Goal: Complete application form: Complete application form

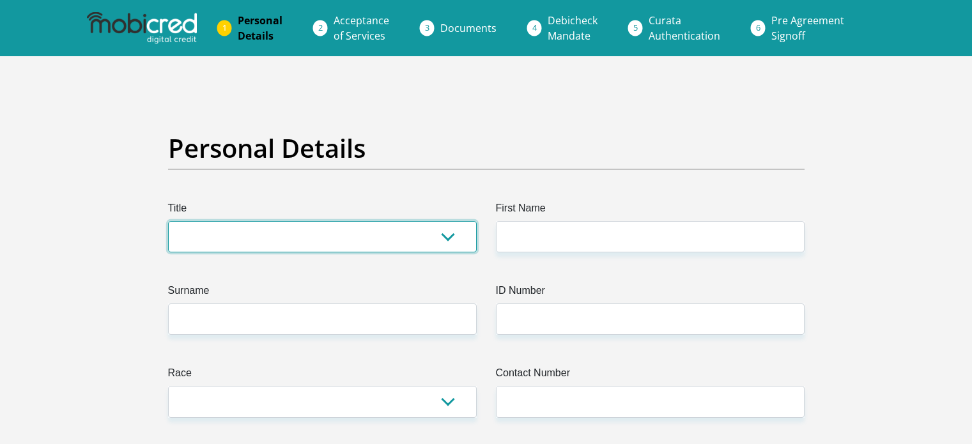
click at [245, 229] on select "Mr Ms Mrs Dr [PERSON_NAME]" at bounding box center [322, 236] width 309 height 31
select select "Mrs"
click at [168, 221] on select "Mr Ms Mrs Dr [PERSON_NAME]" at bounding box center [322, 236] width 309 height 31
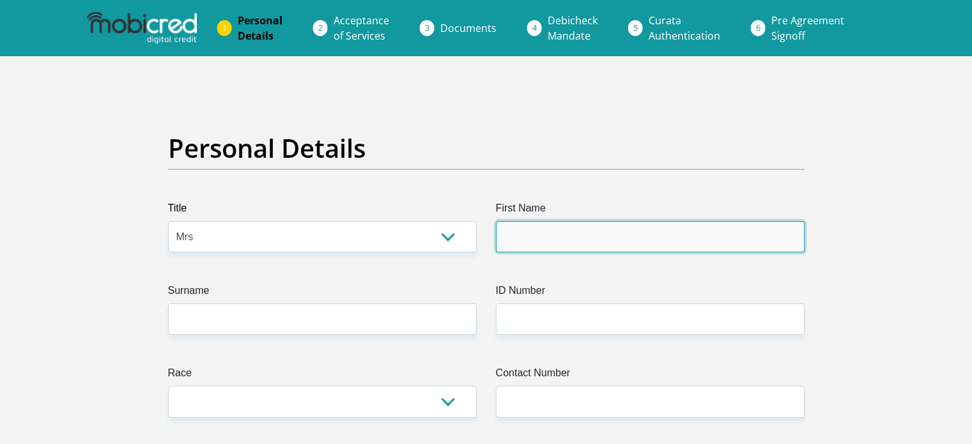
click at [558, 236] on input "First Name" at bounding box center [650, 236] width 309 height 31
type input "Nosiphiwo"
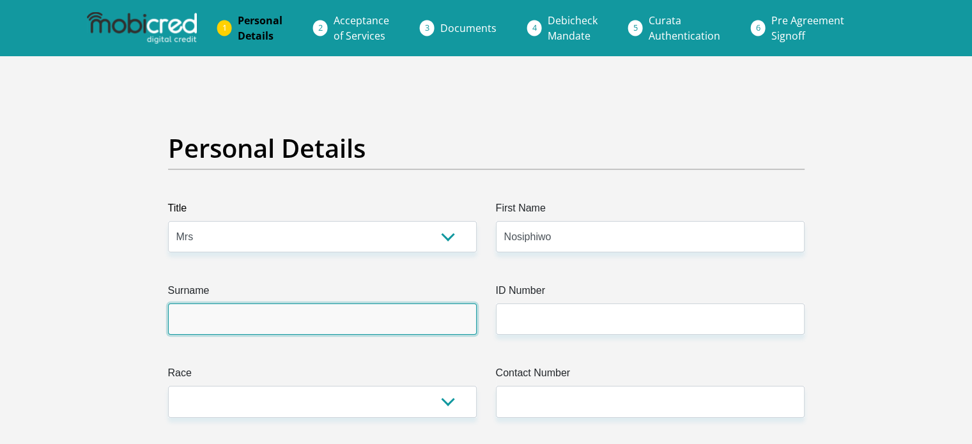
type input "Faku"
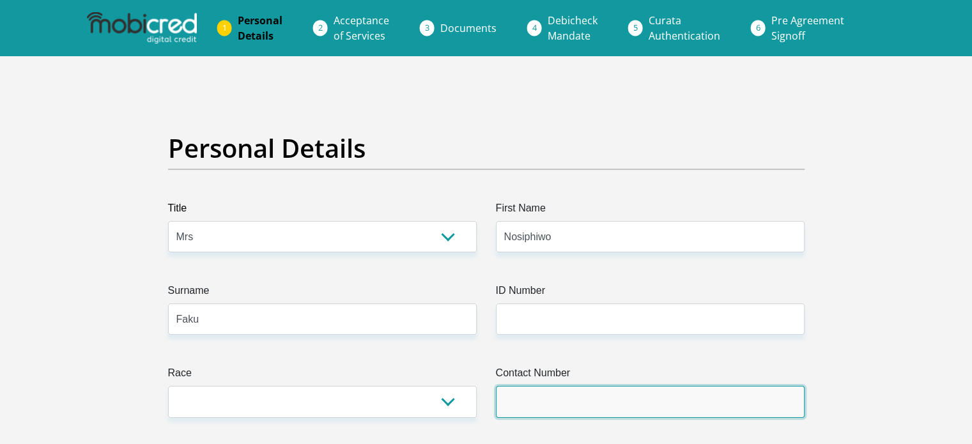
type input "0726368108"
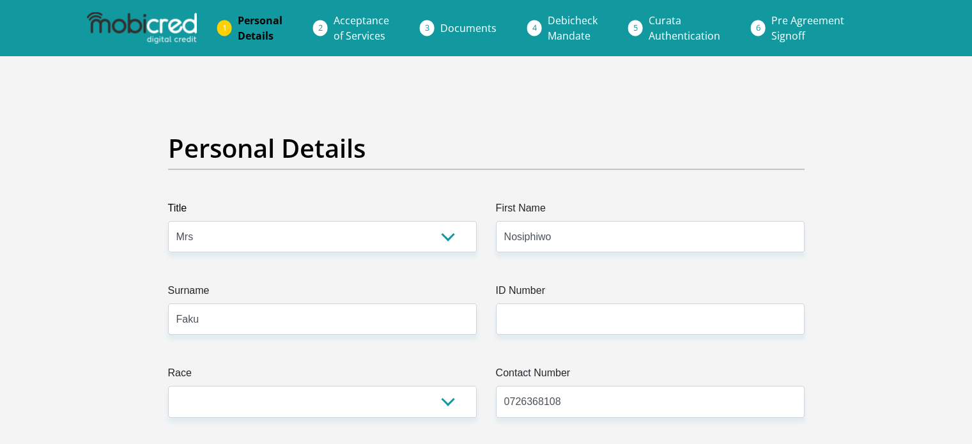
select select "ZAF"
type input "[STREET_ADDRESS]"
type input "Dassenberg"
type input "Malmesbury"
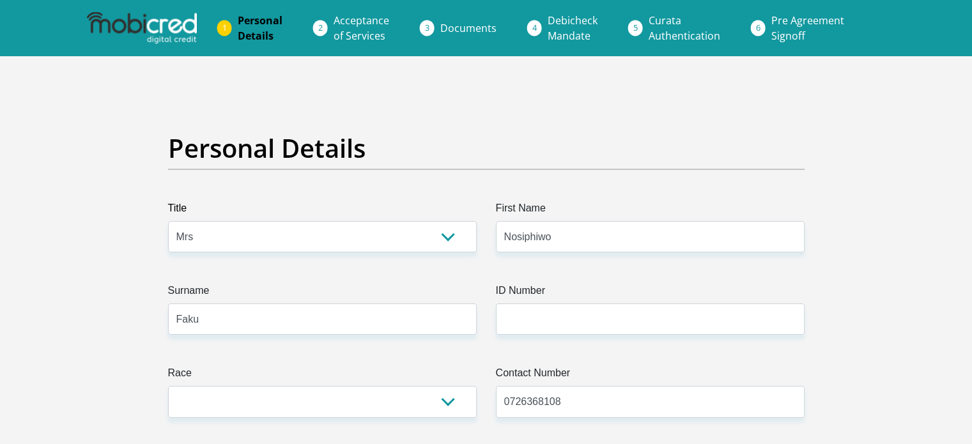
type input "Malmesbury"
type input "7350"
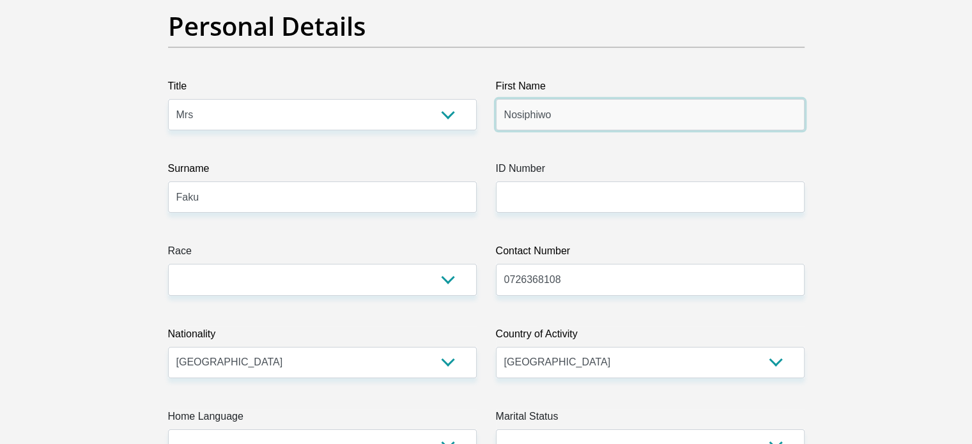
scroll to position [123, 0]
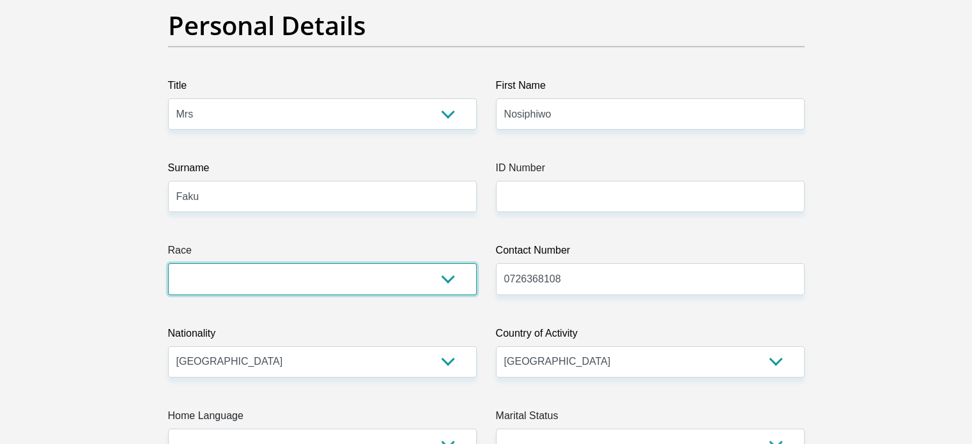
click at [363, 275] on select "Black Coloured Indian White Other" at bounding box center [322, 278] width 309 height 31
select select "1"
click at [168, 263] on select "Black Coloured Indian White Other" at bounding box center [322, 278] width 309 height 31
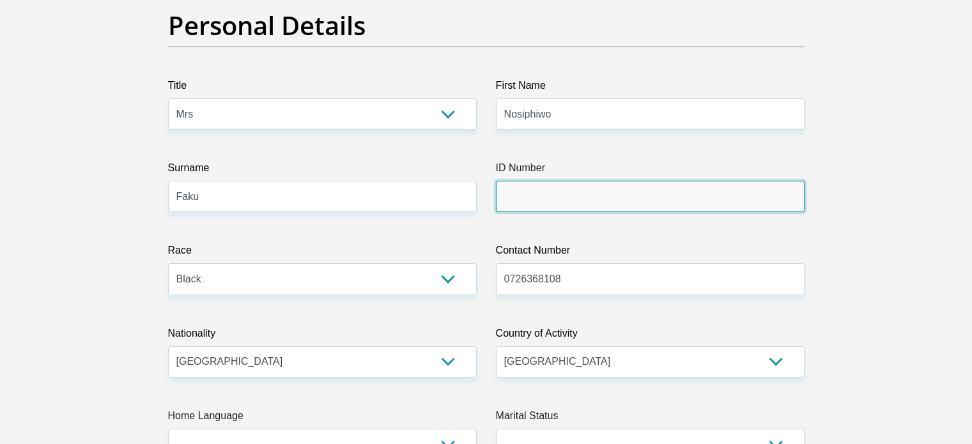
click at [533, 195] on input "ID Number" at bounding box center [650, 196] width 309 height 31
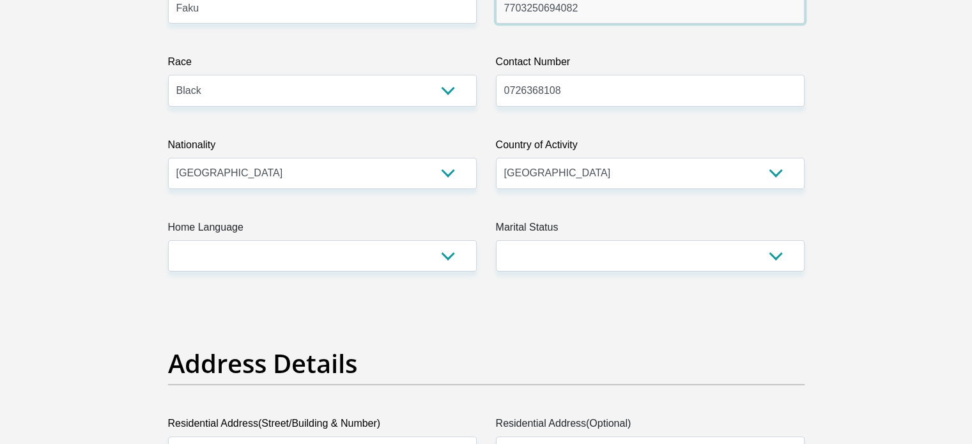
scroll to position [332, 0]
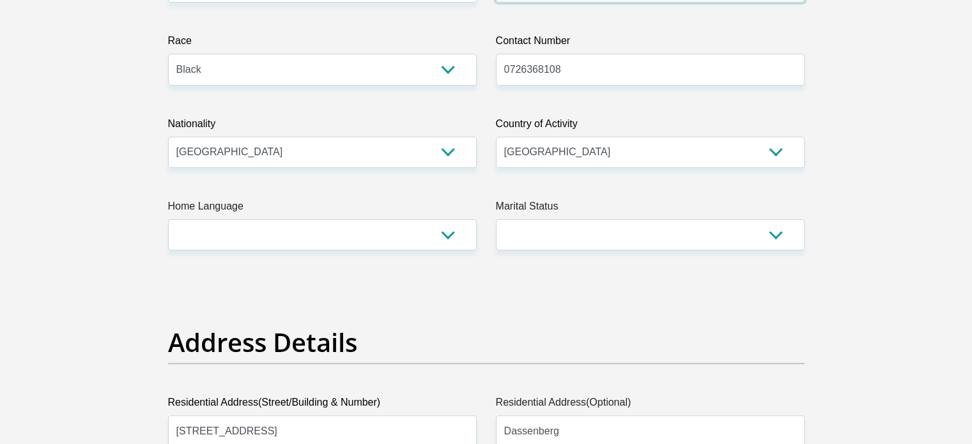
type input "7703250694082"
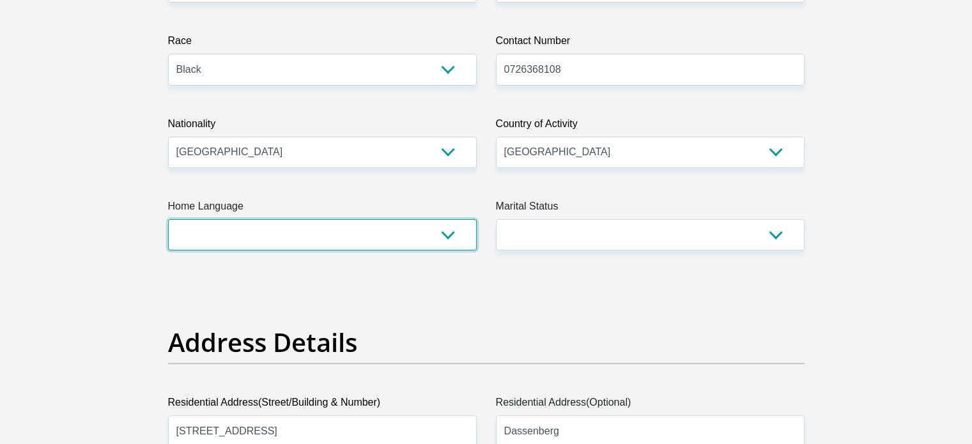
click at [339, 234] on select "Afrikaans English Sepedi South Ndebele Southern Sotho Swati Tsonga Tswana Venda…" at bounding box center [322, 234] width 309 height 31
select select "xho"
click at [168, 219] on select "Afrikaans English Sepedi South Ndebele Southern Sotho Swati Tsonga Tswana Venda…" at bounding box center [322, 234] width 309 height 31
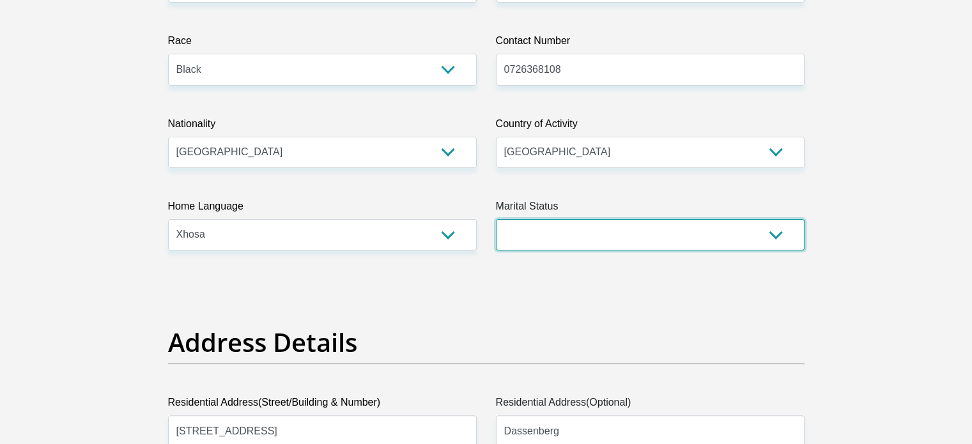
click at [518, 229] on select "Married ANC Single Divorced Widowed Married COP or Customary Law" at bounding box center [650, 234] width 309 height 31
select select "5"
click at [496, 219] on select "Married ANC Single Divorced Widowed Married COP or Customary Law" at bounding box center [650, 234] width 309 height 31
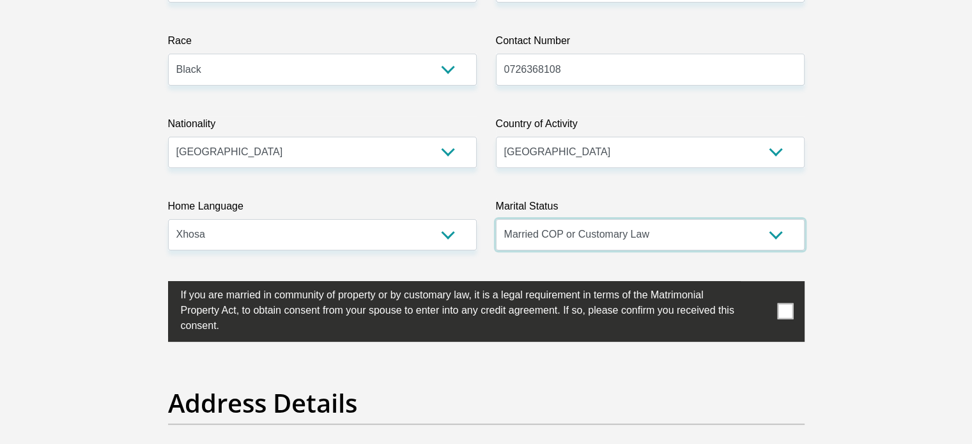
scroll to position [396, 0]
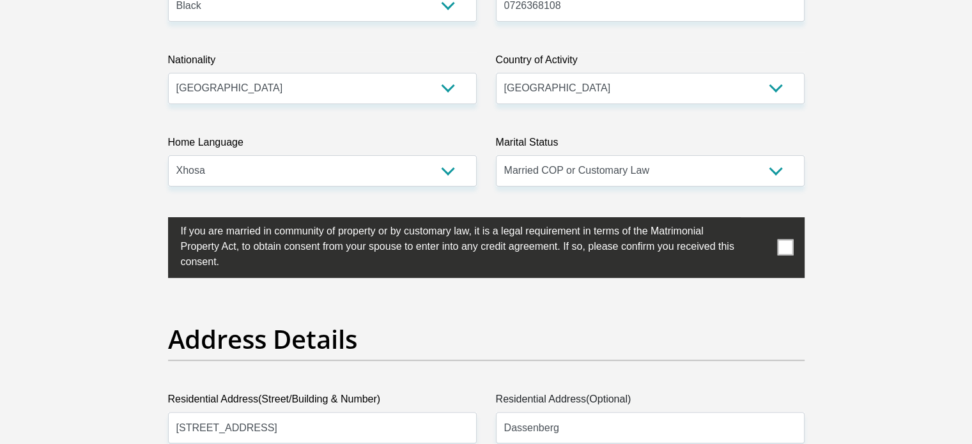
click at [624, 263] on label "If you are married in community of property or by customary law, it is a legal …" at bounding box center [454, 245] width 572 height 56
click at [785, 254] on span at bounding box center [785, 248] width 16 height 16
click at [155, 220] on input "checkbox" at bounding box center [155, 220] width 0 height 0
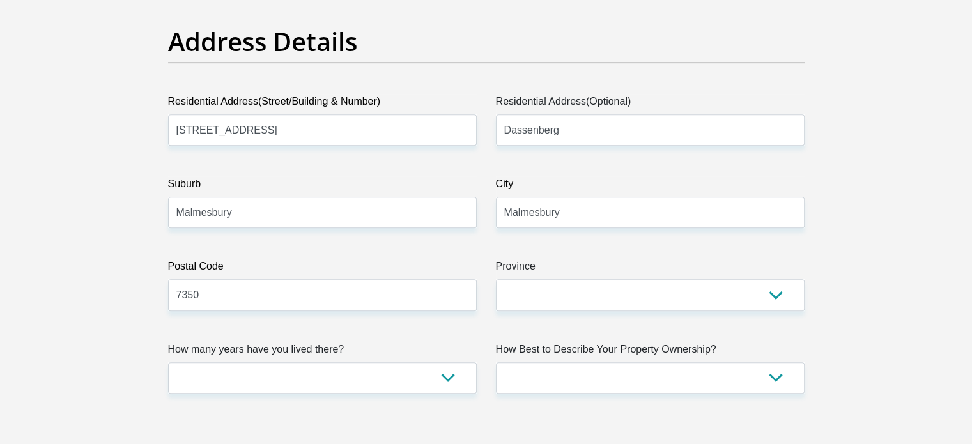
scroll to position [695, 0]
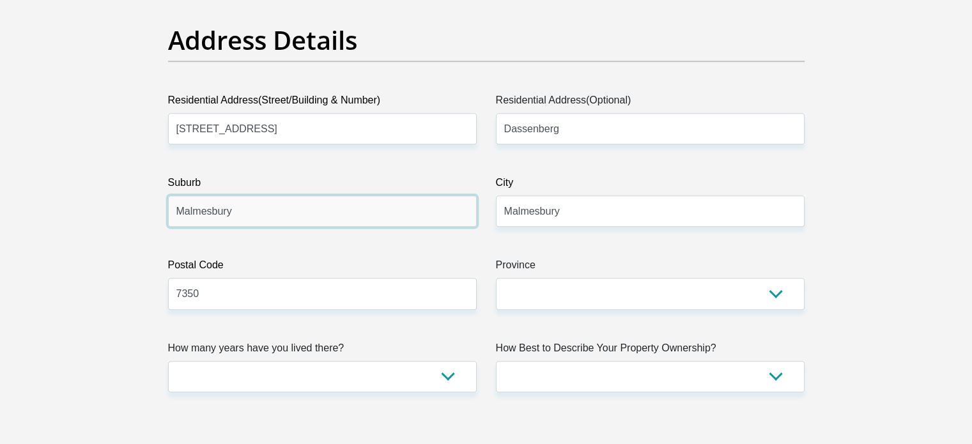
click at [411, 206] on input "Malmesbury" at bounding box center [322, 210] width 309 height 31
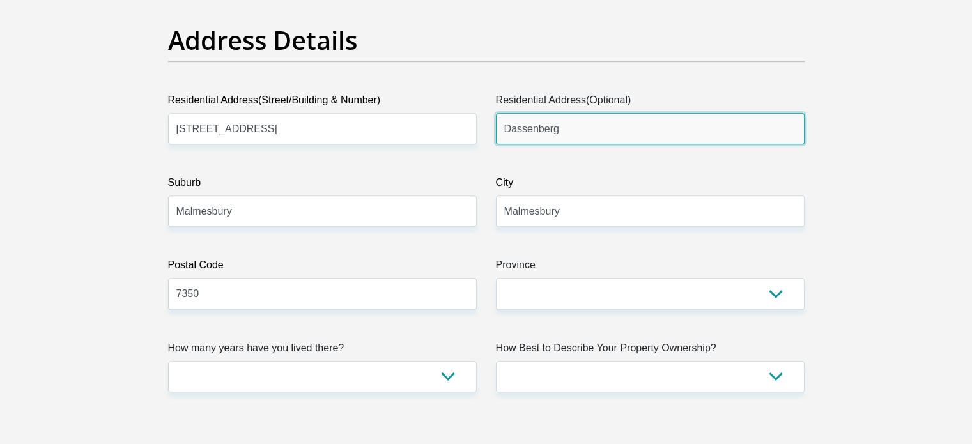
click at [577, 134] on input "Dassenberg" at bounding box center [650, 128] width 309 height 31
type input "D"
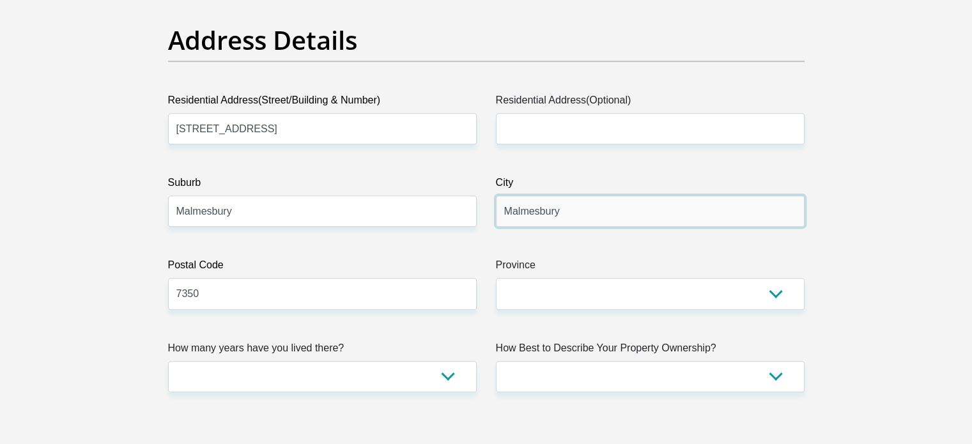
click at [583, 201] on input "Malmesbury" at bounding box center [650, 210] width 309 height 31
type input "[GEOGRAPHIC_DATA]"
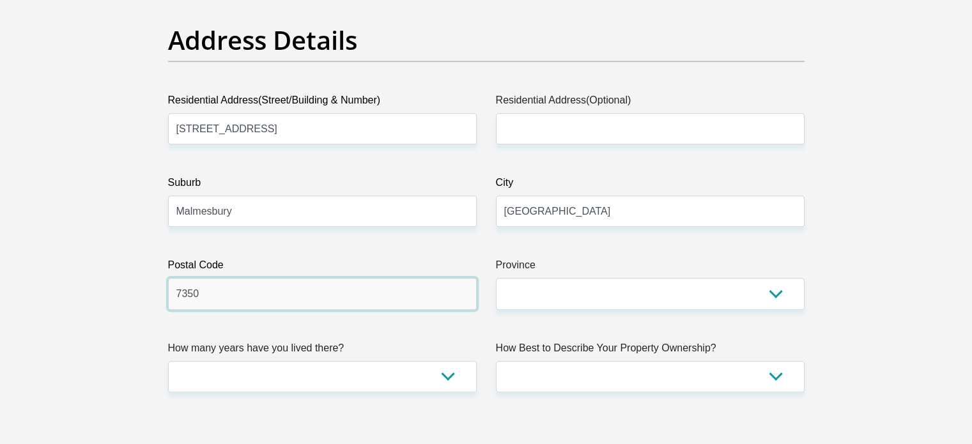
click at [330, 295] on input "7350" at bounding box center [322, 293] width 309 height 31
type input "7354"
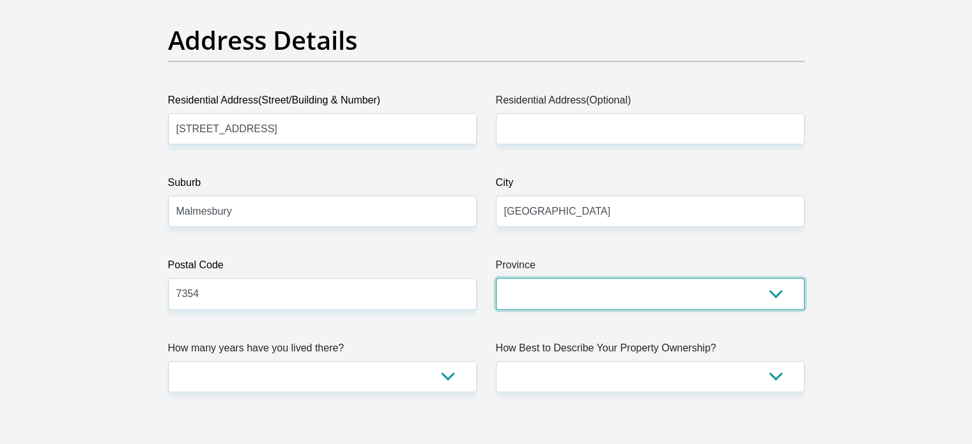
click at [546, 298] on select "Eastern Cape Free State [GEOGRAPHIC_DATA] [GEOGRAPHIC_DATA][DATE] [GEOGRAPHIC_D…" at bounding box center [650, 293] width 309 height 31
select select "Western Cape"
click at [496, 278] on select "Eastern Cape Free State [GEOGRAPHIC_DATA] [GEOGRAPHIC_DATA][DATE] [GEOGRAPHIC_D…" at bounding box center [650, 293] width 309 height 31
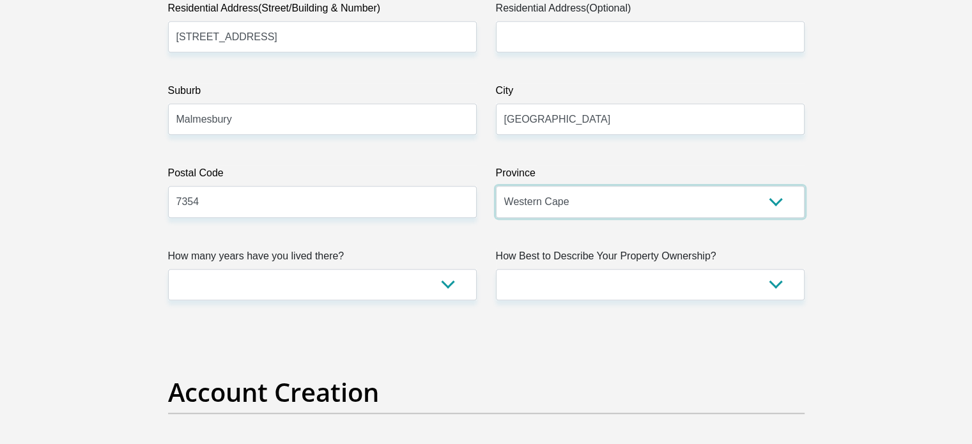
scroll to position [789, 0]
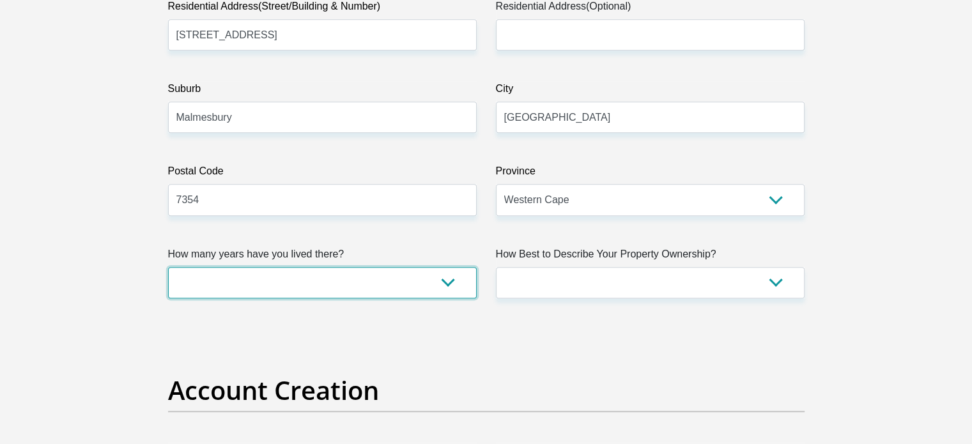
click at [233, 294] on select "less than 1 year 1-3 years 3-5 years 5+ years" at bounding box center [322, 282] width 309 height 31
select select "5"
click at [168, 267] on select "less than 1 year 1-3 years 3-5 years 5+ years" at bounding box center [322, 282] width 309 height 31
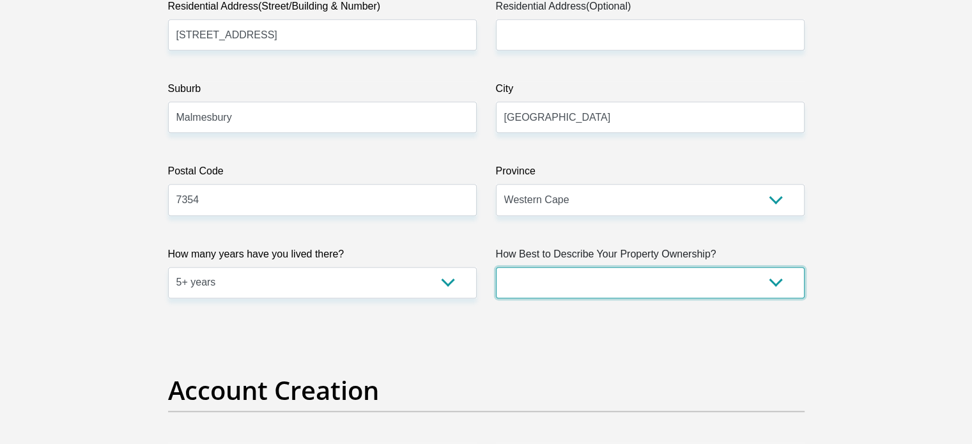
click at [583, 276] on select "Owned Rented Family Owned Company Dwelling" at bounding box center [650, 282] width 309 height 31
select select "Owned"
click at [496, 267] on select "Owned Rented Family Owned Company Dwelling" at bounding box center [650, 282] width 309 height 31
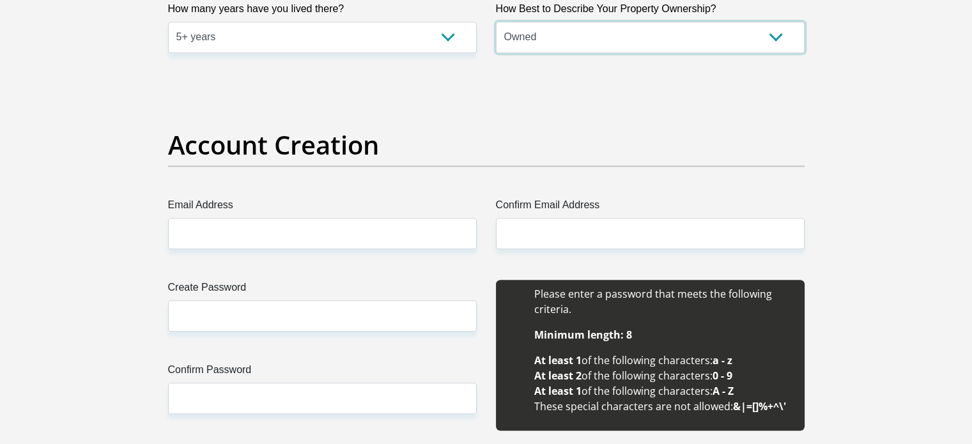
scroll to position [1035, 0]
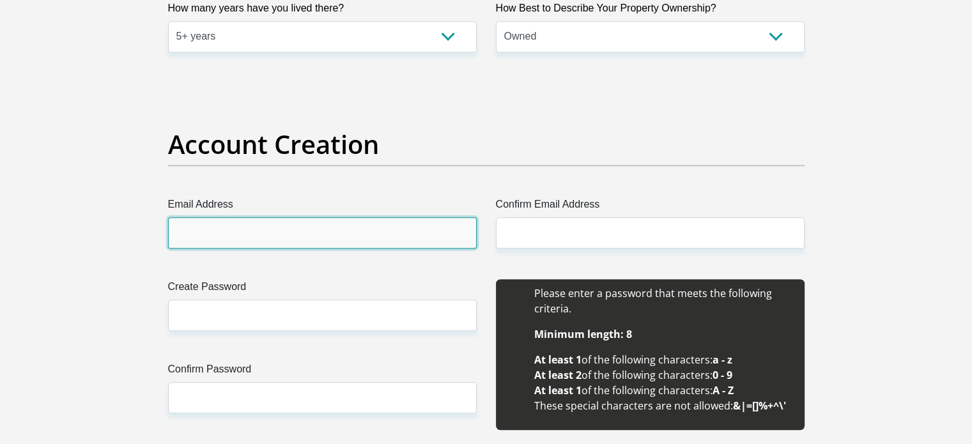
click at [243, 245] on input "Email Address" at bounding box center [322, 232] width 309 height 31
type input "[EMAIL_ADDRESS][DOMAIN_NAME]"
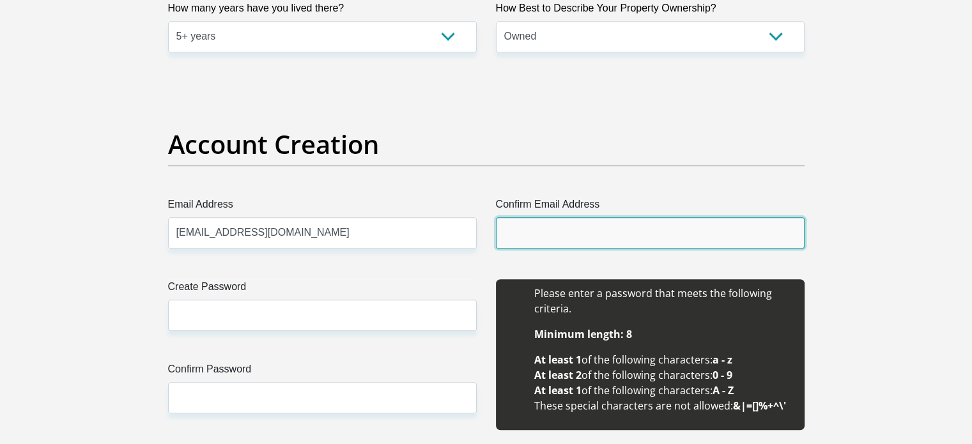
type input "[EMAIL_ADDRESS][DOMAIN_NAME]"
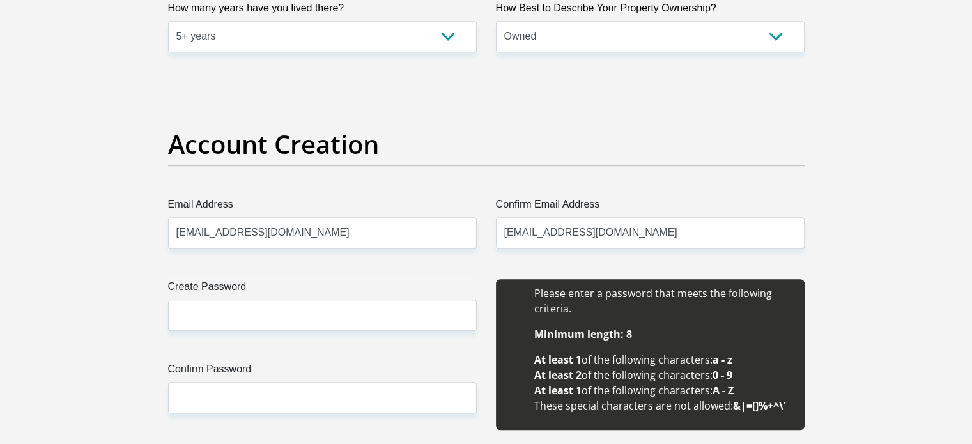
type input "Nosiphiwo"
type input "Faku"
type input "0726368108"
click at [402, 246] on input "[EMAIL_ADDRESS][DOMAIN_NAME]" at bounding box center [322, 232] width 309 height 31
type input "sibufaku2005@gmail.com"
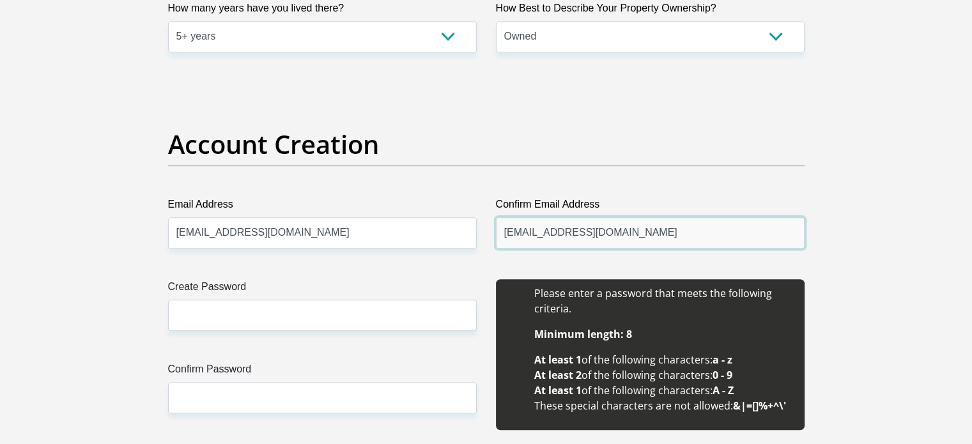
click at [616, 223] on input "[EMAIL_ADDRESS][DOMAIN_NAME]" at bounding box center [650, 232] width 309 height 31
type input "sibufaku2005@gmail.com"
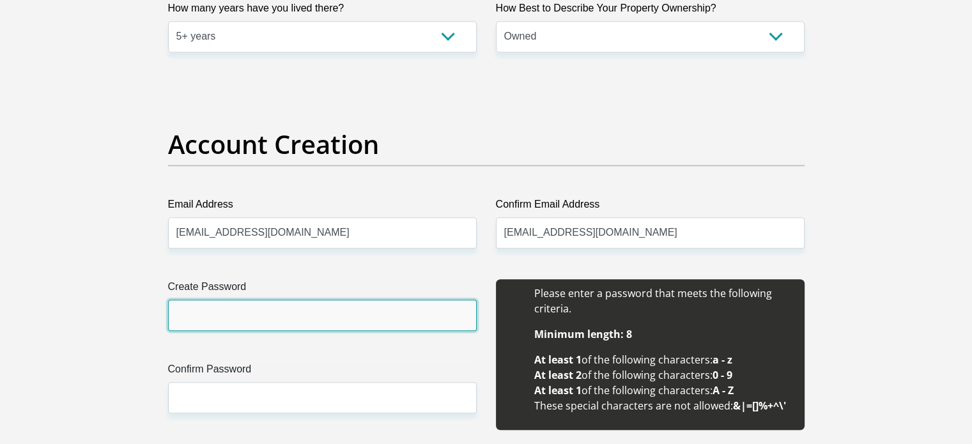
click at [345, 319] on input "Create Password" at bounding box center [322, 315] width 309 height 31
type input "TPu8i4DMQWMwrt6"
type textarea "WMwrt6"
drag, startPoint x: 278, startPoint y: 312, endPoint x: 109, endPoint y: 319, distance: 168.8
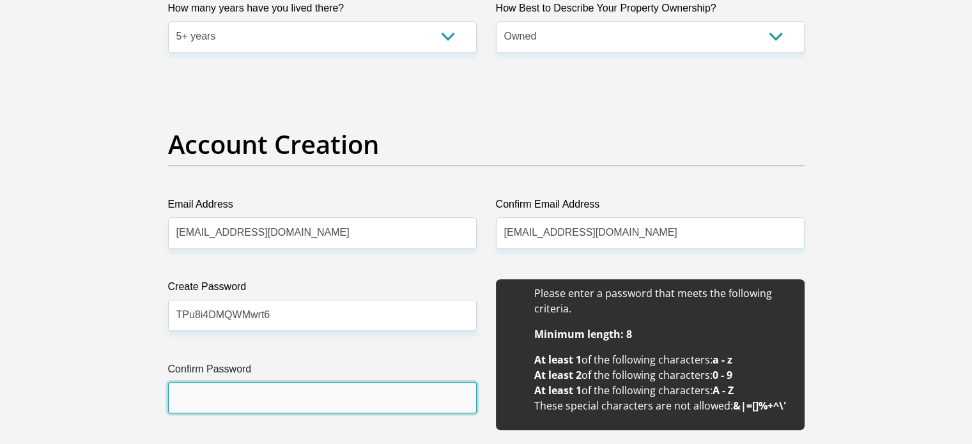
click at [180, 385] on input "Confirm Password" at bounding box center [322, 397] width 309 height 31
paste input "TPu8i4DMQWMwrt6"
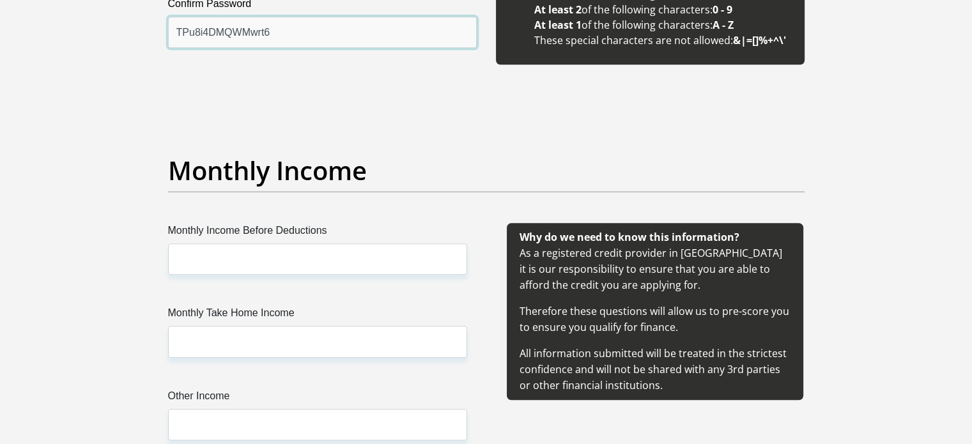
scroll to position [1400, 0]
type input "TPu8i4DMQWMwrt6"
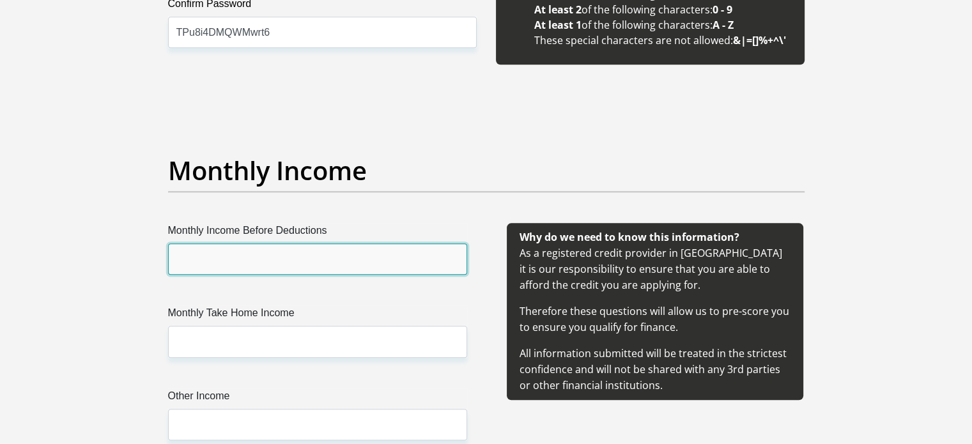
click at [243, 250] on input "Monthly Income Before Deductions" at bounding box center [317, 258] width 299 height 31
type input "32148.25"
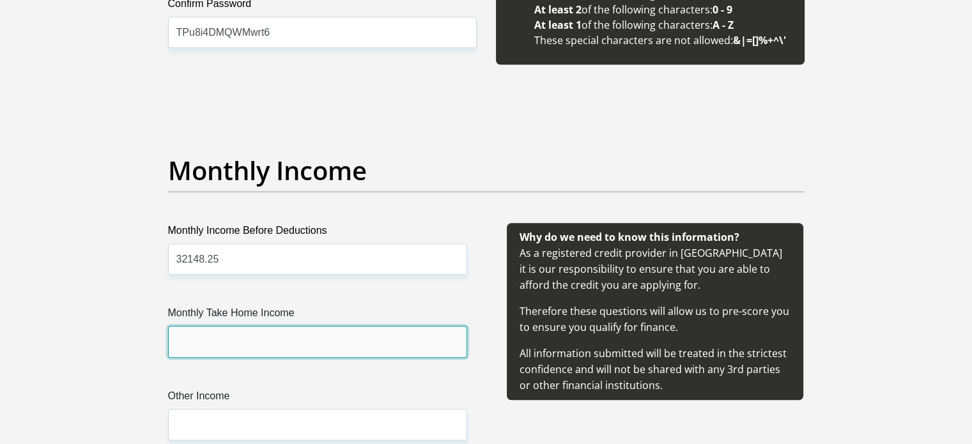
click at [255, 326] on input "Monthly Take Home Income" at bounding box center [317, 341] width 299 height 31
type input "3"
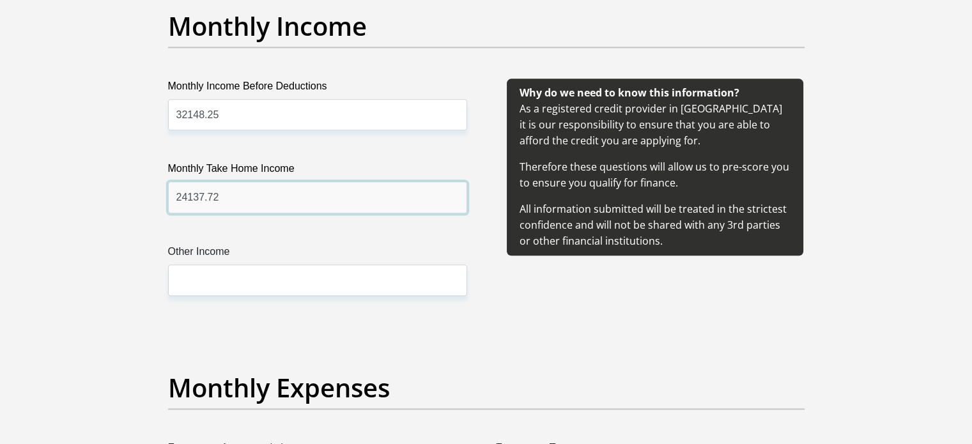
scroll to position [1545, 0]
type input "24137.72"
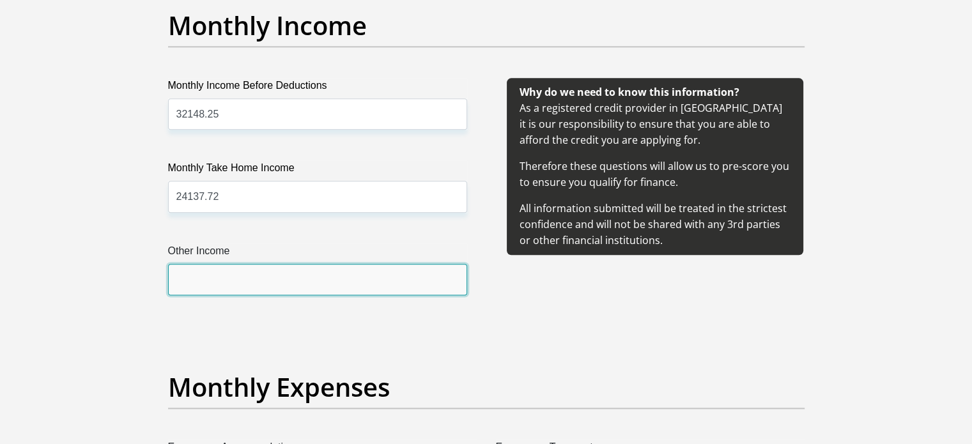
click at [213, 286] on input "Other Income" at bounding box center [317, 279] width 299 height 31
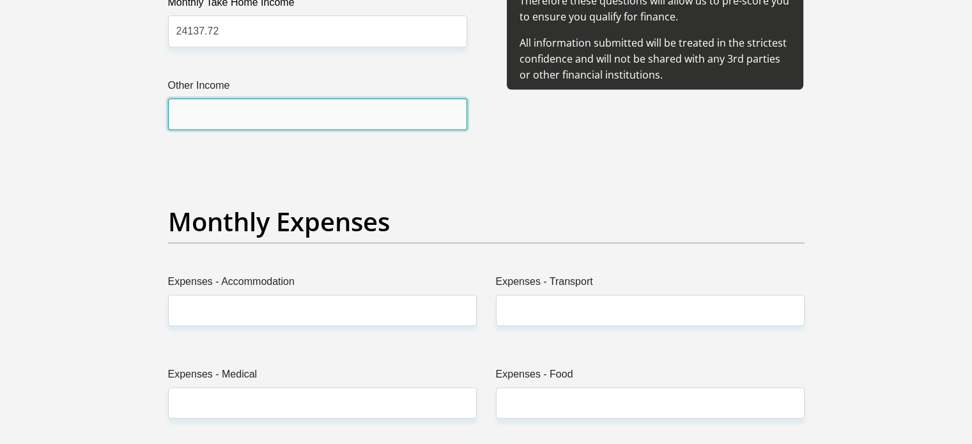
scroll to position [1711, 0]
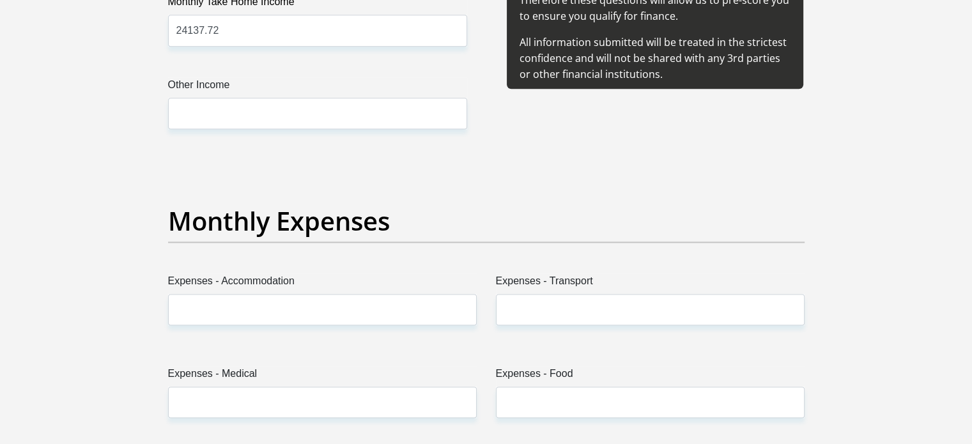
click at [212, 324] on div "Expenses - Accommodation" at bounding box center [322, 304] width 328 height 62
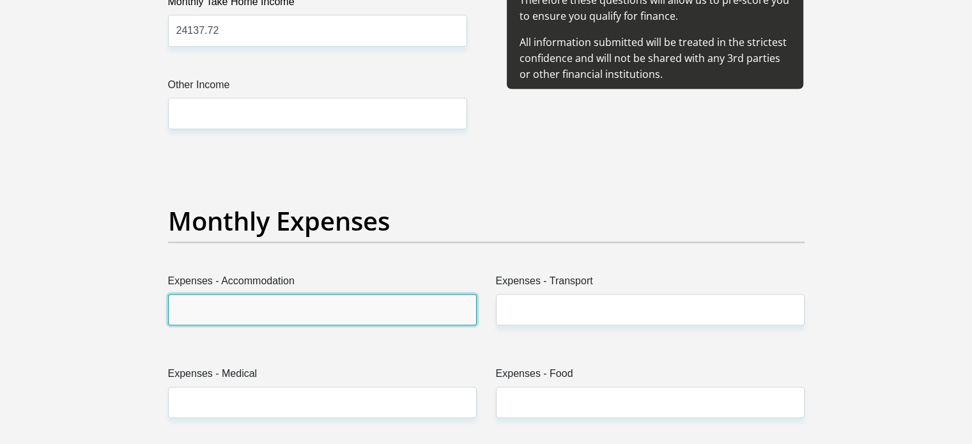
click at [202, 305] on input "Expenses - Accommodation" at bounding box center [322, 309] width 309 height 31
type input "3000"
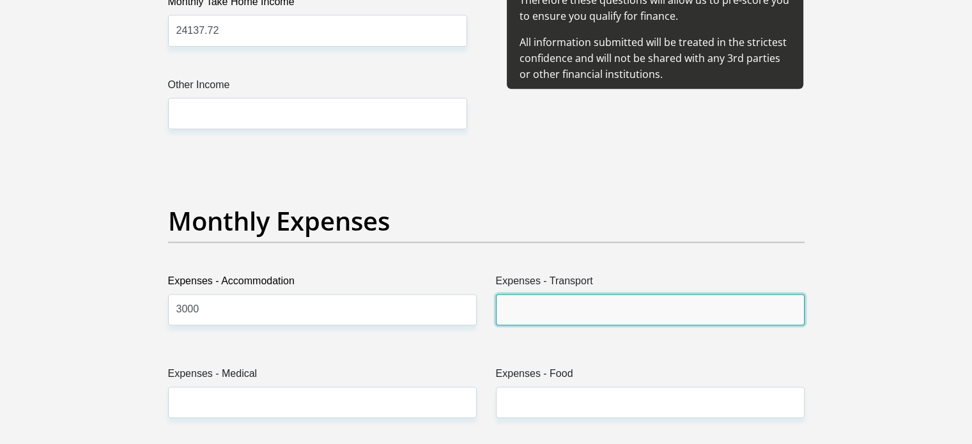
click at [557, 316] on input "Expenses - Transport" at bounding box center [650, 309] width 309 height 31
type input "2000"
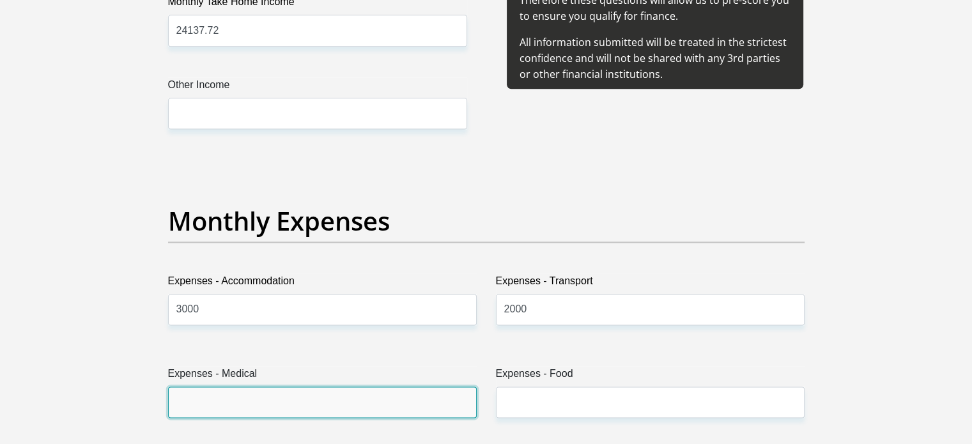
click at [394, 398] on input "Expenses - Medical" at bounding box center [322, 401] width 309 height 31
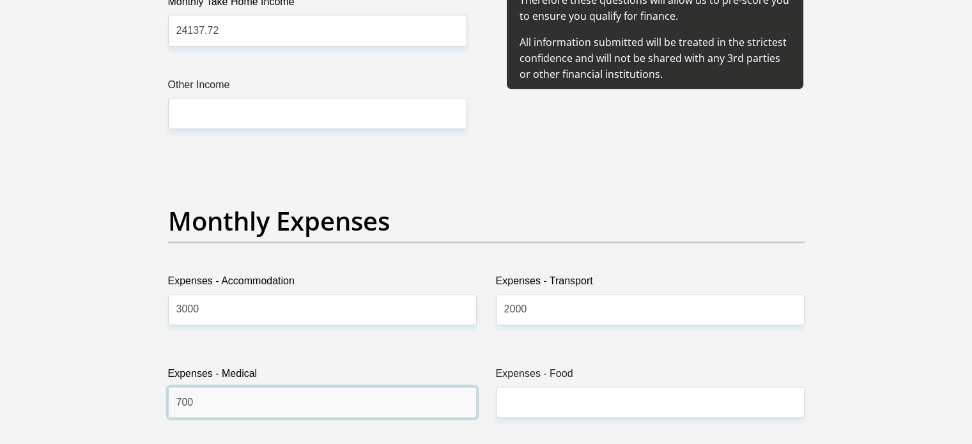
type input "700"
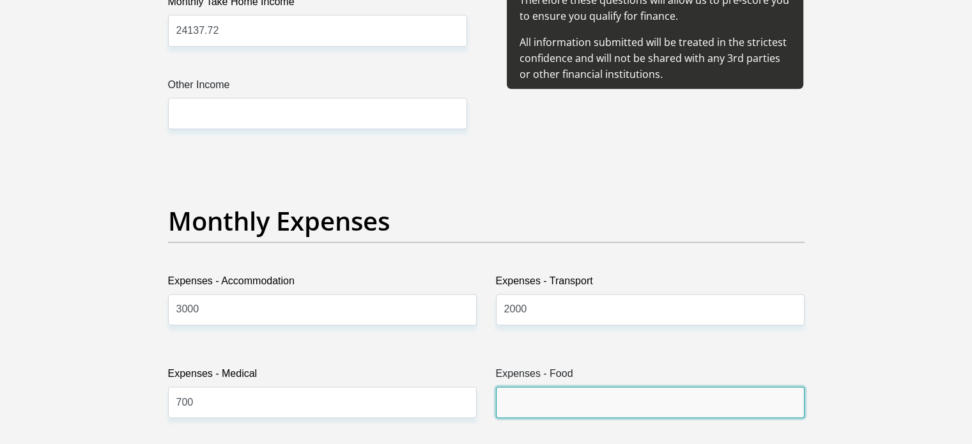
click at [547, 401] on input "Expenses - Food" at bounding box center [650, 401] width 309 height 31
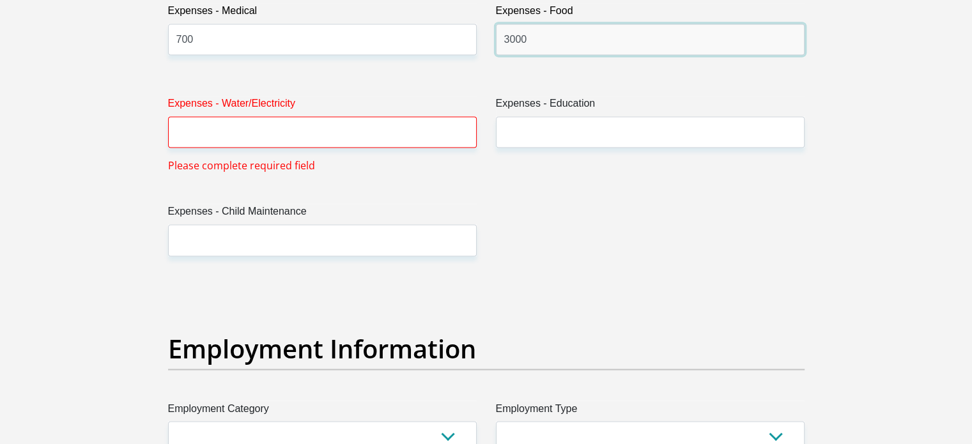
scroll to position [2075, 0]
type input "3000"
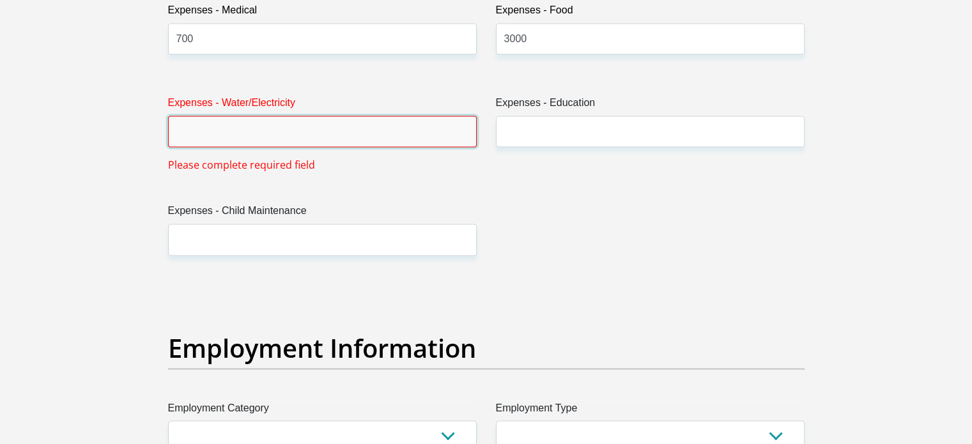
click at [335, 134] on input "Expenses - Water/Electricity" at bounding box center [322, 131] width 309 height 31
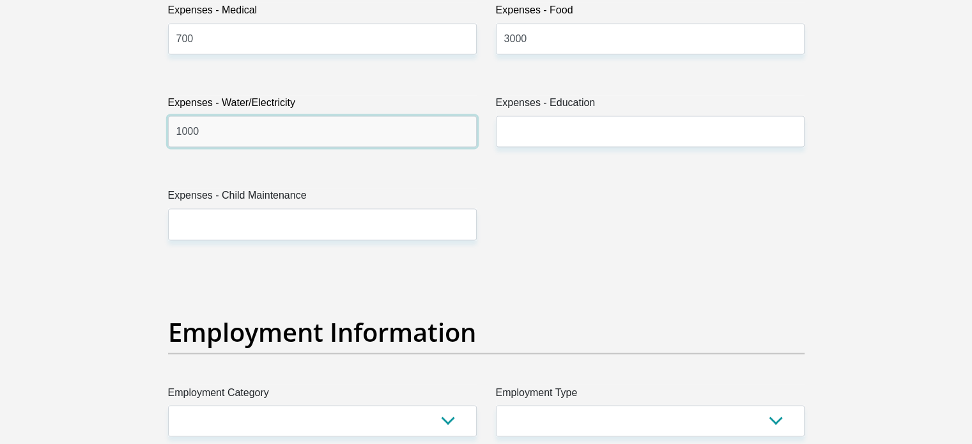
type input "1000"
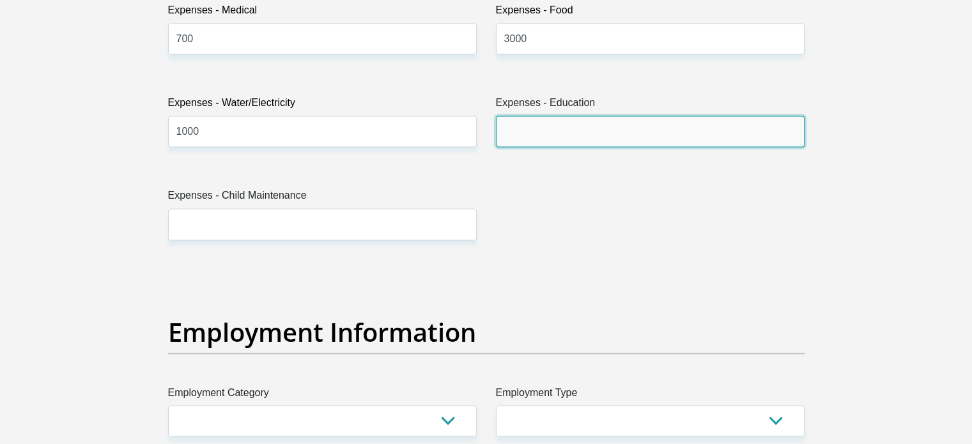
click at [517, 132] on input "Expenses - Education" at bounding box center [650, 131] width 309 height 31
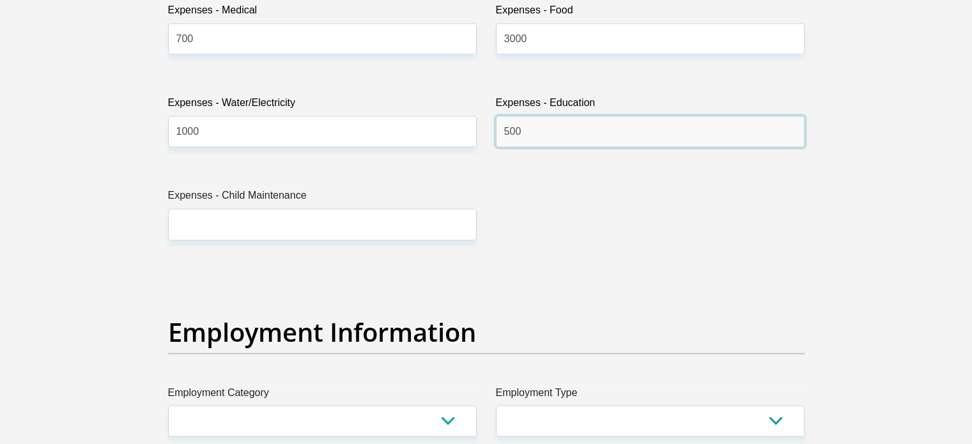
type input "500"
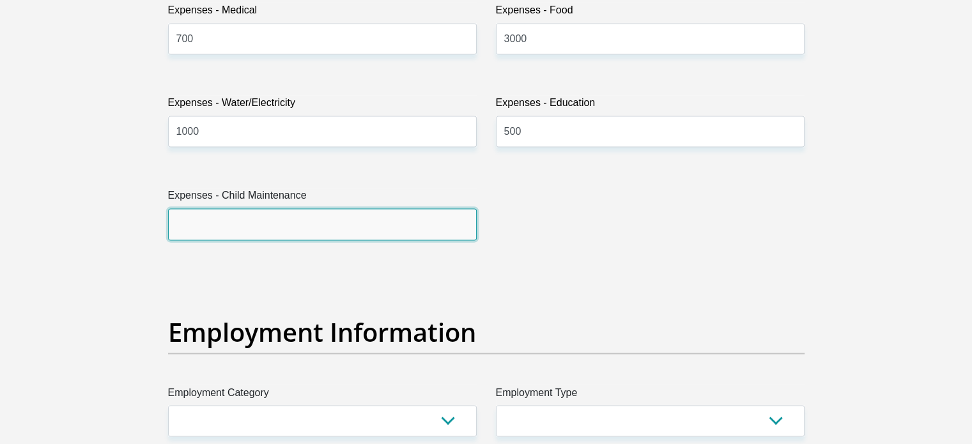
click at [284, 217] on input "Expenses - Child Maintenance" at bounding box center [322, 223] width 309 height 31
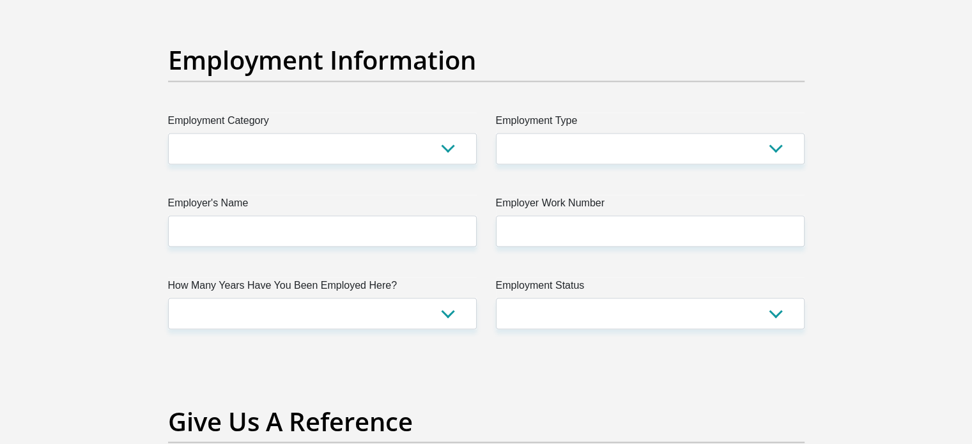
scroll to position [2353, 0]
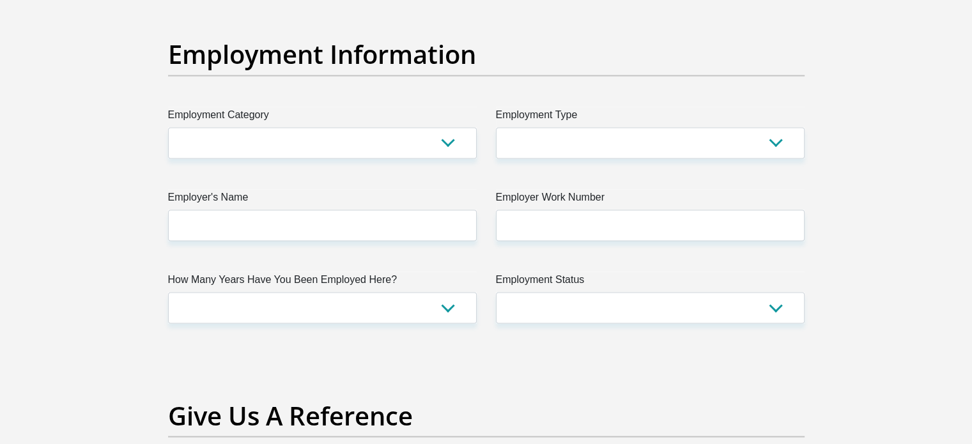
type input "500"
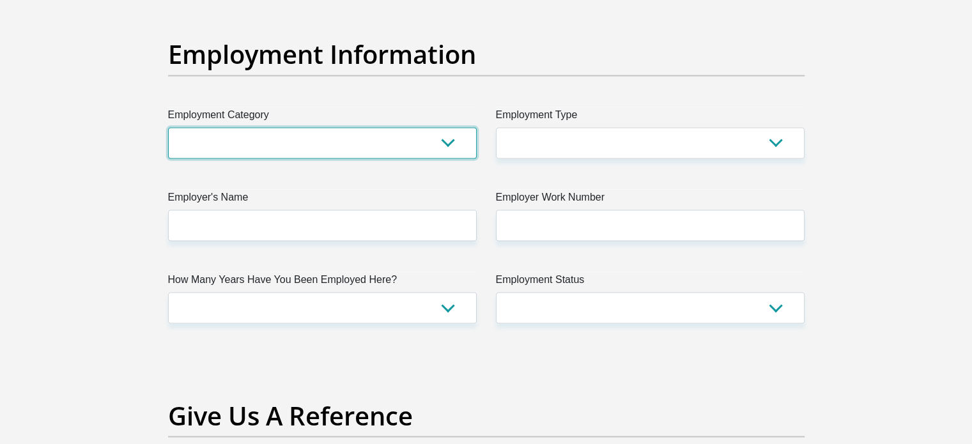
click at [252, 153] on select "AGRICULTURE ALCOHOL & TOBACCO CONSTRUCTION MATERIALS METALLURGY EQUIPMENT FOR R…" at bounding box center [322, 142] width 309 height 31
select select "67"
click at [168, 127] on select "AGRICULTURE ALCOHOL & TOBACCO CONSTRUCTION MATERIALS METALLURGY EQUIPMENT FOR R…" at bounding box center [322, 142] width 309 height 31
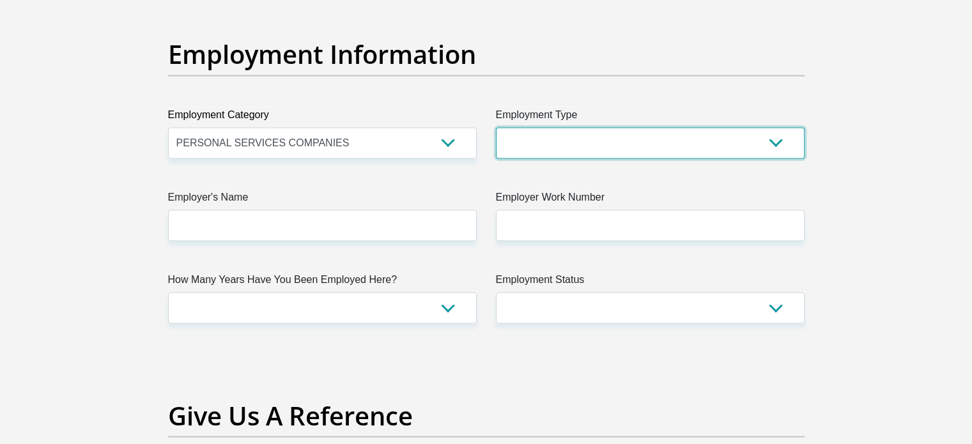
click at [567, 148] on select "College/Lecturer Craft Seller Creative Driver Executive Farmer Forces - Non Com…" at bounding box center [650, 142] width 309 height 31
select select "Teacher"
click at [496, 127] on select "College/Lecturer Craft Seller Creative Driver Executive Farmer Forces - Non Com…" at bounding box center [650, 142] width 309 height 31
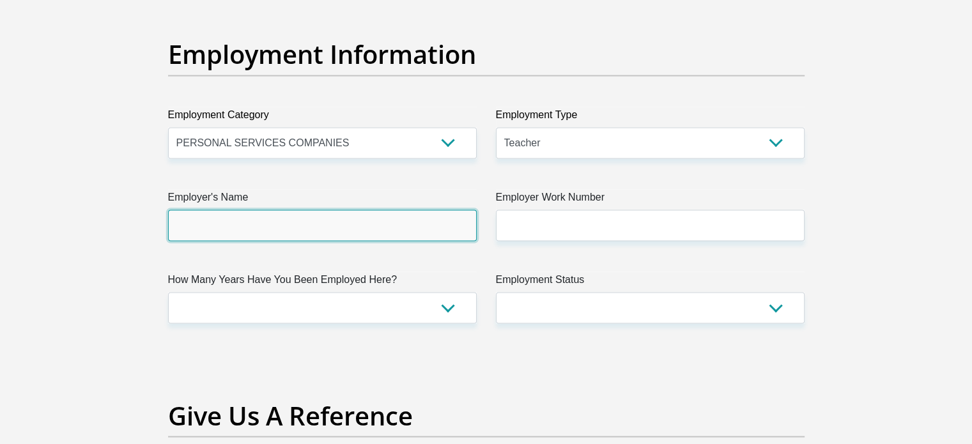
click at [277, 231] on input "Employer's Name" at bounding box center [322, 225] width 309 height 31
type input "WCeD"
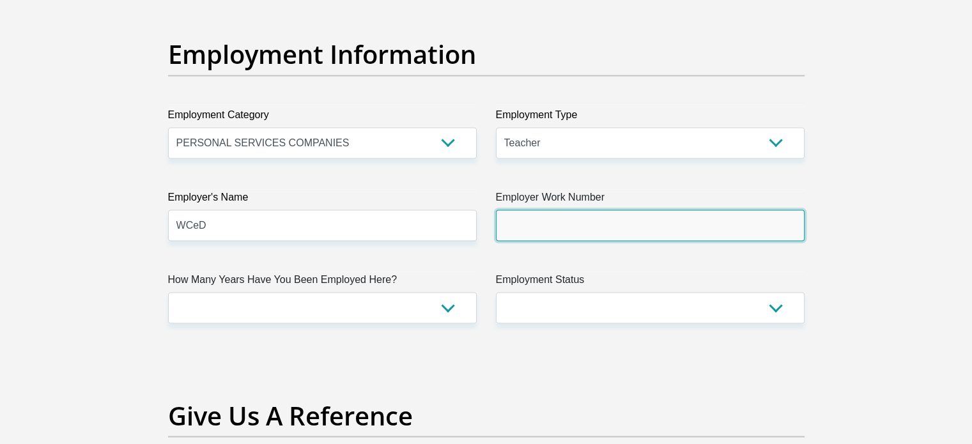
click at [532, 222] on input "Employer Work Number" at bounding box center [650, 225] width 309 height 31
type input "0215113443"
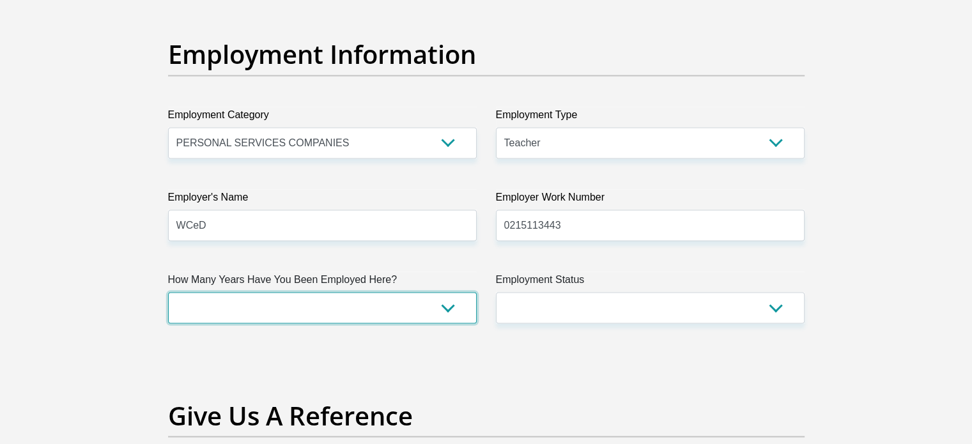
click at [319, 313] on select "less than 1 year 1-3 years 3-5 years 5+ years" at bounding box center [322, 307] width 309 height 31
select select "60"
click at [168, 292] on select "less than 1 year 1-3 years 3-5 years 5+ years" at bounding box center [322, 307] width 309 height 31
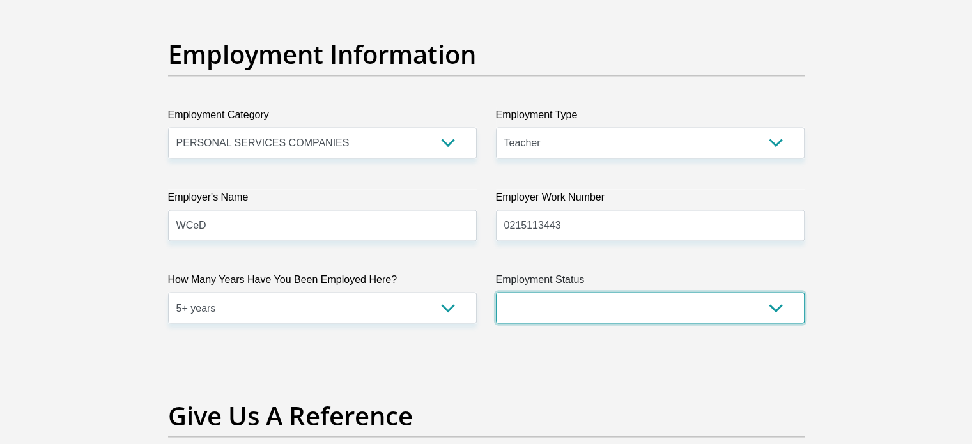
click at [563, 296] on select "Permanent/Full-time Part-time/Casual [DEMOGRAPHIC_DATA] Worker Self-Employed Ho…" at bounding box center [650, 307] width 309 height 31
select select "1"
click at [496, 292] on select "Permanent/Full-time Part-time/Casual [DEMOGRAPHIC_DATA] Worker Self-Employed Ho…" at bounding box center [650, 307] width 309 height 31
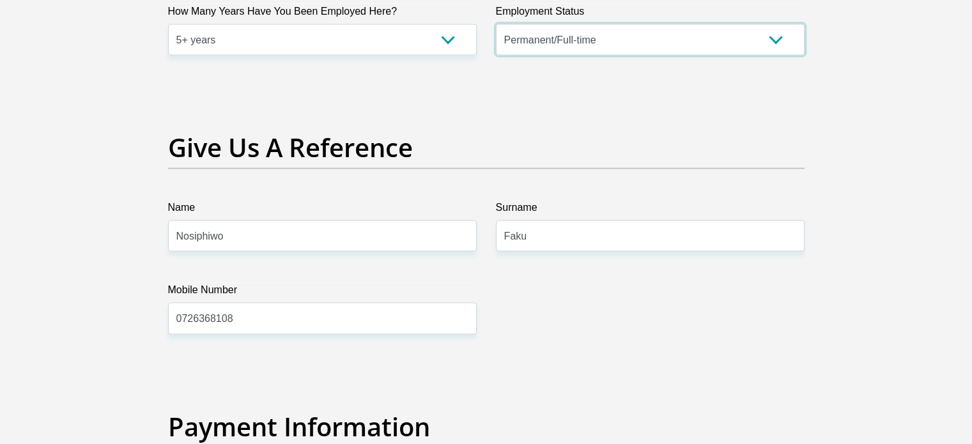
scroll to position [2616, 0]
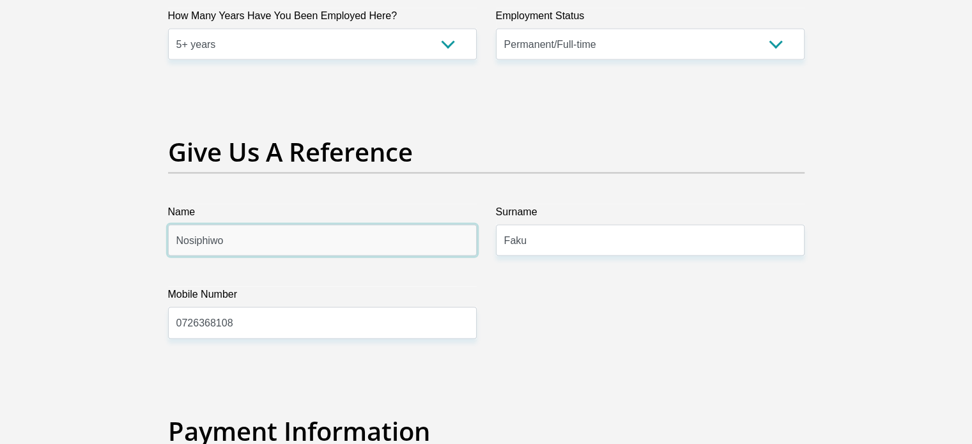
click at [344, 237] on input "Nosiphiwo" at bounding box center [322, 240] width 309 height 31
type input "Sibulele"
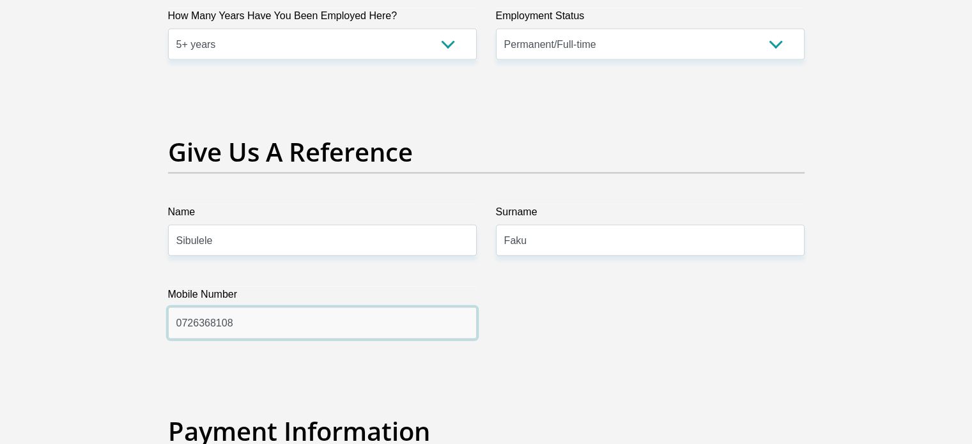
click at [303, 321] on input "0726368108" at bounding box center [322, 322] width 309 height 31
type input "0769969029"
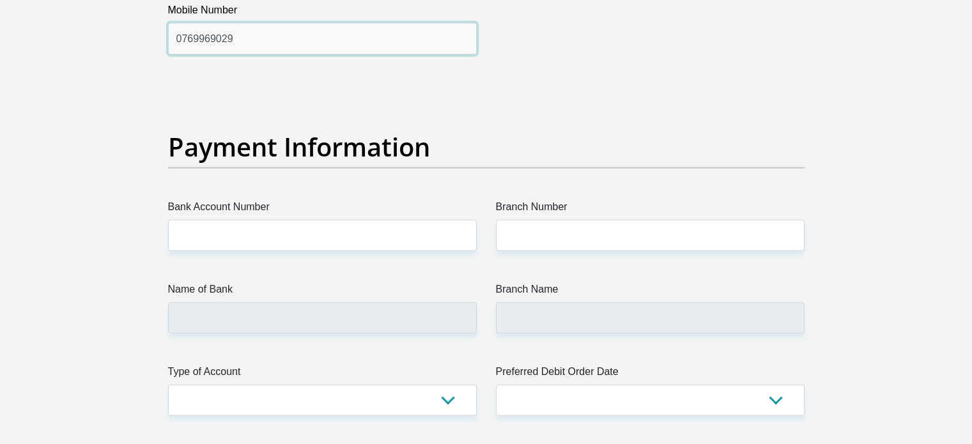
scroll to position [2900, 0]
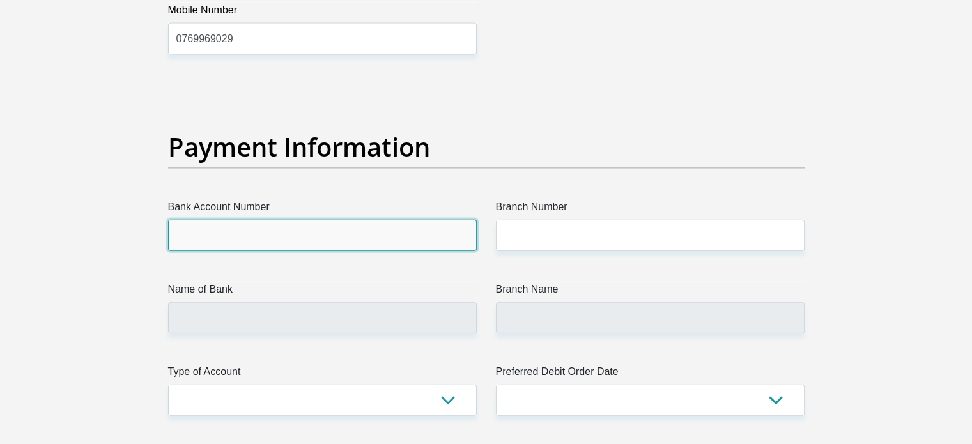
click at [270, 229] on input "Bank Account Number" at bounding box center [322, 235] width 309 height 31
type input "1364736940"
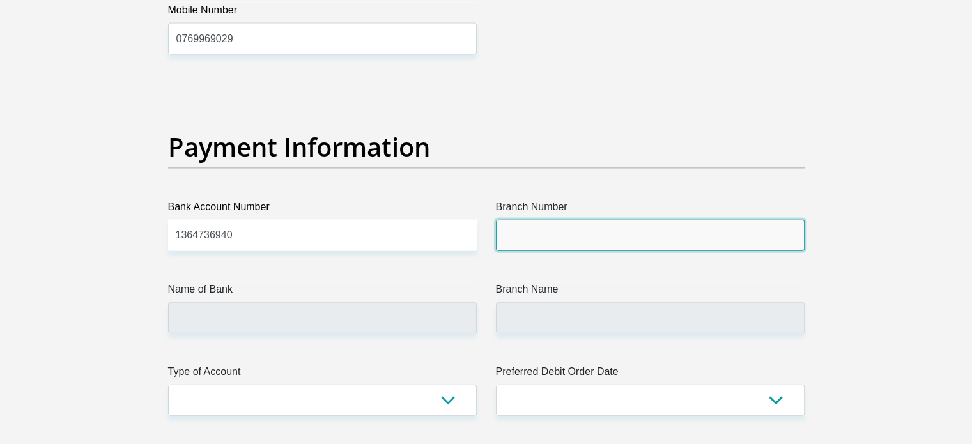
click at [543, 241] on input "Branch Number" at bounding box center [650, 235] width 309 height 31
type input "470010"
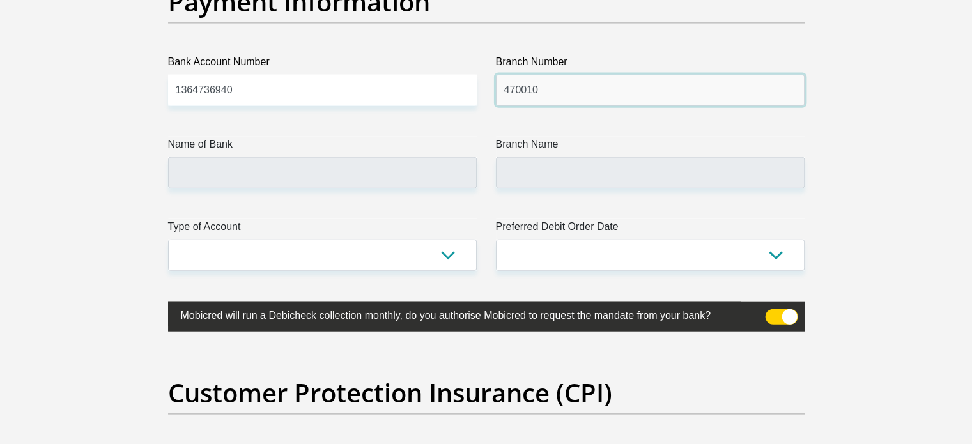
scroll to position [3061, 0]
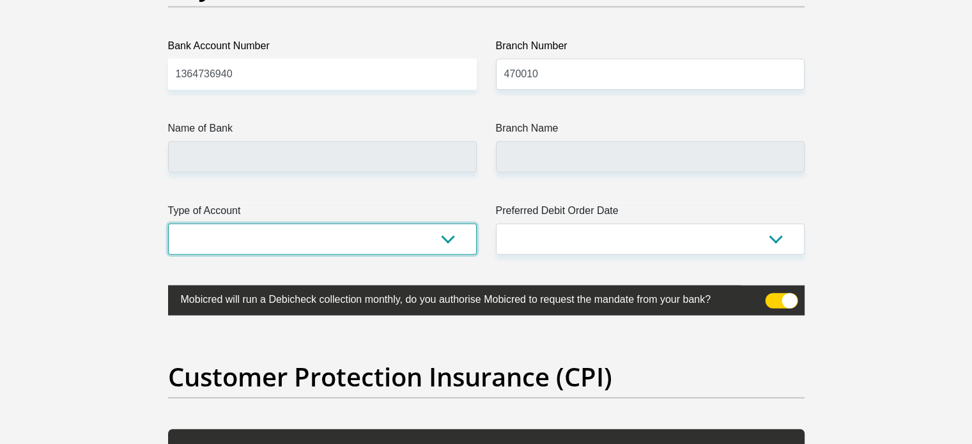
click at [335, 238] on select "Cheque Savings" at bounding box center [322, 239] width 309 height 31
type input "CAPITEC BANK LIMITED"
type input "CAPITEC BANK CPC"
select select "SAV"
click at [168, 224] on select "Cheque Savings" at bounding box center [322, 239] width 309 height 31
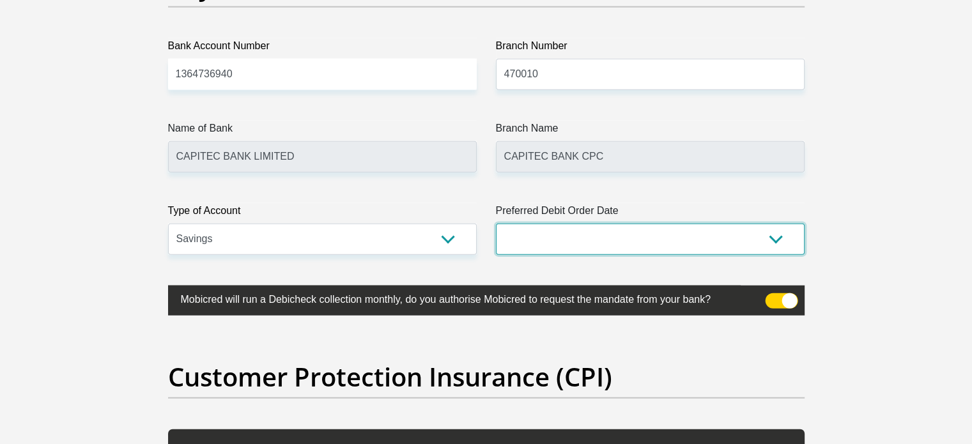
click at [567, 236] on select "1st 2nd 3rd 4th 5th 7th 18th 19th 20th 21st 22nd 23rd 24th 25th 26th 27th 28th …" at bounding box center [650, 239] width 309 height 31
select select "26"
click at [496, 224] on select "1st 2nd 3rd 4th 5th 7th 18th 19th 20th 21st 22nd 23rd 24th 25th 26th 27th 28th …" at bounding box center [650, 239] width 309 height 31
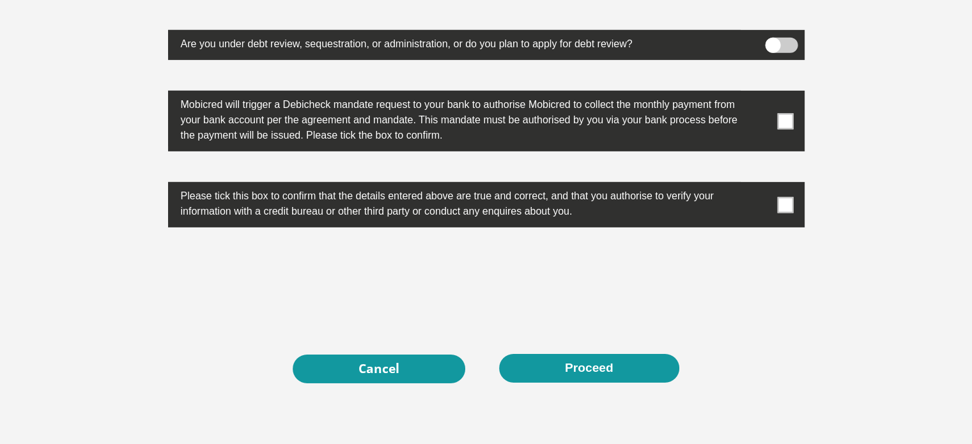
scroll to position [4121, 0]
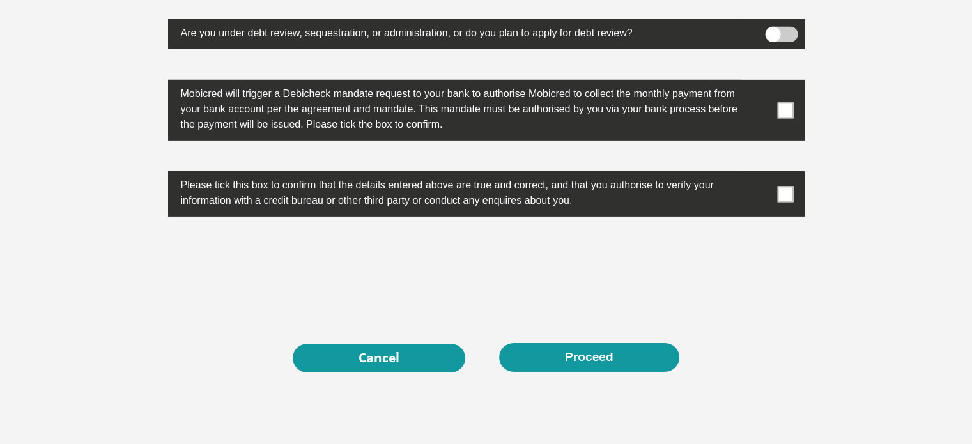
click at [780, 111] on span at bounding box center [785, 110] width 16 height 16
click at [760, 83] on input "checkbox" at bounding box center [760, 83] width 0 height 0
click at [777, 194] on span at bounding box center [785, 194] width 16 height 16
click at [760, 174] on input "checkbox" at bounding box center [760, 174] width 0 height 0
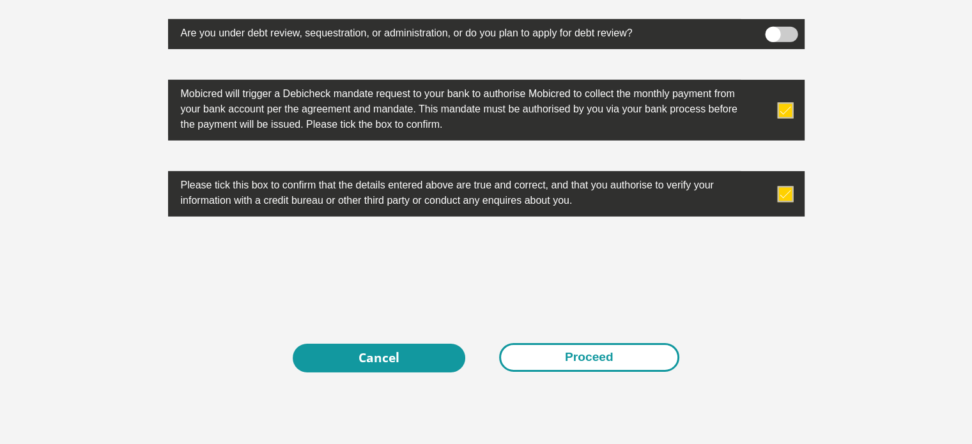
click at [551, 356] on button "Proceed" at bounding box center [589, 357] width 180 height 29
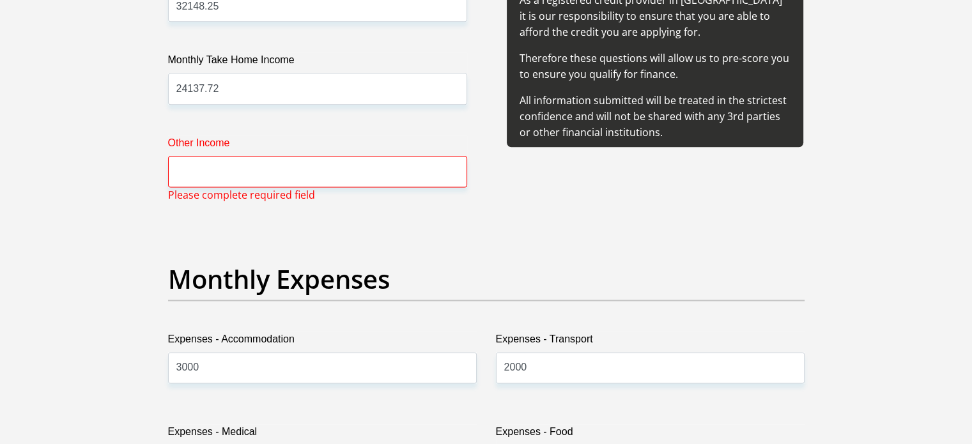
scroll to position [1648, 0]
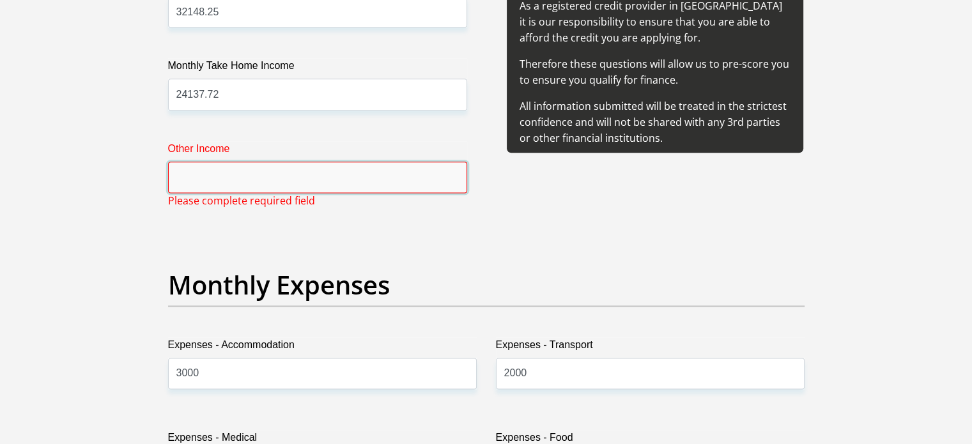
click at [302, 174] on input "Other Income" at bounding box center [317, 177] width 299 height 31
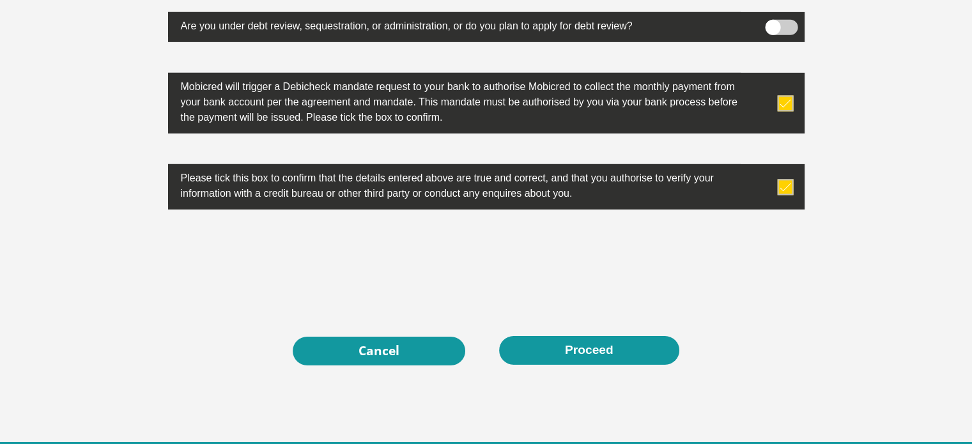
scroll to position [4198, 0]
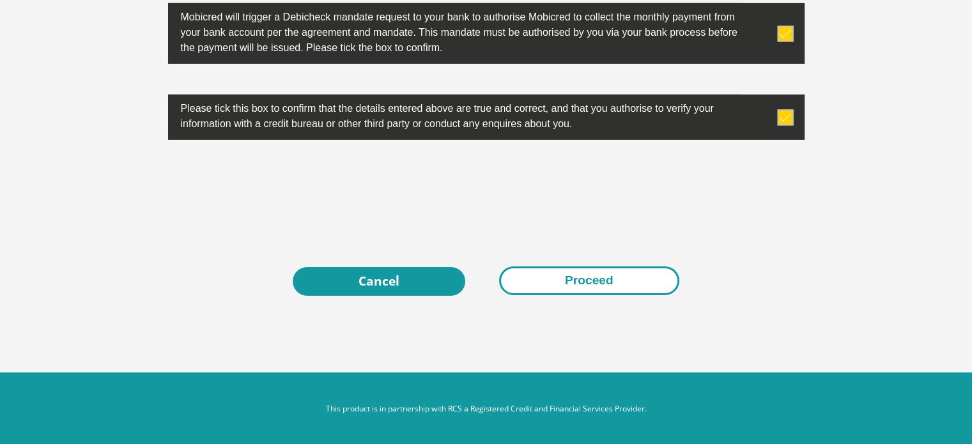
type input "0"
click at [542, 289] on button "Proceed" at bounding box center [589, 280] width 180 height 29
click at [537, 278] on button "Proceed" at bounding box center [589, 280] width 180 height 29
click at [592, 266] on button "Proceed" at bounding box center [589, 280] width 180 height 29
click at [572, 281] on button "Proceed" at bounding box center [589, 280] width 180 height 29
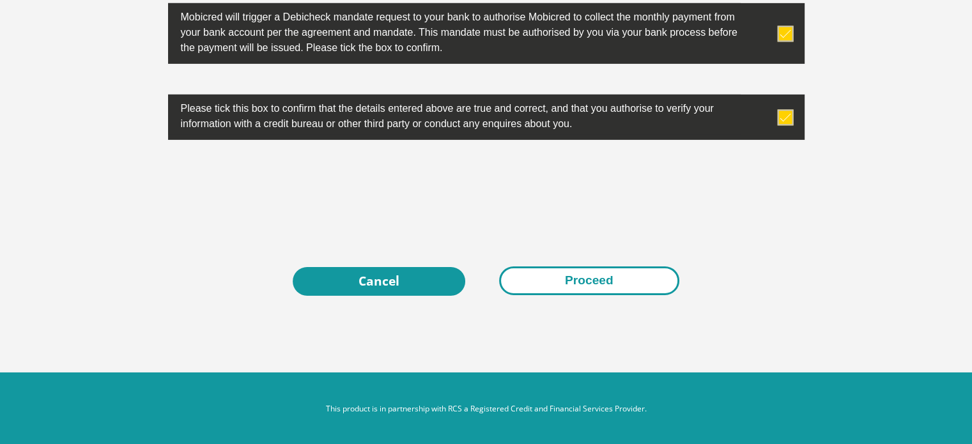
click at [576, 279] on button "Proceed" at bounding box center [589, 280] width 180 height 29
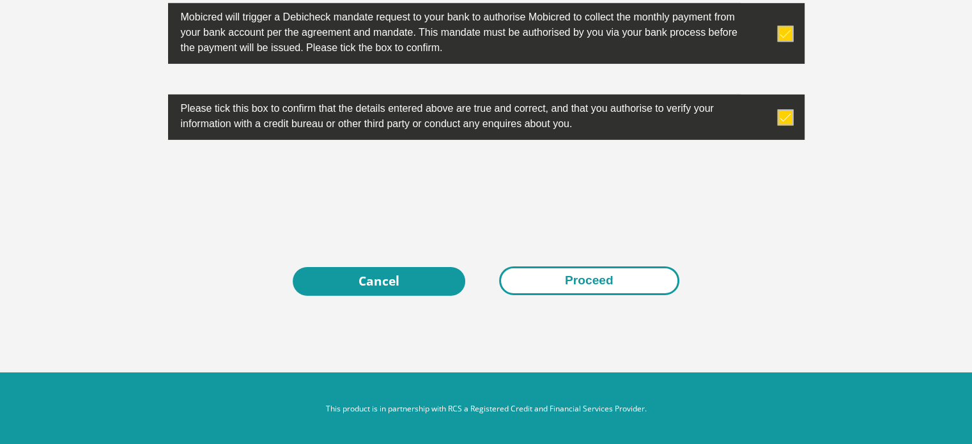
click at [576, 279] on button "Proceed" at bounding box center [589, 280] width 180 height 29
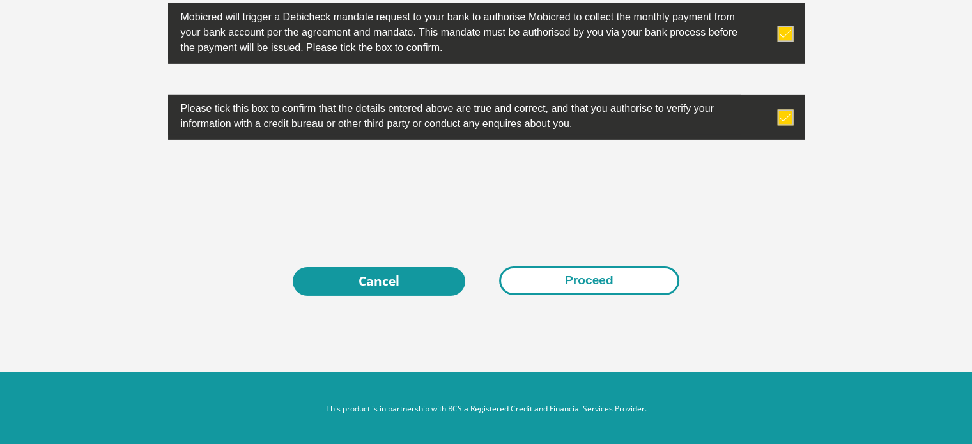
click at [576, 279] on button "Proceed" at bounding box center [589, 280] width 180 height 29
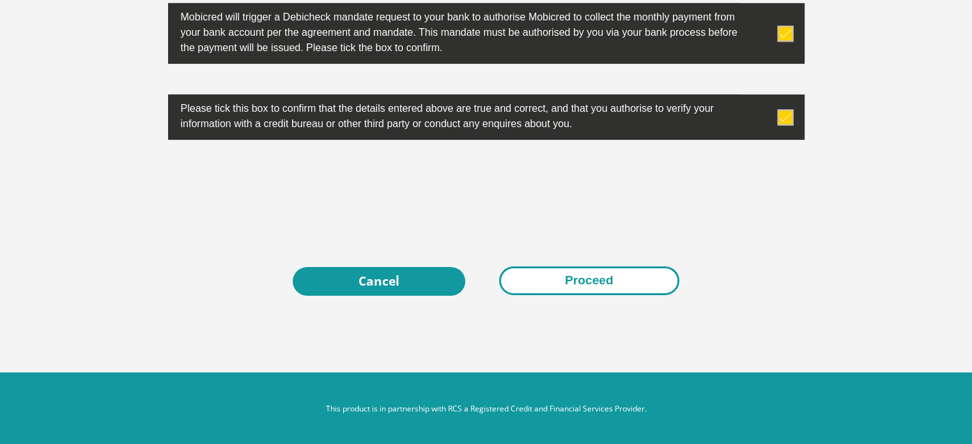
click at [576, 279] on button "Proceed" at bounding box center [589, 280] width 180 height 29
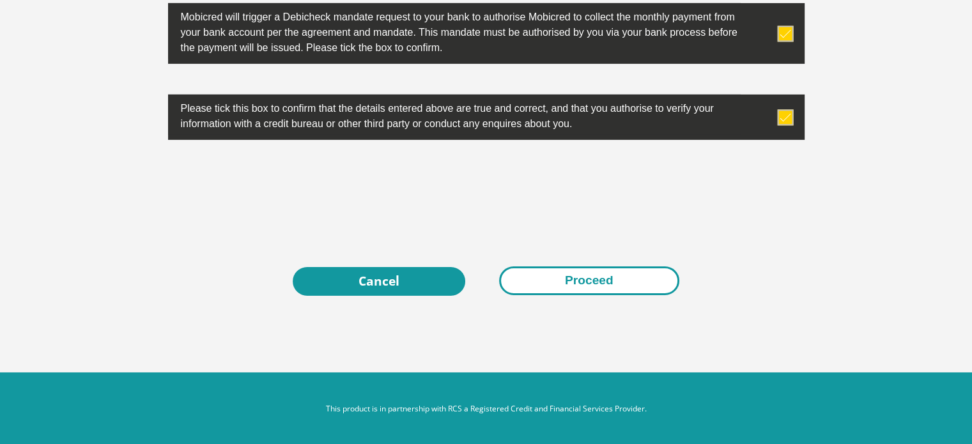
click at [576, 279] on button "Proceed" at bounding box center [589, 280] width 180 height 29
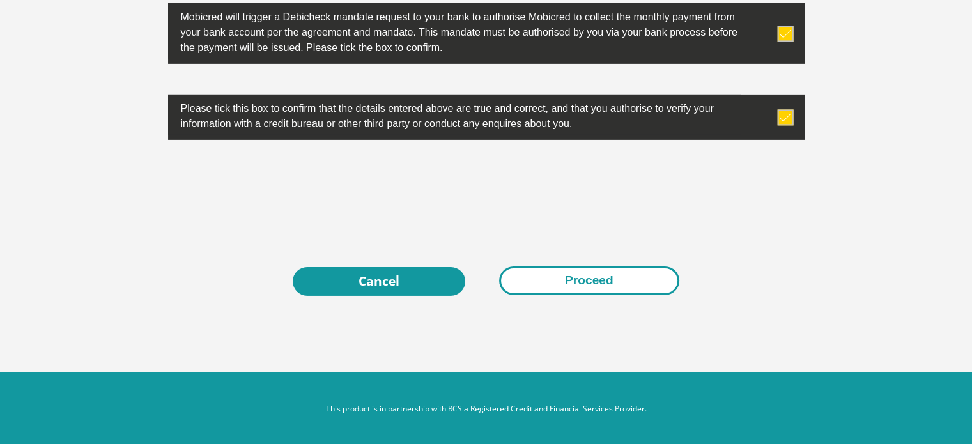
click at [576, 279] on button "Proceed" at bounding box center [589, 280] width 180 height 29
click at [639, 288] on button "Proceed" at bounding box center [589, 280] width 180 height 29
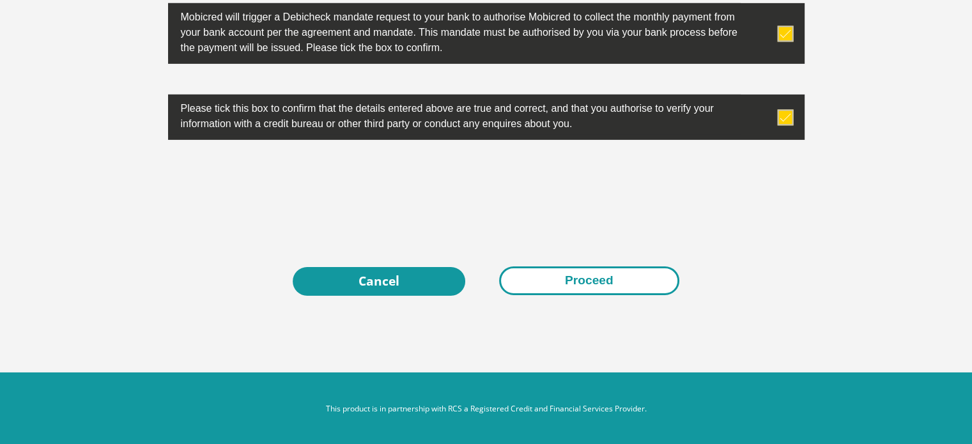
click at [639, 288] on button "Proceed" at bounding box center [589, 280] width 180 height 29
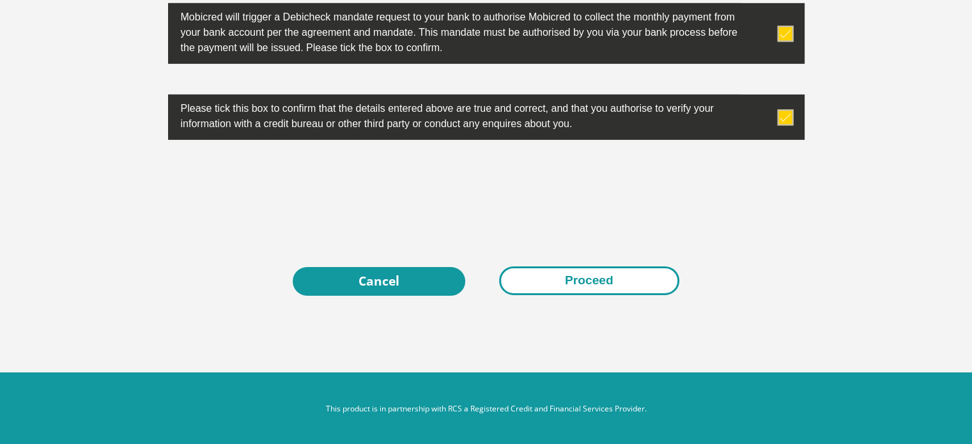
click at [639, 288] on button "Proceed" at bounding box center [589, 280] width 180 height 29
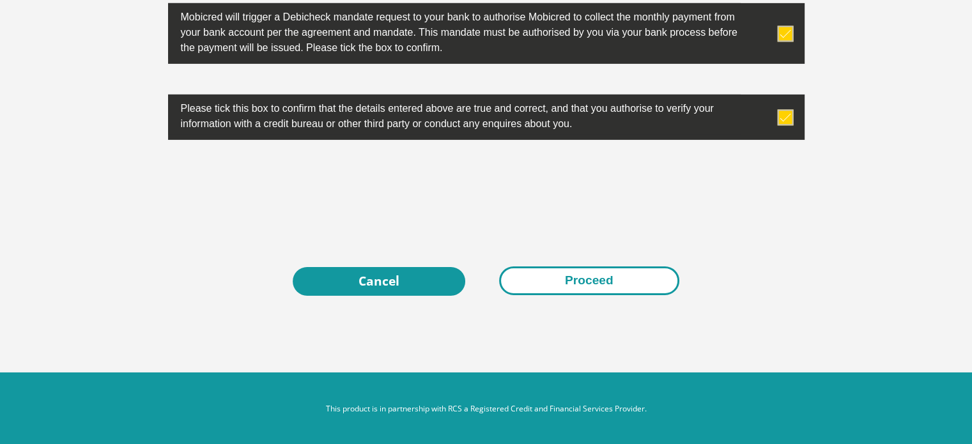
click at [639, 288] on button "Proceed" at bounding box center [589, 280] width 180 height 29
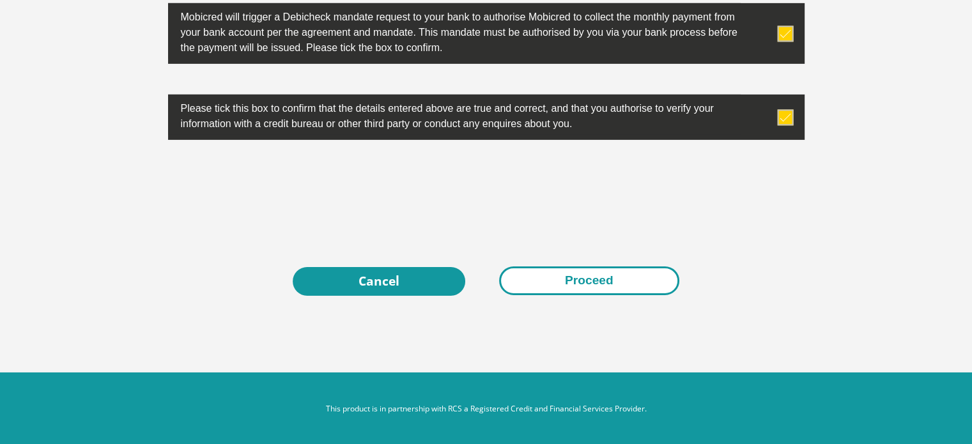
click at [639, 288] on button "Proceed" at bounding box center [589, 280] width 180 height 29
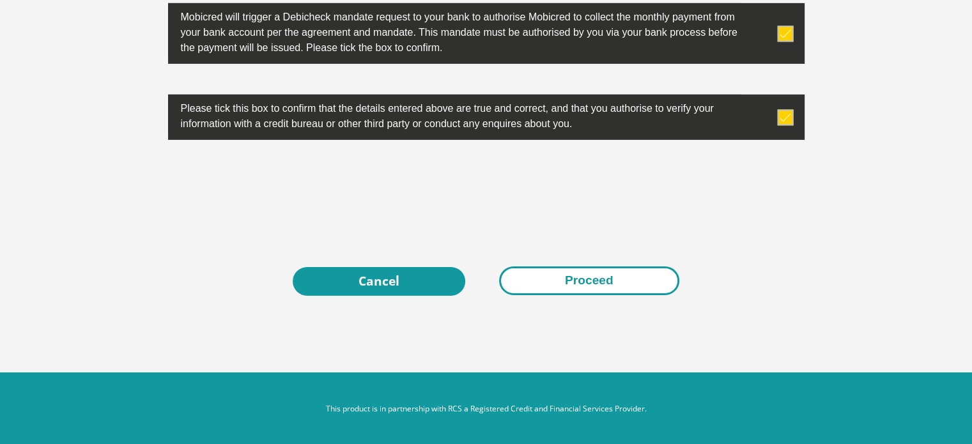
click at [639, 288] on button "Proceed" at bounding box center [589, 280] width 180 height 29
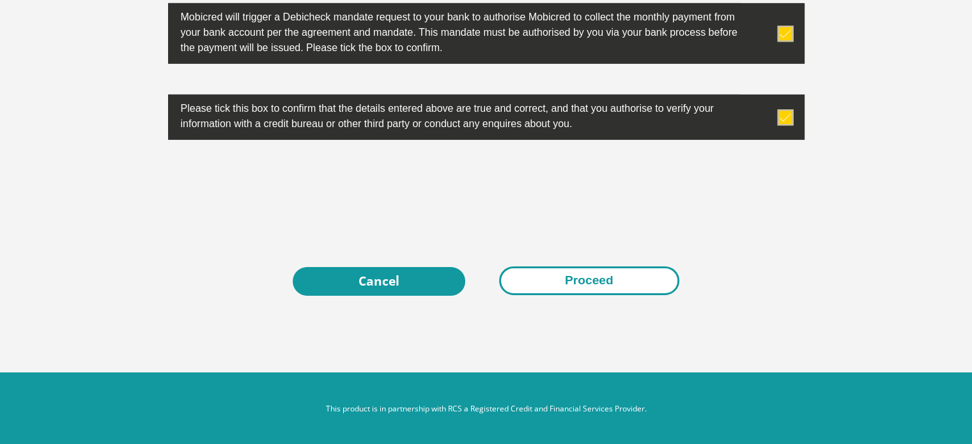
click at [639, 288] on button "Proceed" at bounding box center [589, 280] width 180 height 29
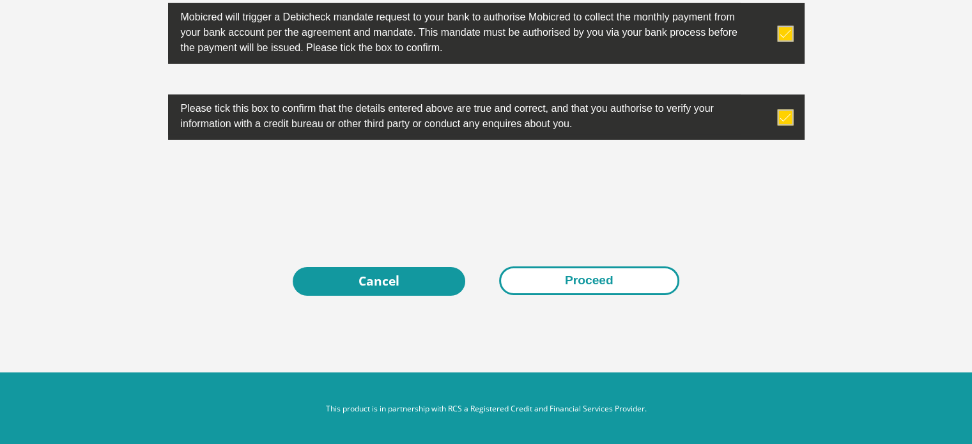
click at [639, 288] on button "Proceed" at bounding box center [589, 280] width 180 height 29
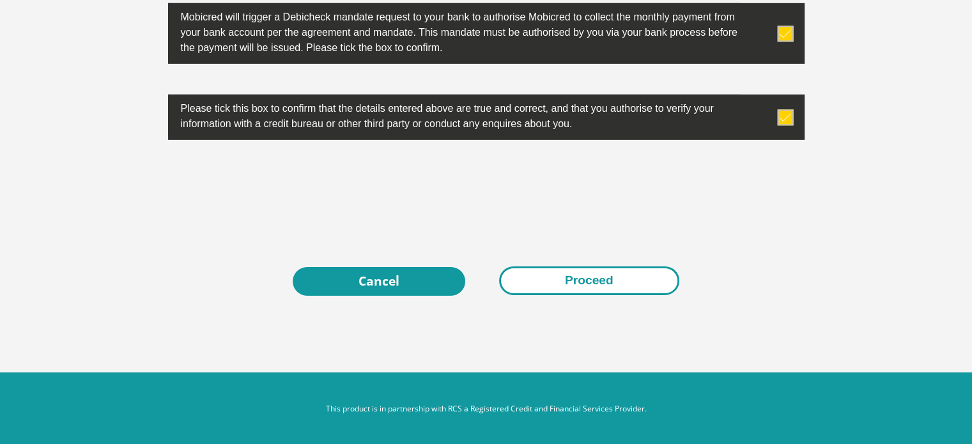
click at [639, 288] on button "Proceed" at bounding box center [589, 280] width 180 height 29
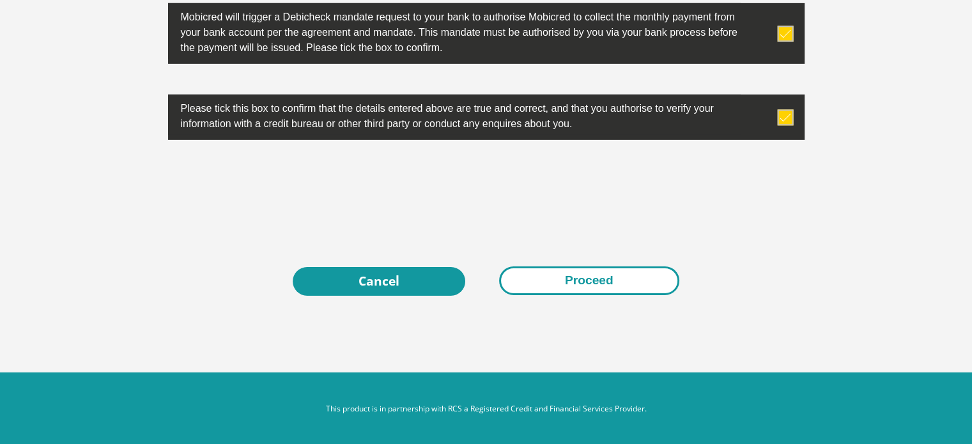
click at [639, 288] on button "Proceed" at bounding box center [589, 280] width 180 height 29
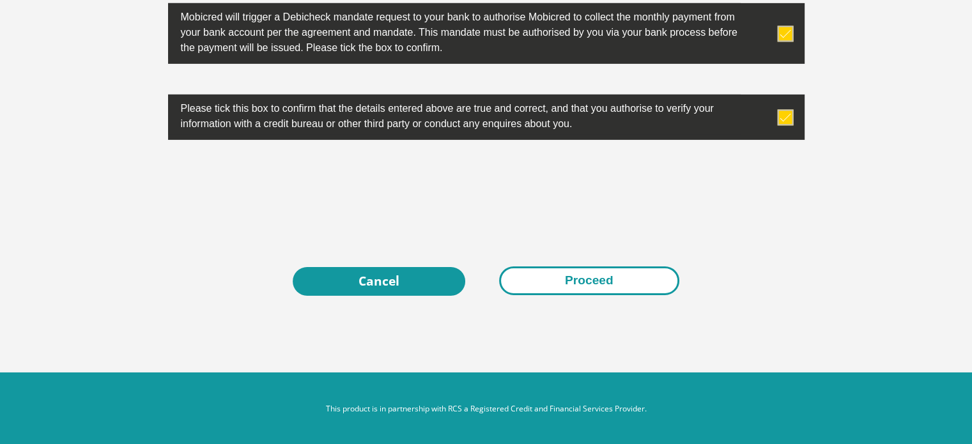
click at [639, 288] on button "Proceed" at bounding box center [589, 280] width 180 height 29
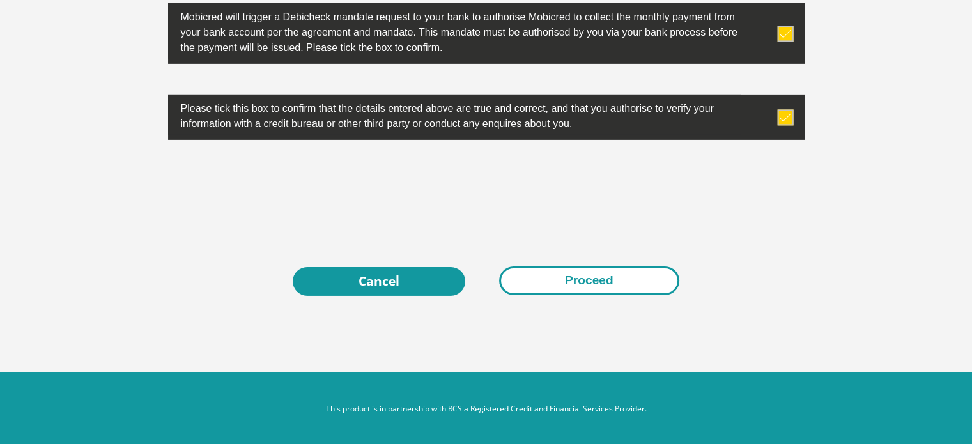
click at [639, 288] on button "Proceed" at bounding box center [589, 280] width 180 height 29
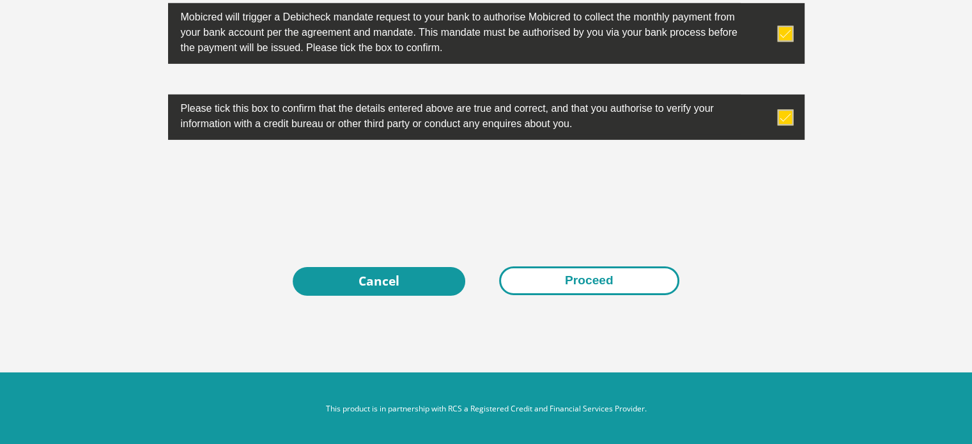
click at [639, 288] on button "Proceed" at bounding box center [589, 280] width 180 height 29
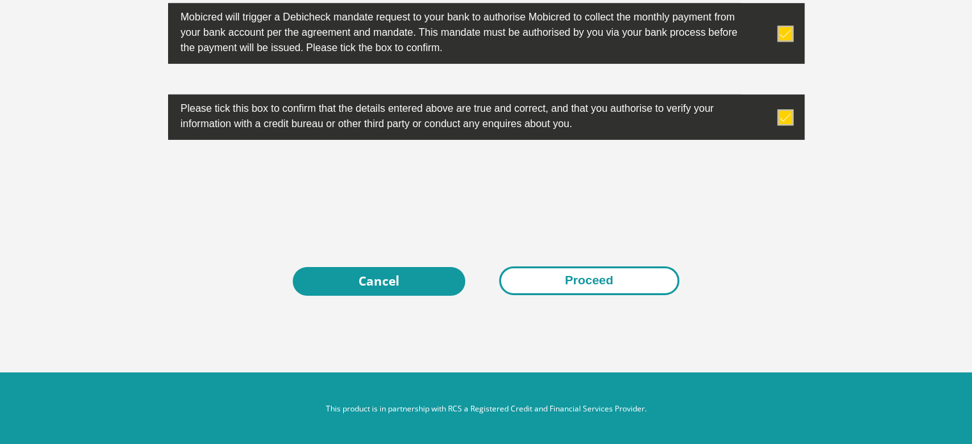
click at [639, 288] on button "Proceed" at bounding box center [589, 280] width 180 height 29
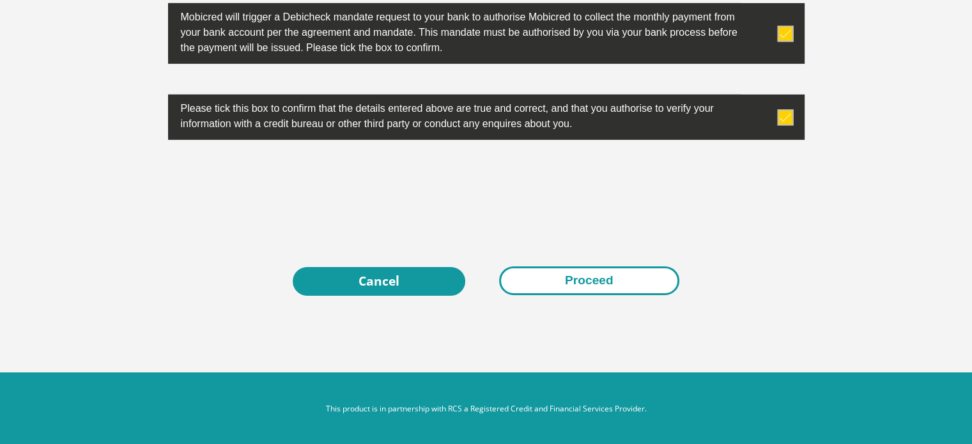
click at [639, 288] on button "Proceed" at bounding box center [589, 280] width 180 height 29
click at [554, 281] on button "Proceed" at bounding box center [589, 280] width 180 height 29
click at [618, 274] on button "Proceed" at bounding box center [589, 280] width 180 height 29
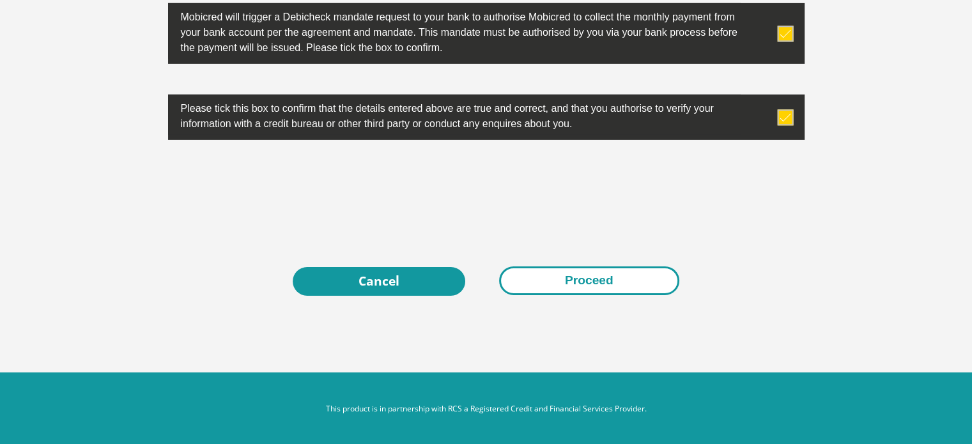
click at [618, 274] on button "Proceed" at bounding box center [589, 280] width 180 height 29
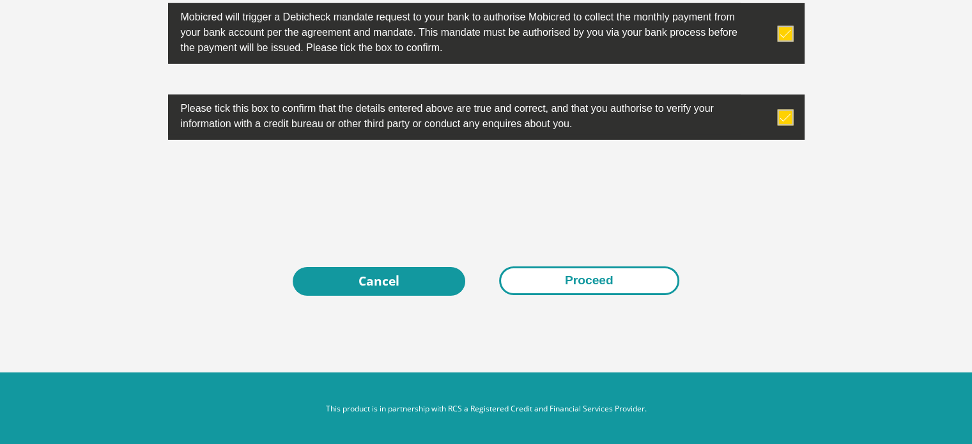
click at [618, 274] on button "Proceed" at bounding box center [589, 280] width 180 height 29
click at [585, 282] on button "Proceed" at bounding box center [589, 280] width 180 height 29
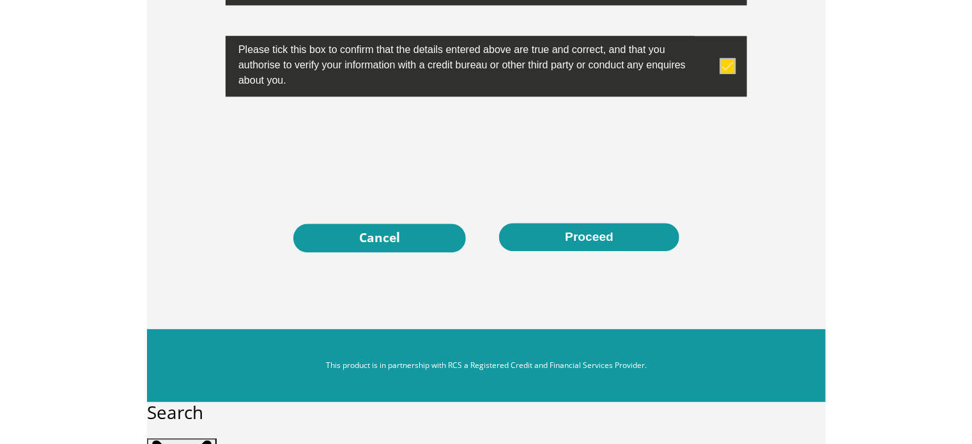
scroll to position [4377, 0]
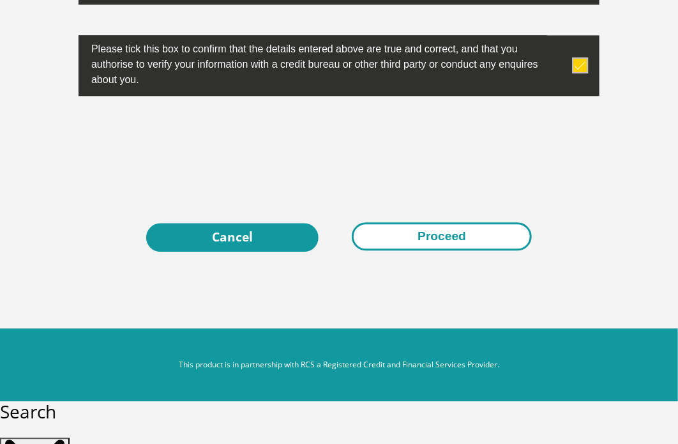
click at [417, 251] on button "Proceed" at bounding box center [442, 236] width 180 height 29
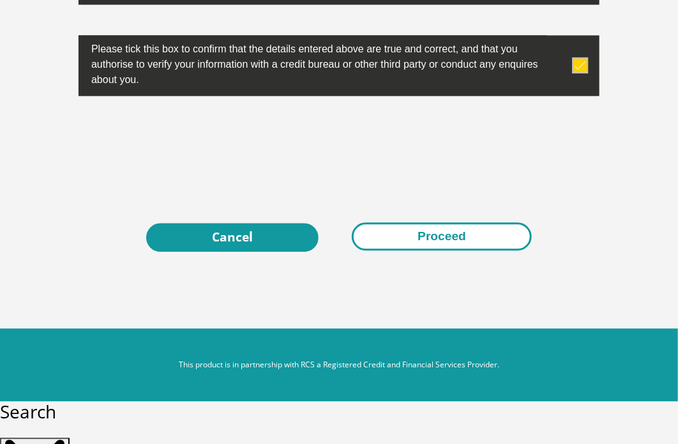
click at [417, 251] on button "Proceed" at bounding box center [442, 236] width 180 height 29
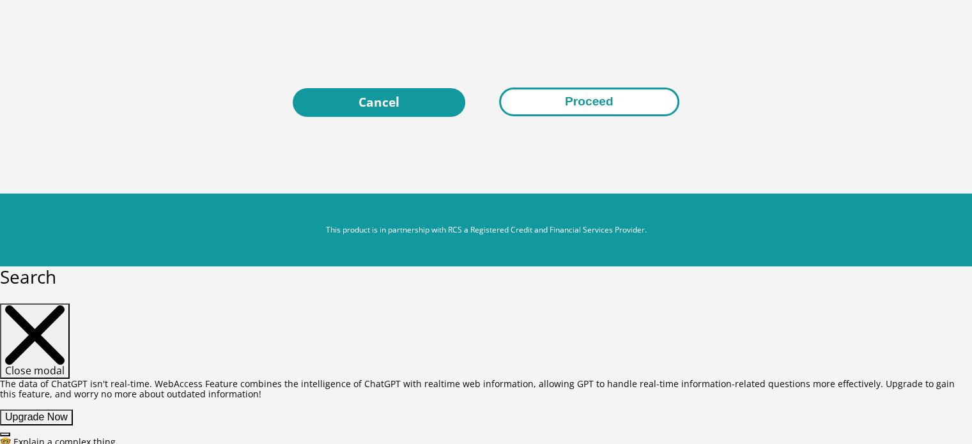
click at [584, 96] on button "Proceed" at bounding box center [589, 102] width 180 height 29
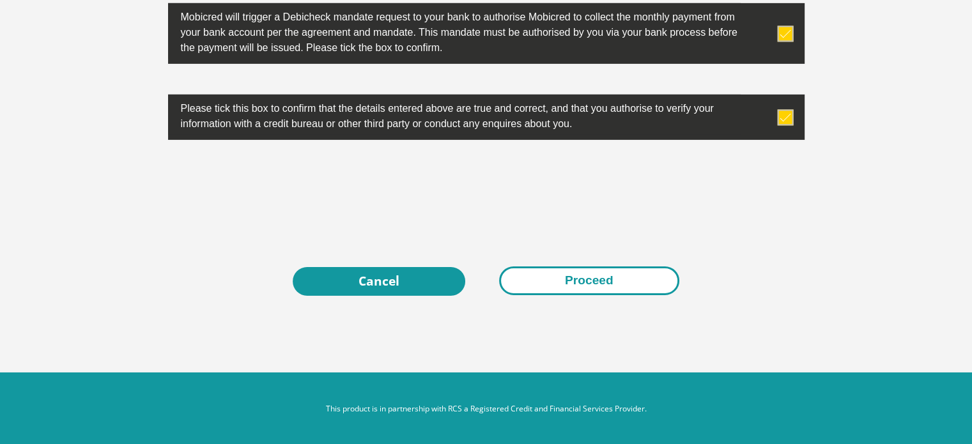
click at [594, 286] on button "Proceed" at bounding box center [589, 280] width 180 height 29
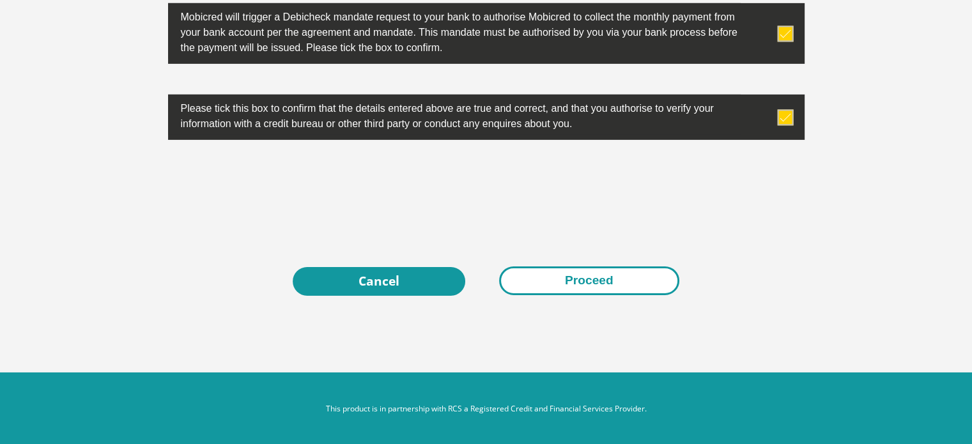
click at [594, 286] on button "Proceed" at bounding box center [589, 280] width 180 height 29
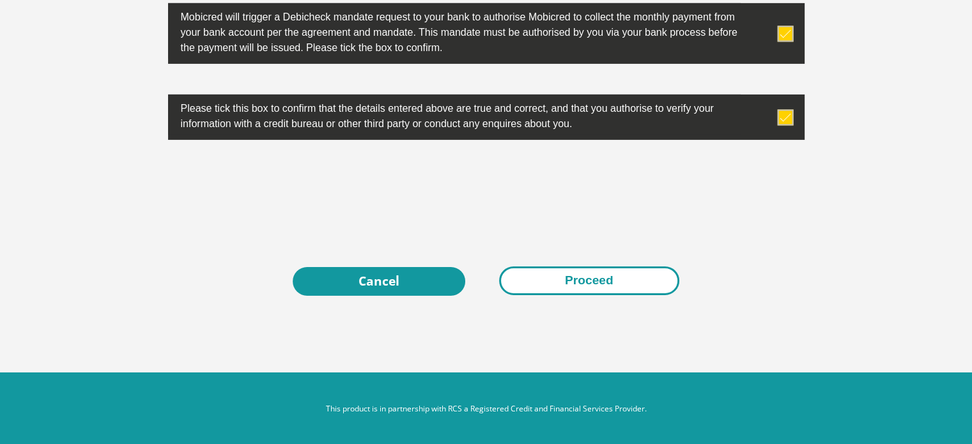
click at [594, 286] on button "Proceed" at bounding box center [589, 280] width 180 height 29
click at [556, 274] on button "Proceed" at bounding box center [589, 280] width 180 height 29
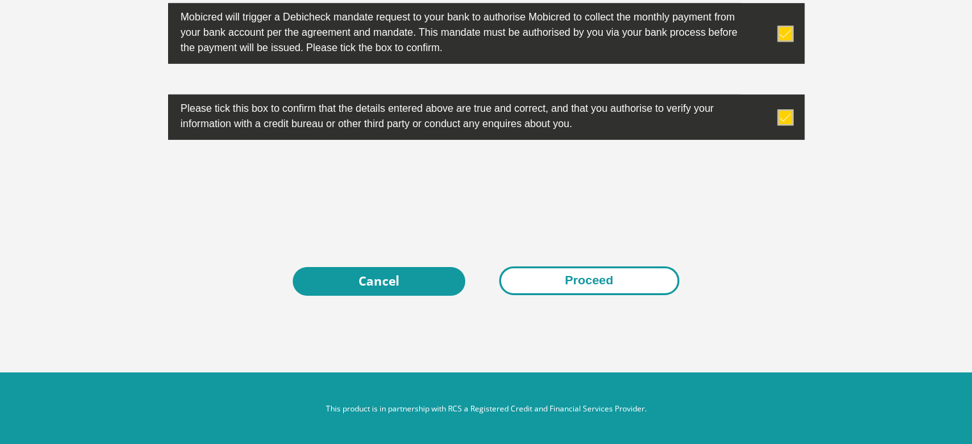
click at [556, 274] on button "Proceed" at bounding box center [589, 280] width 180 height 29
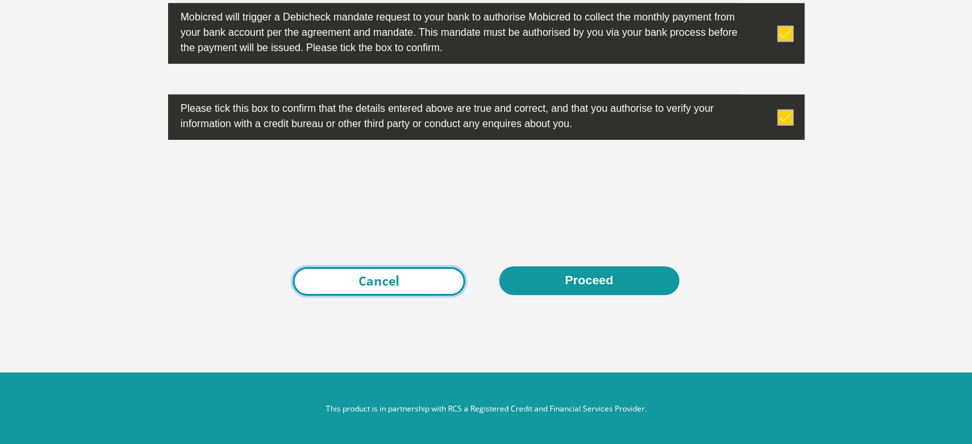
click at [414, 282] on link "Cancel" at bounding box center [379, 281] width 172 height 29
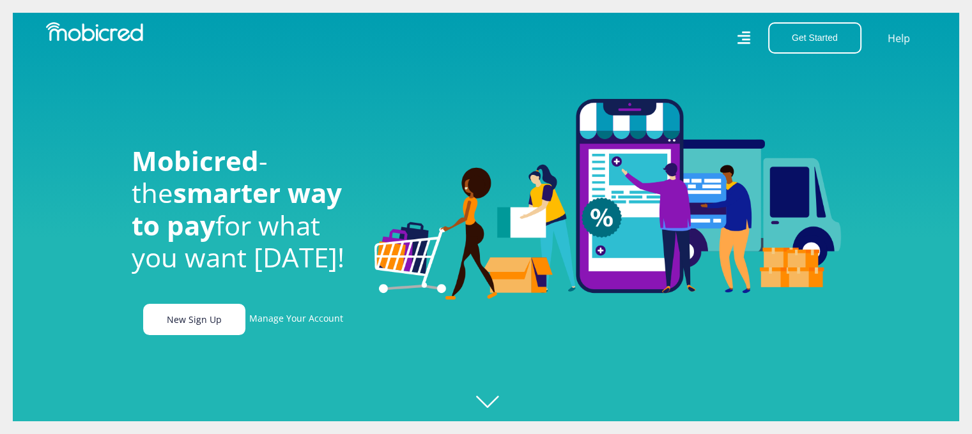
scroll to position [0, 1638]
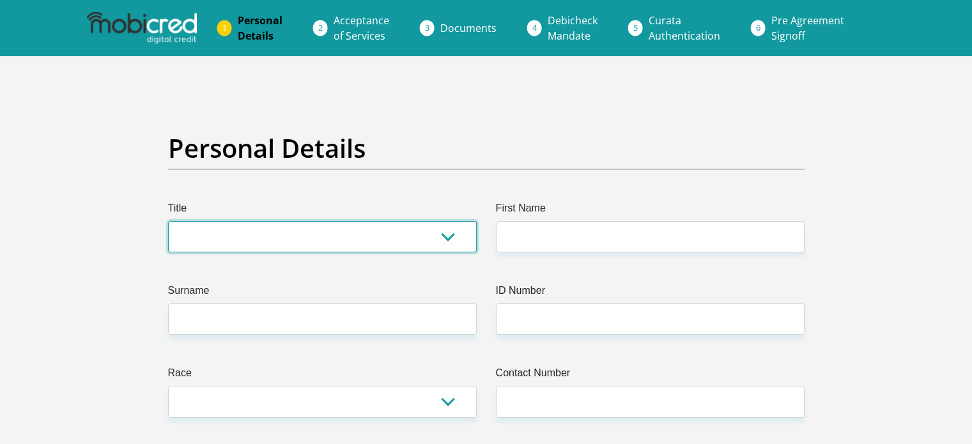
drag, startPoint x: 0, startPoint y: 0, endPoint x: 265, endPoint y: 234, distance: 353.5
click at [265, 234] on select "Mr Ms Mrs Dr [PERSON_NAME]" at bounding box center [322, 236] width 309 height 31
select select "Mrs"
click at [168, 221] on select "Mr Ms Mrs Dr [PERSON_NAME]" at bounding box center [322, 236] width 309 height 31
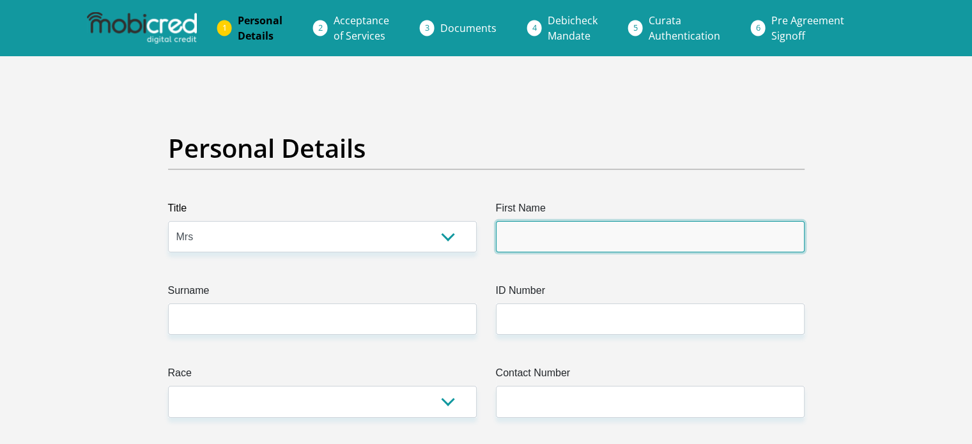
click at [509, 229] on input "First Name" at bounding box center [650, 236] width 309 height 31
type input "Nosiphiwo"
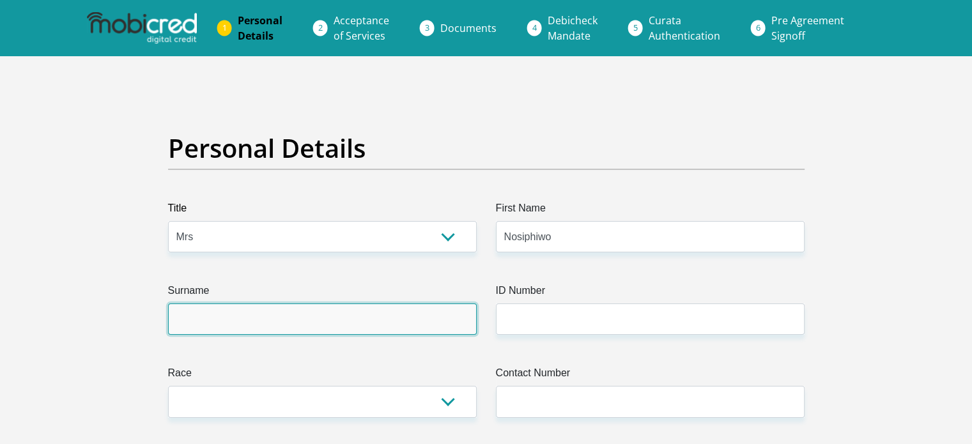
type input "Faku"
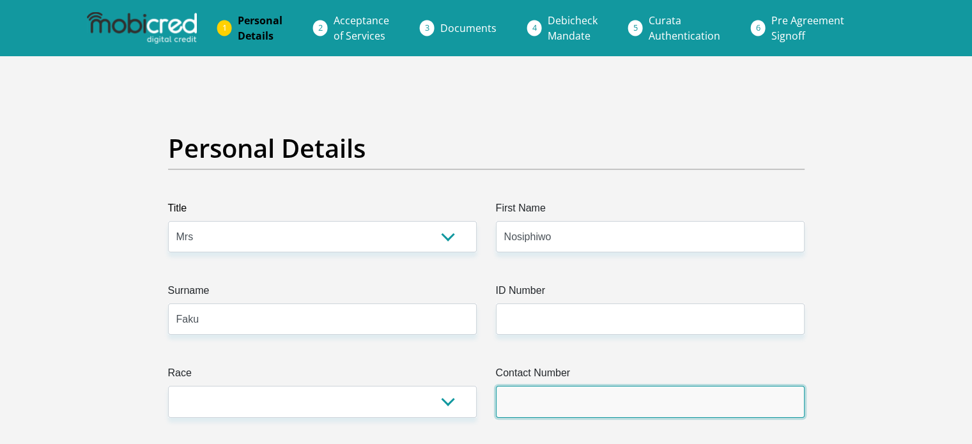
type input "0726368108"
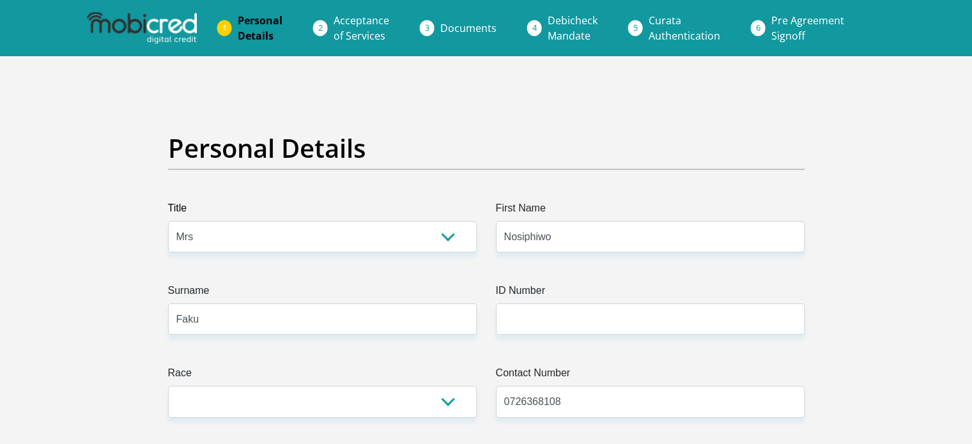
select select "ZAF"
type input "[STREET_ADDRESS]"
type input "Dassenberg"
type input "Malmesbury"
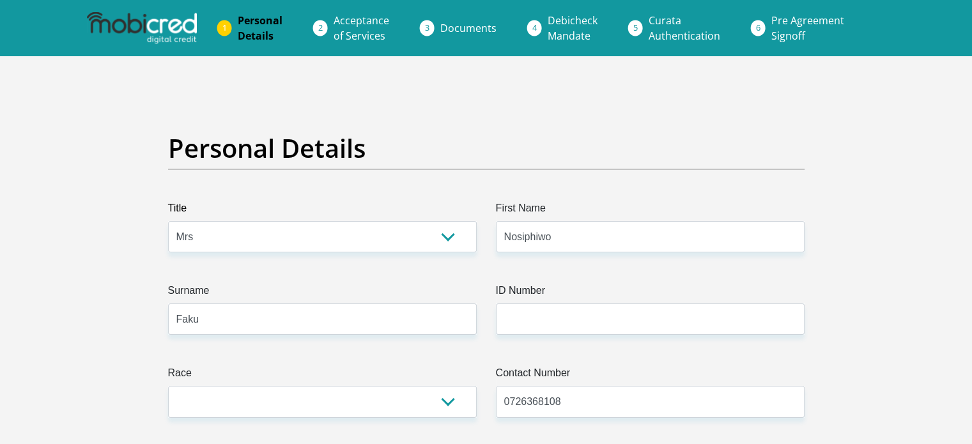
type input "Malmesbury"
type input "7350"
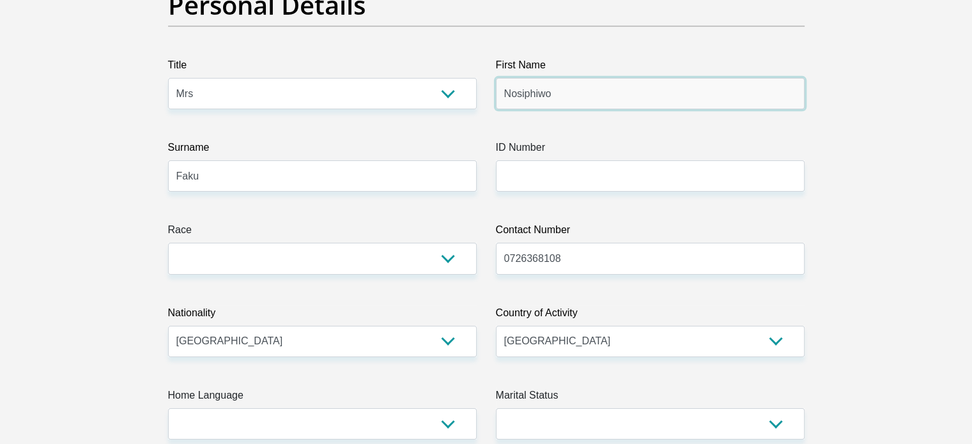
scroll to position [153, 0]
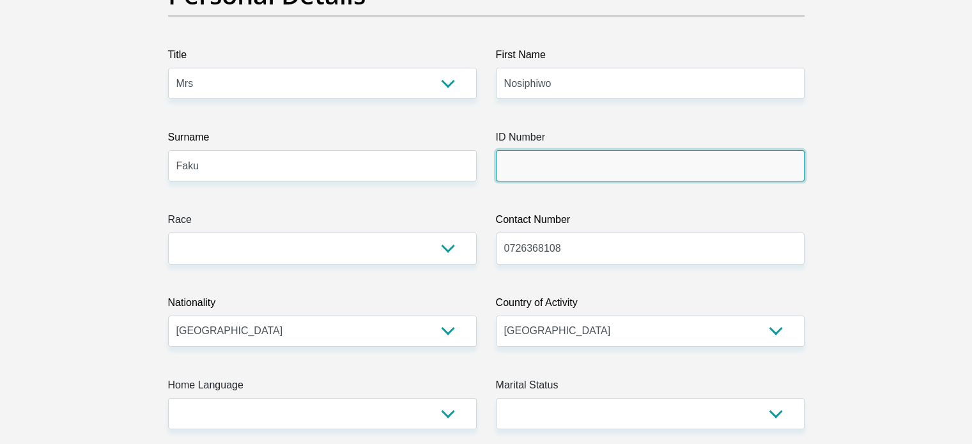
click at [567, 162] on input "ID Number" at bounding box center [650, 165] width 309 height 31
type input "7703250694082"
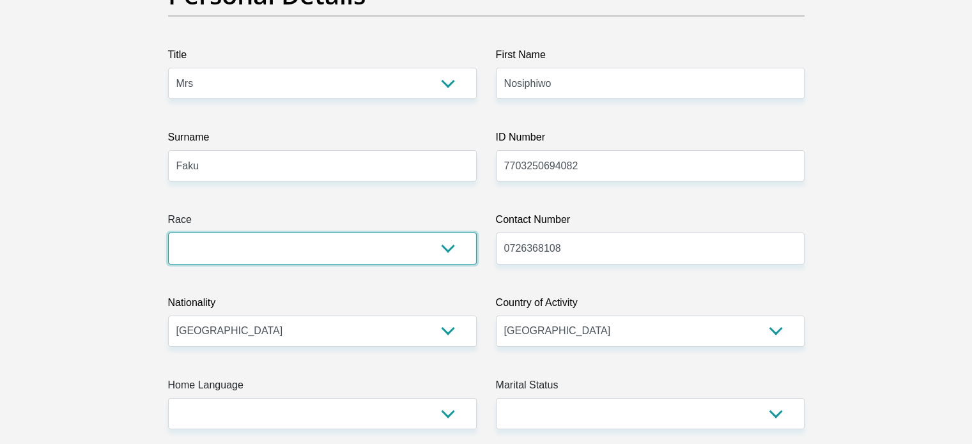
click at [443, 252] on select "Black Coloured Indian White Other" at bounding box center [322, 248] width 309 height 31
select select "1"
click at [168, 233] on select "Black Coloured Indian White Other" at bounding box center [322, 248] width 309 height 31
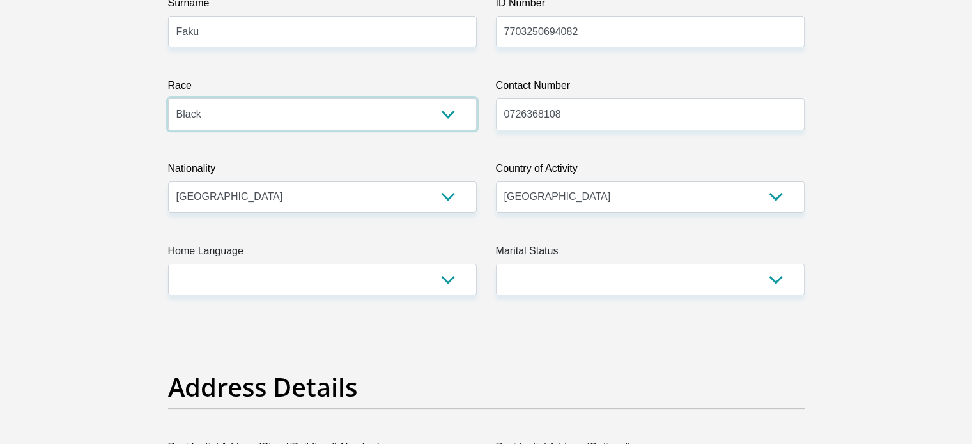
scroll to position [300, 0]
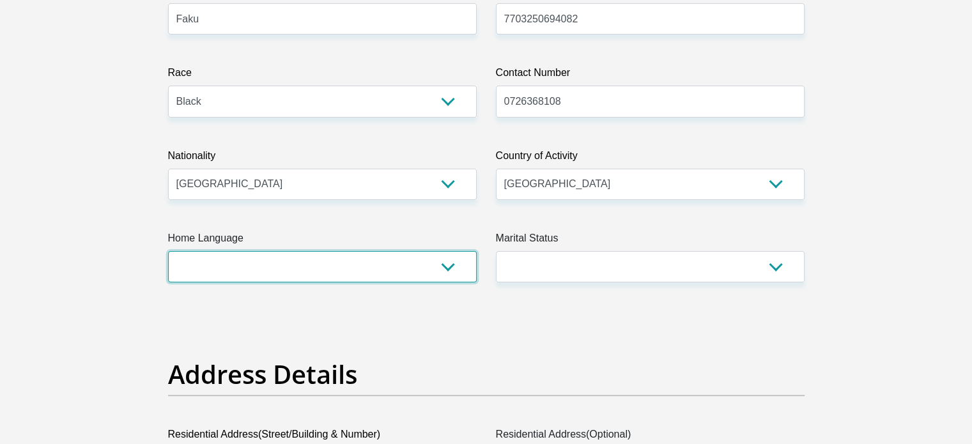
click at [427, 254] on select "Afrikaans English Sepedi South Ndebele Southern Sotho Swati Tsonga Tswana Venda…" at bounding box center [322, 266] width 309 height 31
select select "xho"
click at [168, 251] on select "Afrikaans English Sepedi South Ndebele Southern Sotho Swati Tsonga Tswana Venda…" at bounding box center [322, 266] width 309 height 31
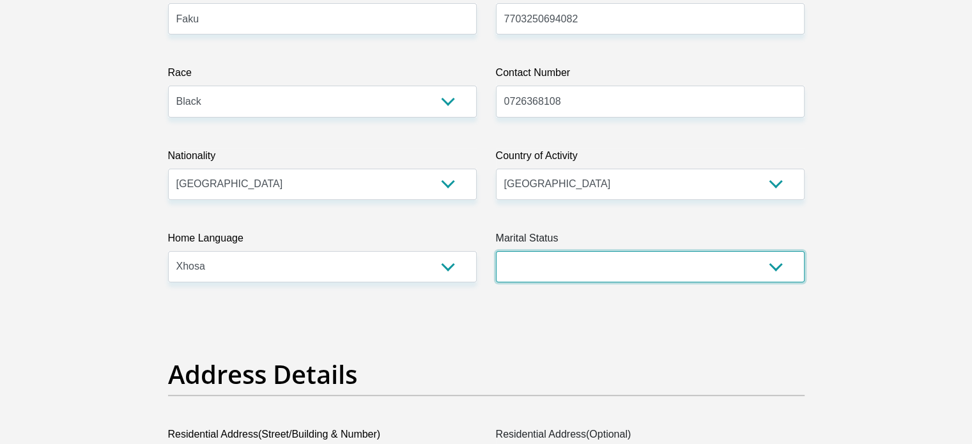
click at [544, 255] on select "Married ANC Single Divorced Widowed Married COP or Customary Law" at bounding box center [650, 266] width 309 height 31
select select "5"
click at [496, 251] on select "Married ANC Single Divorced Widowed Married COP or Customary Law" at bounding box center [650, 266] width 309 height 31
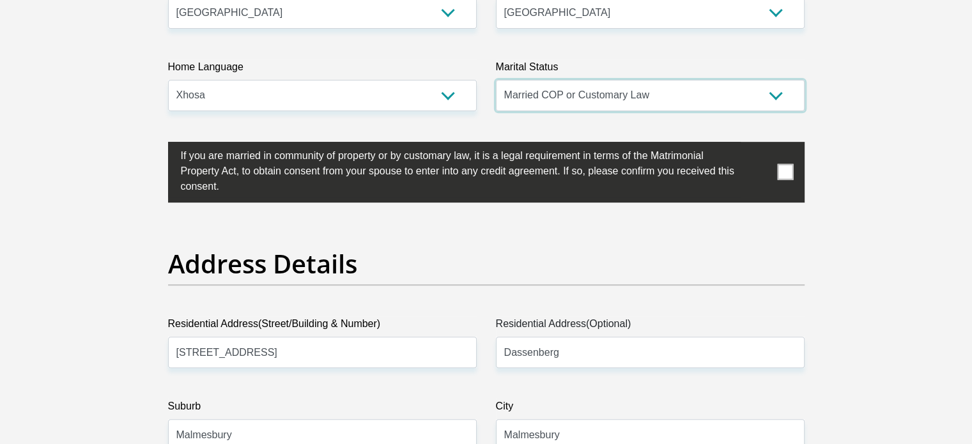
scroll to position [524, 0]
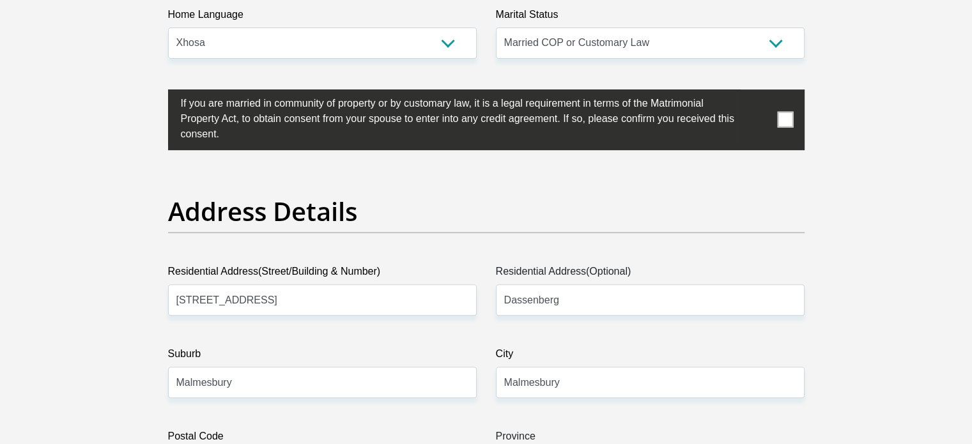
click at [794, 116] on label at bounding box center [486, 119] width 636 height 61
click at [155, 93] on input "checkbox" at bounding box center [155, 93] width 0 height 0
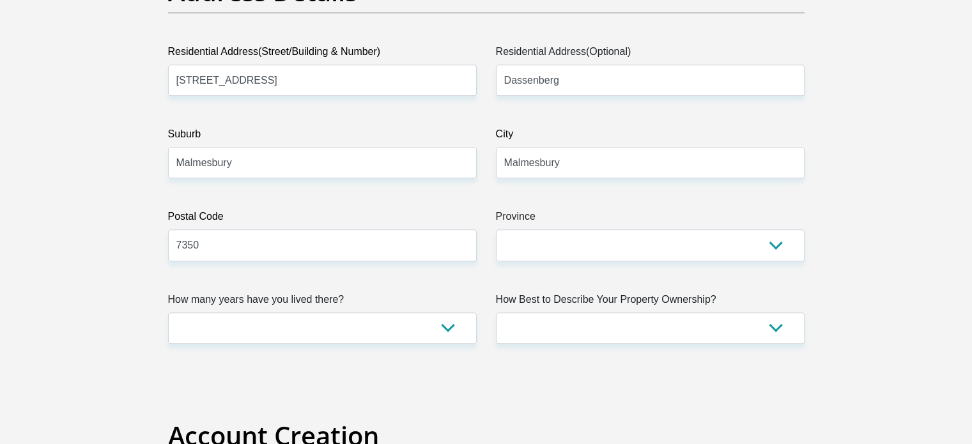
scroll to position [747, 0]
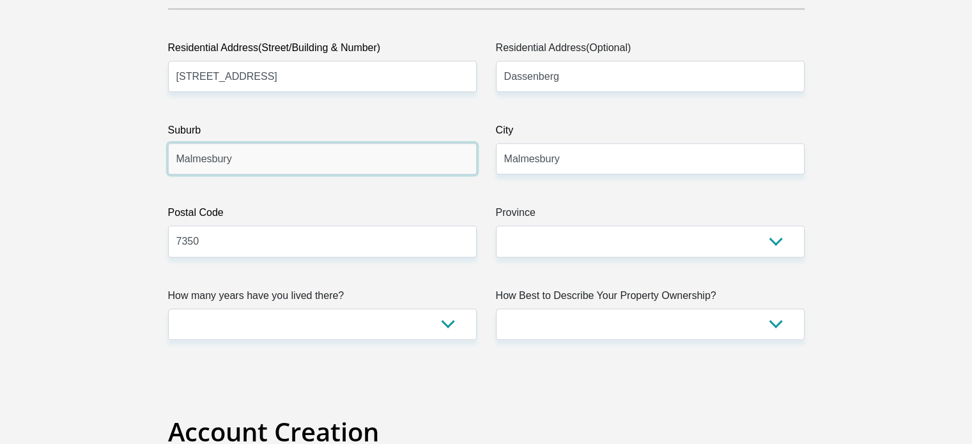
click at [393, 158] on input "Malmesbury" at bounding box center [322, 158] width 309 height 31
type input "M"
type input "Chatsworth"
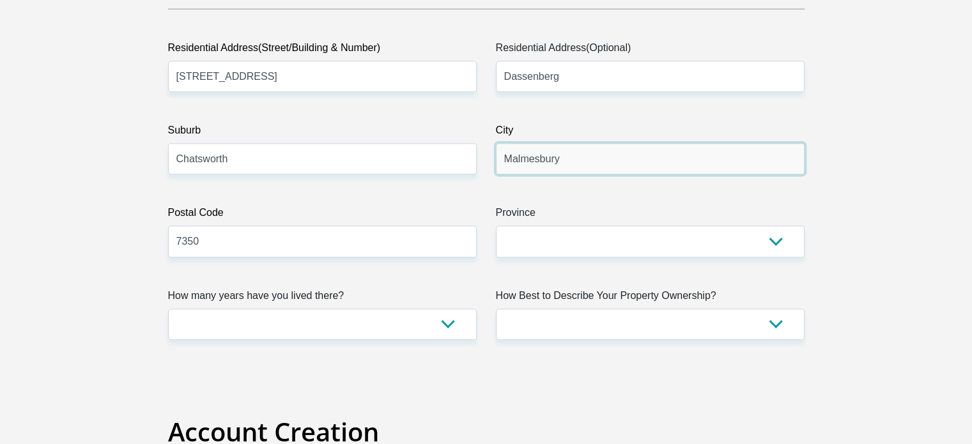
click at [580, 165] on input "Malmesbury" at bounding box center [650, 158] width 309 height 31
type input "[GEOGRAPHIC_DATA]"
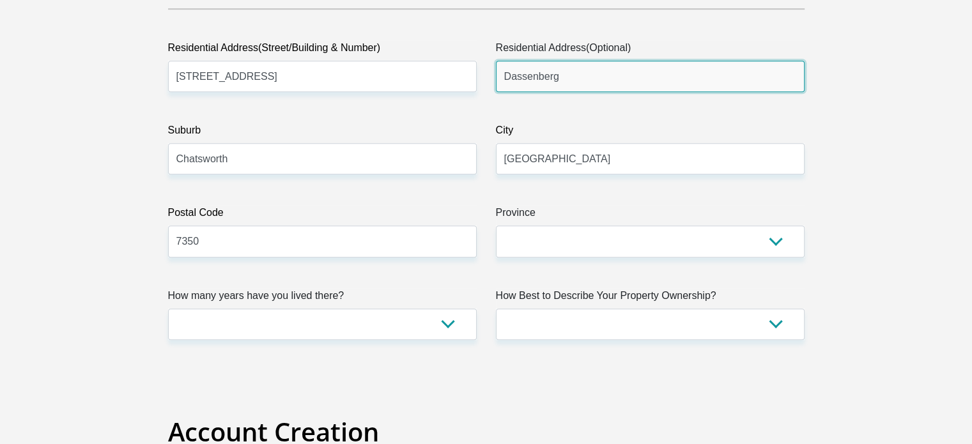
click at [580, 81] on input "Dassenberg" at bounding box center [650, 76] width 309 height 31
type input "Chatsworth"
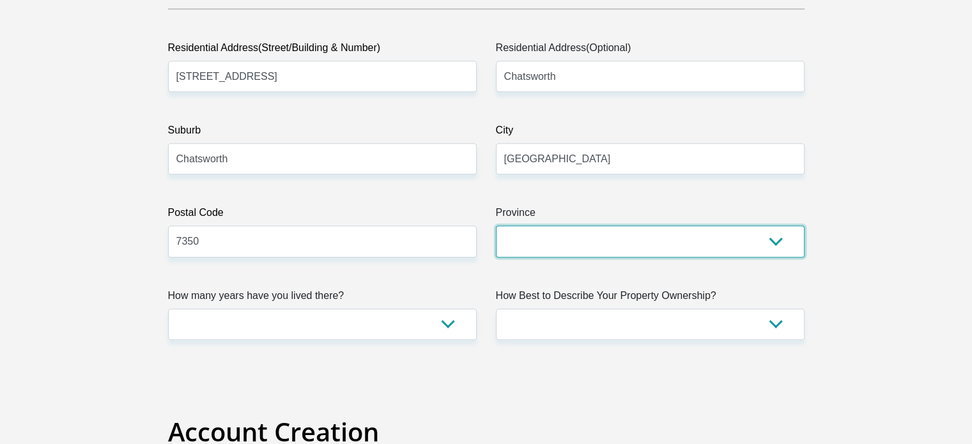
click at [585, 234] on select "Eastern Cape Free State [GEOGRAPHIC_DATA] [GEOGRAPHIC_DATA][DATE] [GEOGRAPHIC_D…" at bounding box center [650, 241] width 309 height 31
select select "Western Cape"
click at [496, 226] on select "Eastern Cape Free State [GEOGRAPHIC_DATA] [GEOGRAPHIC_DATA][DATE] [GEOGRAPHIC_D…" at bounding box center [650, 241] width 309 height 31
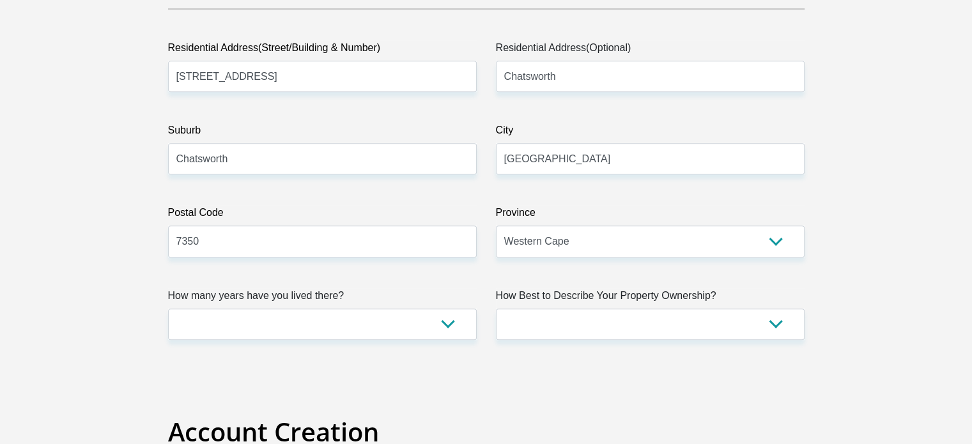
drag, startPoint x: 425, startPoint y: 347, endPoint x: 432, endPoint y: 329, distance: 19.2
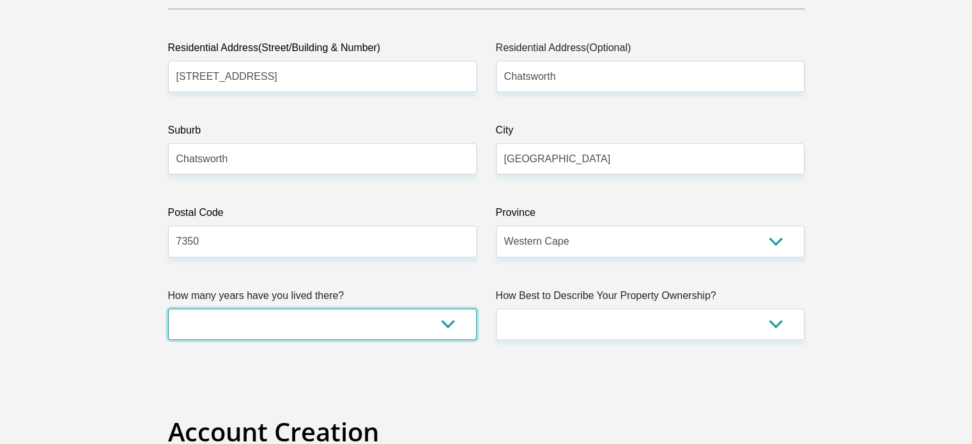
click at [432, 329] on select "less than 1 year 1-3 years 3-5 years 5+ years" at bounding box center [322, 324] width 309 height 31
select select "5"
click at [168, 309] on select "less than 1 year 1-3 years 3-5 years 5+ years" at bounding box center [322, 324] width 309 height 31
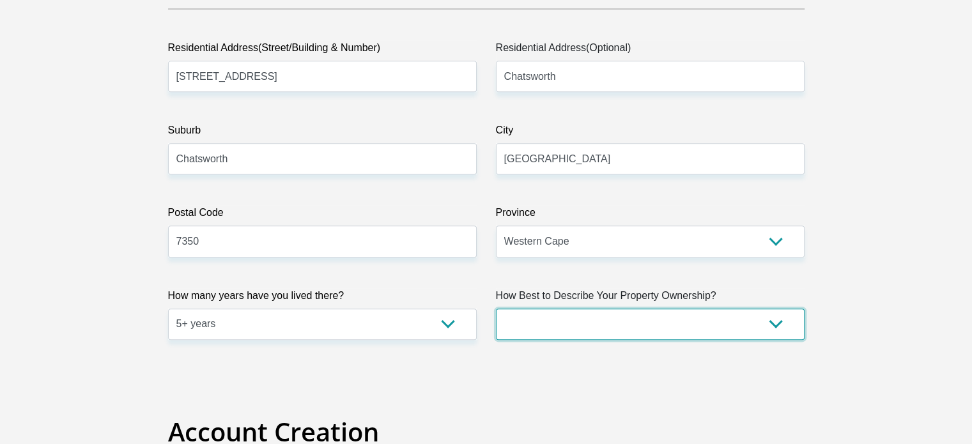
click at [541, 328] on select "Owned Rented Family Owned Company Dwelling" at bounding box center [650, 324] width 309 height 31
select select "Owned"
click at [496, 309] on select "Owned Rented Family Owned Company Dwelling" at bounding box center [650, 324] width 309 height 31
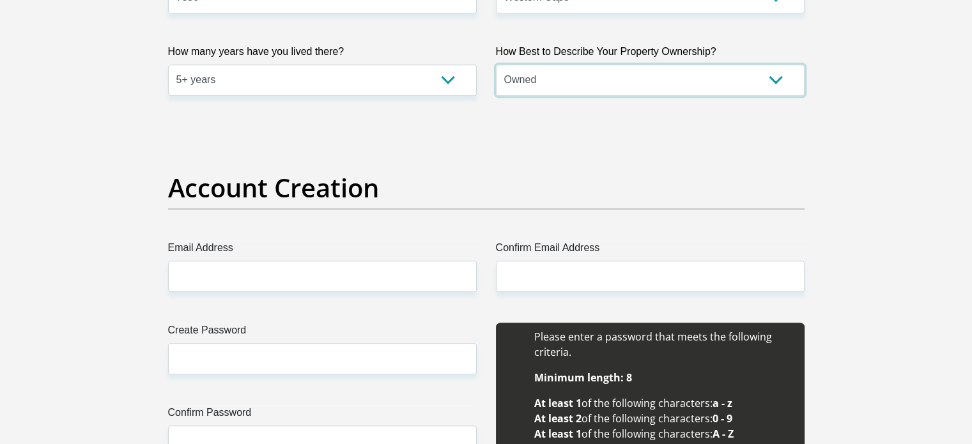
scroll to position [994, 0]
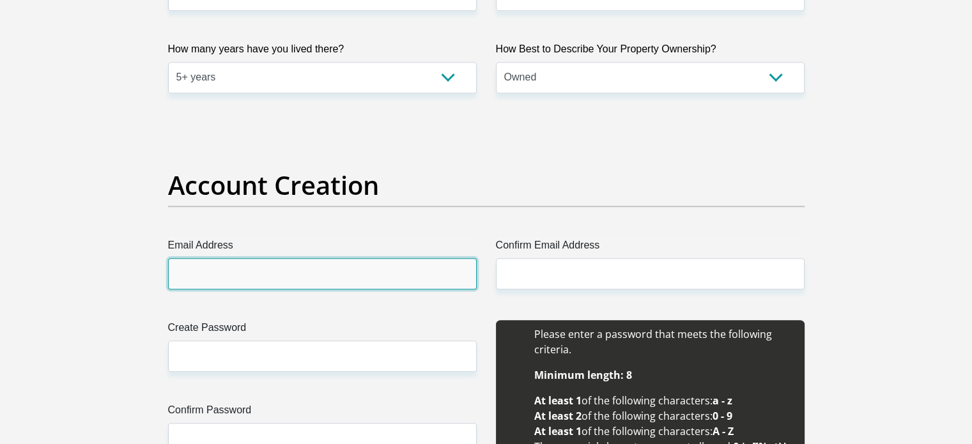
click at [368, 274] on input "Email Address" at bounding box center [322, 273] width 309 height 31
type input "[EMAIL_ADDRESS][DOMAIN_NAME]"
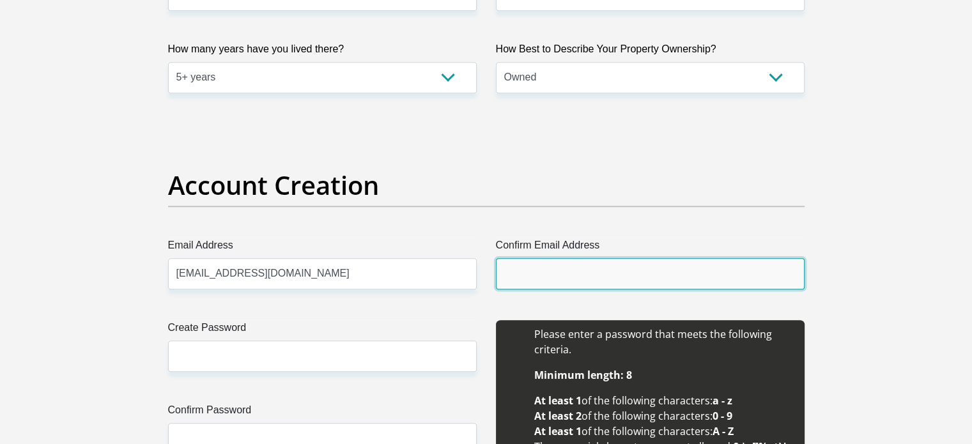
type input "[EMAIL_ADDRESS][DOMAIN_NAME]"
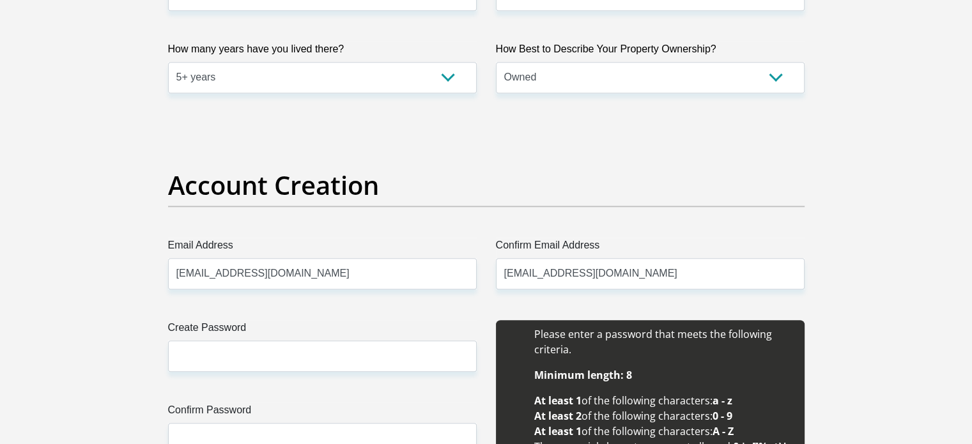
type input "Nosiphiwo"
type input "Faku"
type input "0726368108"
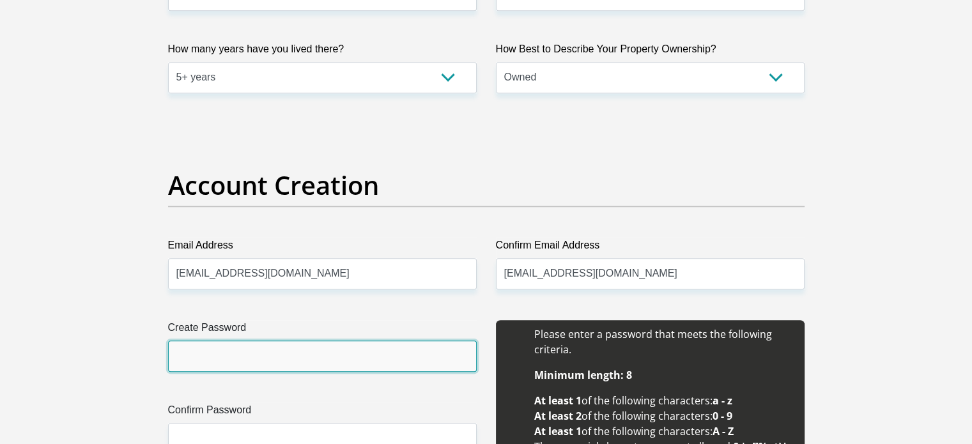
click at [335, 353] on input "Create Password" at bounding box center [322, 355] width 309 height 31
paste input "TPu8i4DMQWMwrt6"
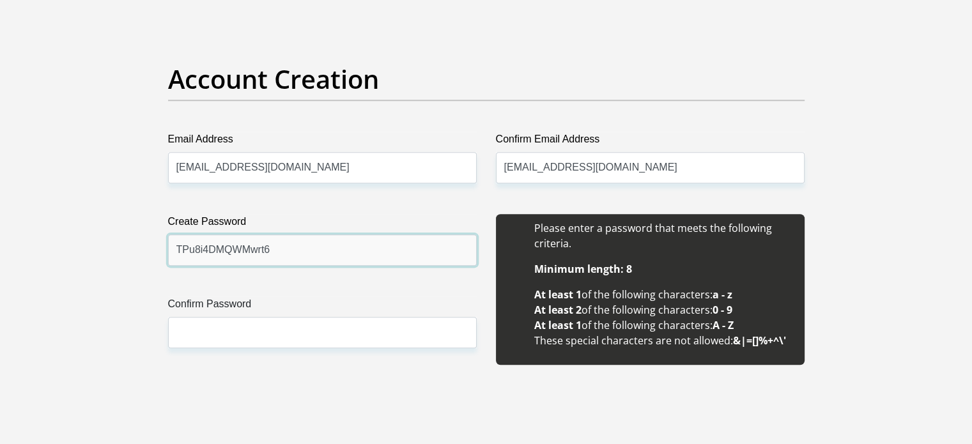
scroll to position [1101, 0]
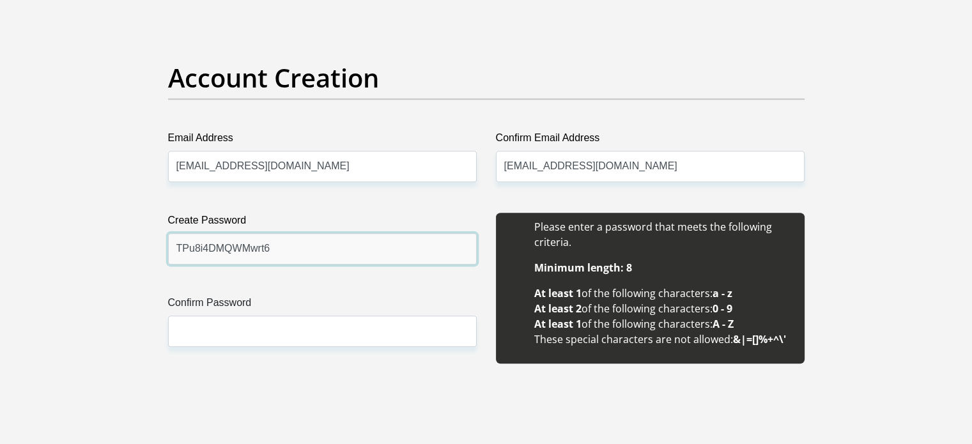
type input "TPu8i4DMQWMwrt6"
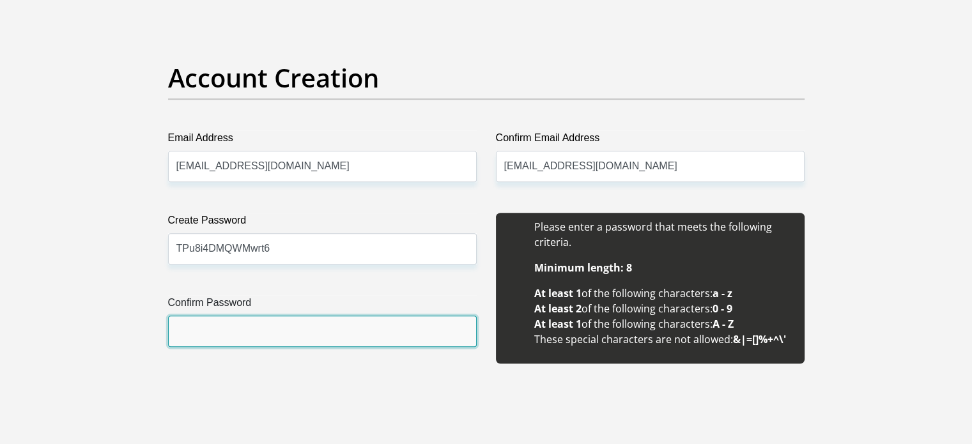
click at [277, 333] on input "Confirm Password" at bounding box center [322, 331] width 309 height 31
paste input "TPu8i4DMQWMwrt6"
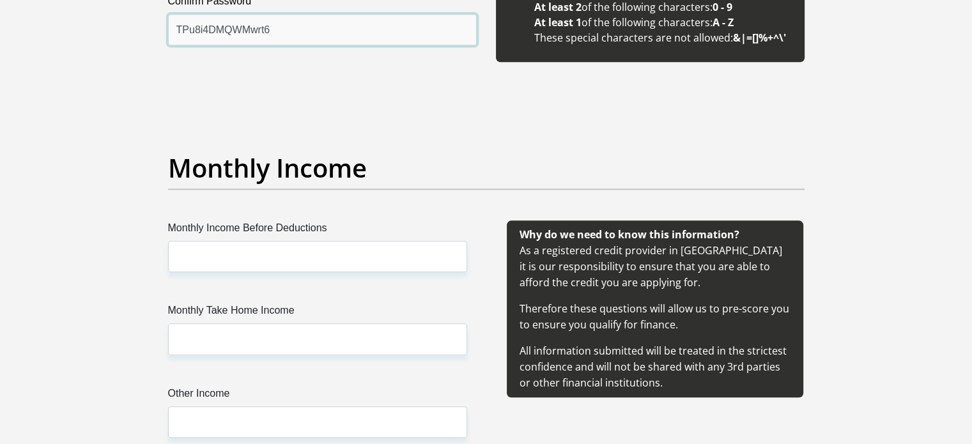
scroll to position [1404, 0]
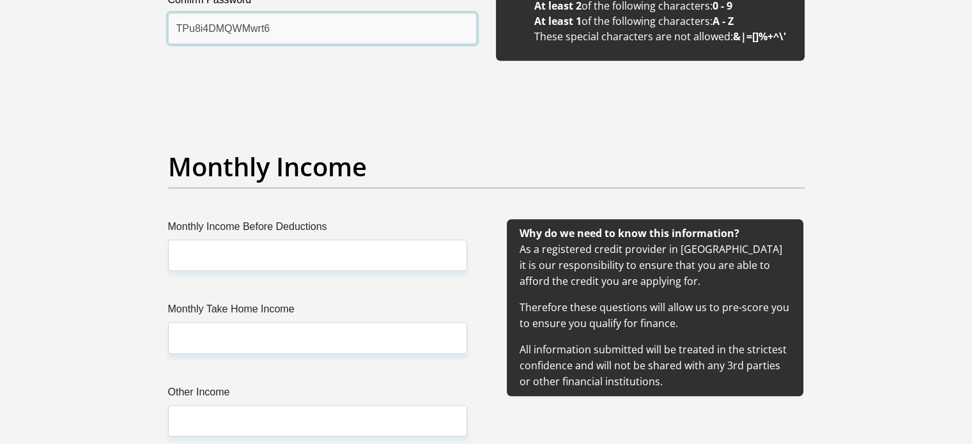
type input "TPu8i4DMQWMwrt6"
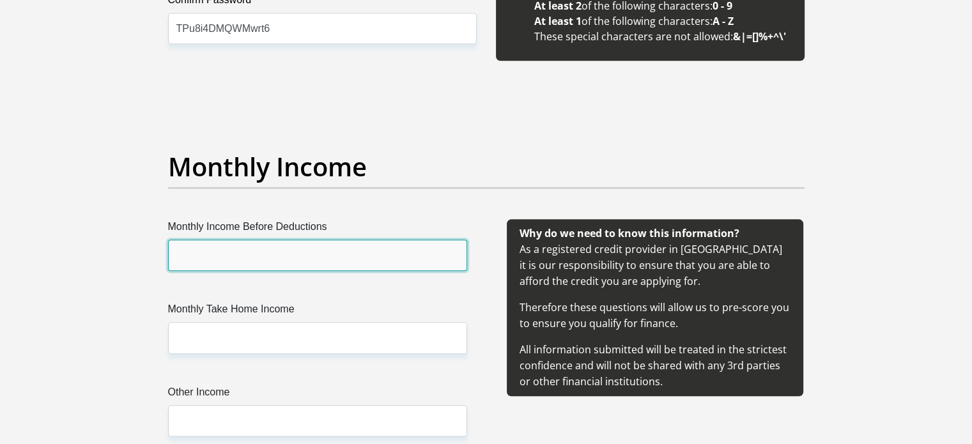
click at [264, 241] on input "Monthly Income Before Deductions" at bounding box center [317, 255] width 299 height 31
type input "32148.25"
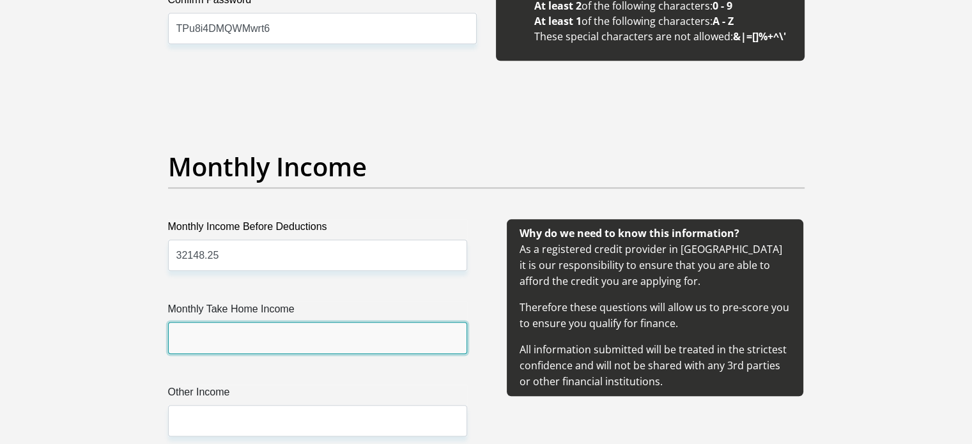
click at [256, 339] on input "Monthly Take Home Income" at bounding box center [317, 337] width 299 height 31
type input "24137.72"
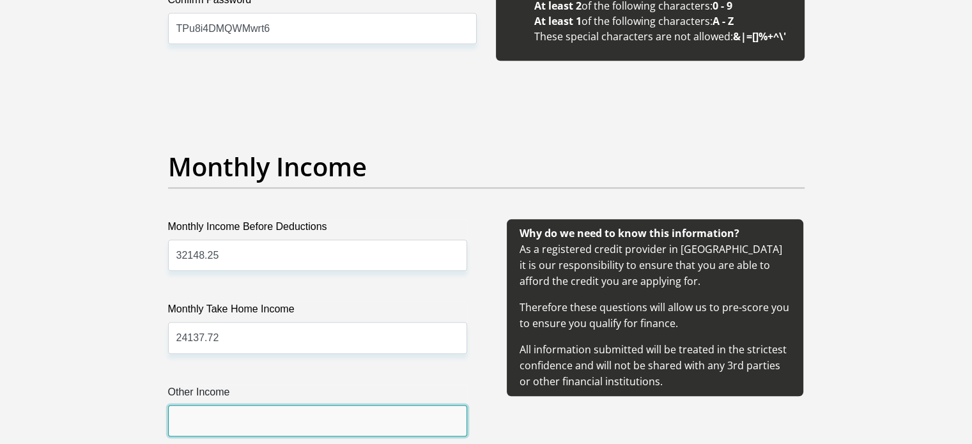
click at [260, 417] on input "Other Income" at bounding box center [317, 420] width 299 height 31
click at [272, 424] on input "Other Income" at bounding box center [317, 420] width 299 height 31
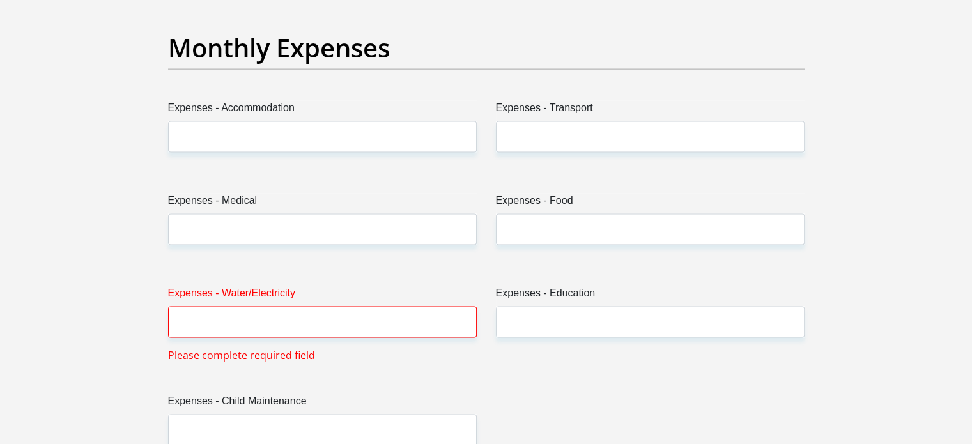
scroll to position [1886, 0]
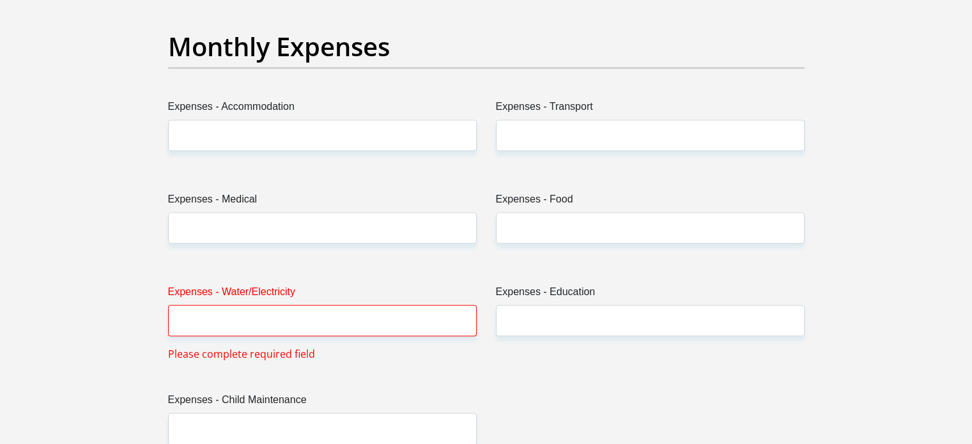
type input "1"
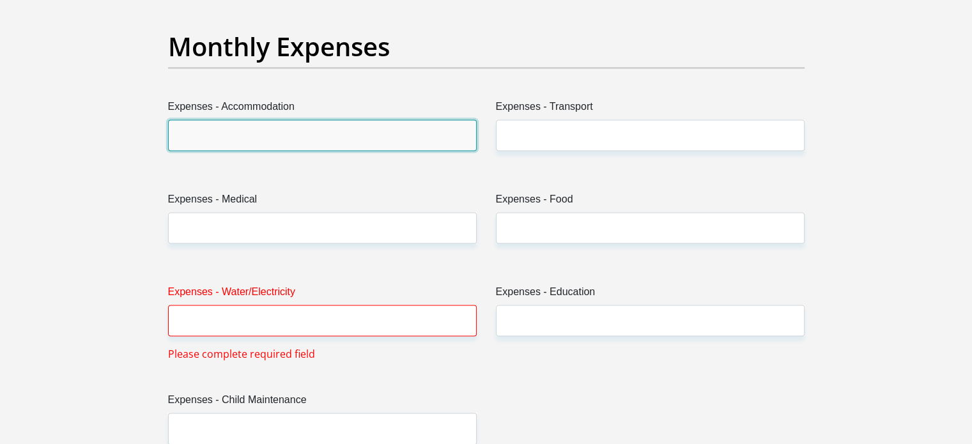
click at [274, 143] on input "Expenses - Accommodation" at bounding box center [322, 134] width 309 height 31
type input "3000"
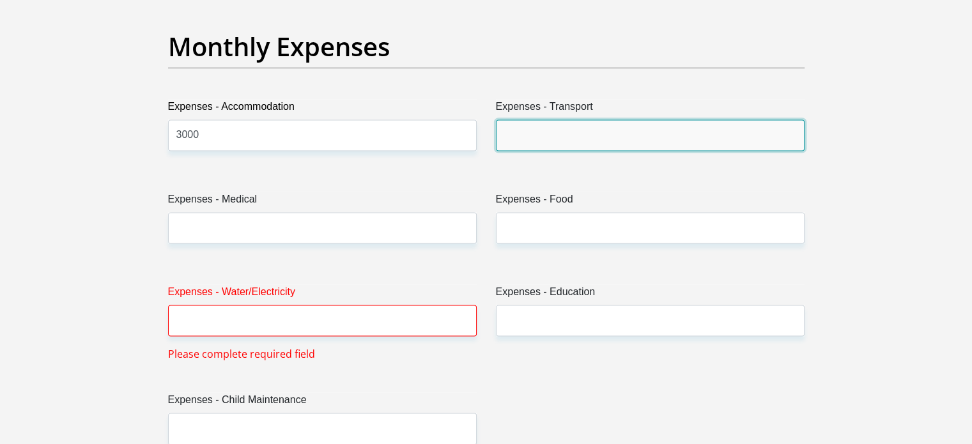
click at [588, 144] on input "Expenses - Transport" at bounding box center [650, 134] width 309 height 31
type input "2000"
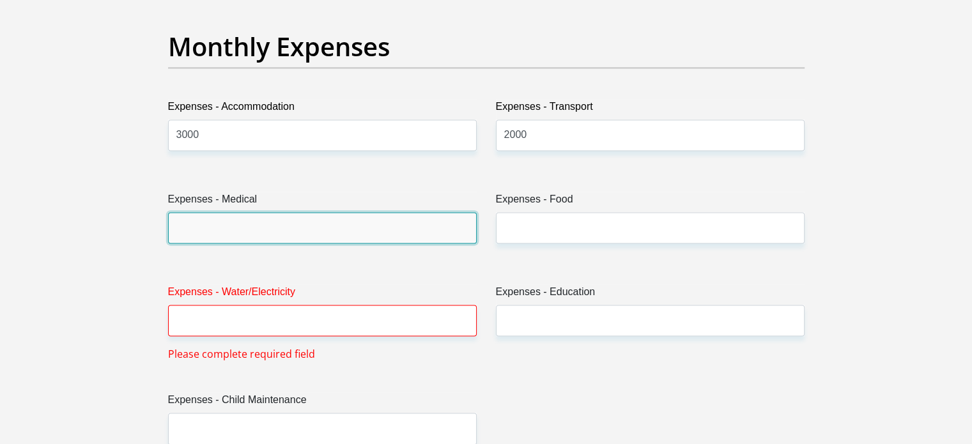
click at [325, 225] on input "Expenses - Medical" at bounding box center [322, 227] width 309 height 31
click at [236, 227] on input "Expenses - Medical" at bounding box center [322, 227] width 309 height 31
type input "700"
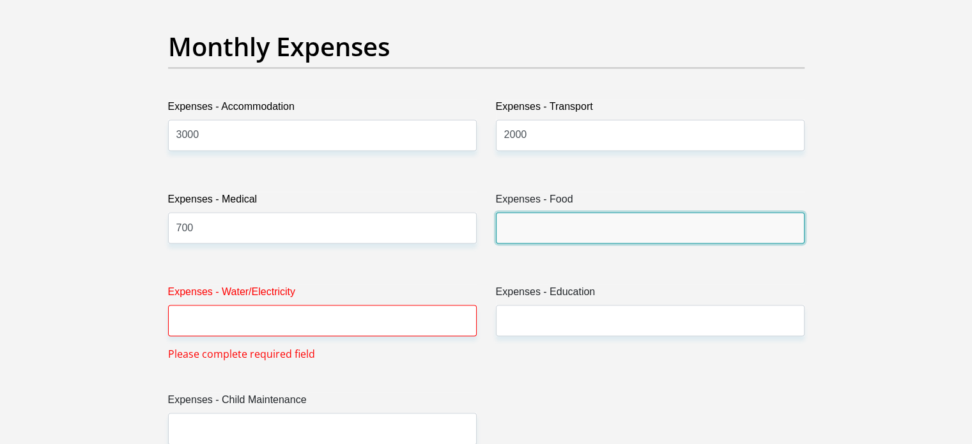
click at [520, 230] on input "Expenses - Food" at bounding box center [650, 227] width 309 height 31
type input "3000"
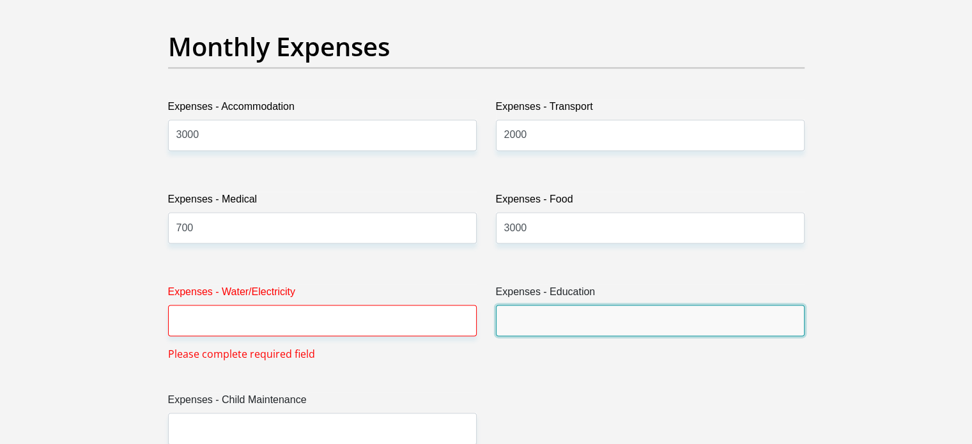
click at [579, 312] on input "Expenses - Education" at bounding box center [650, 320] width 309 height 31
type input "500"
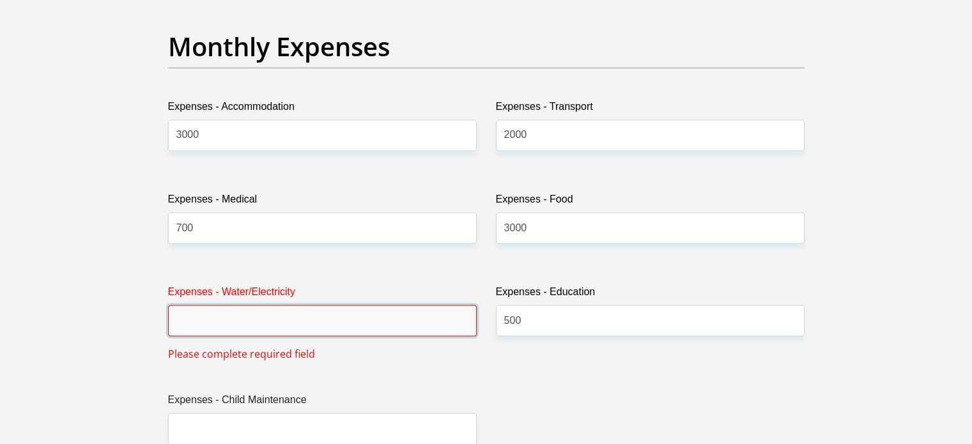
click at [351, 317] on input "Expenses - Water/Electricity" at bounding box center [322, 320] width 309 height 31
click at [321, 328] on input "Expenses - Water/Electricity" at bounding box center [322, 320] width 309 height 31
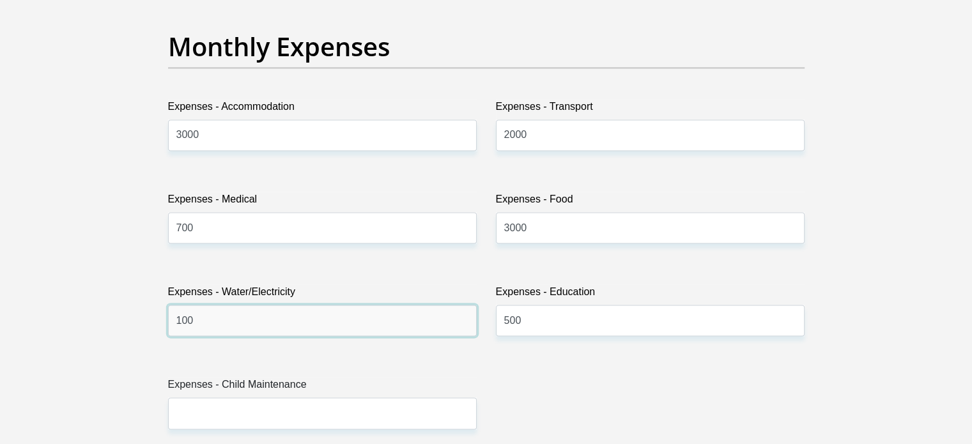
type input "1000"
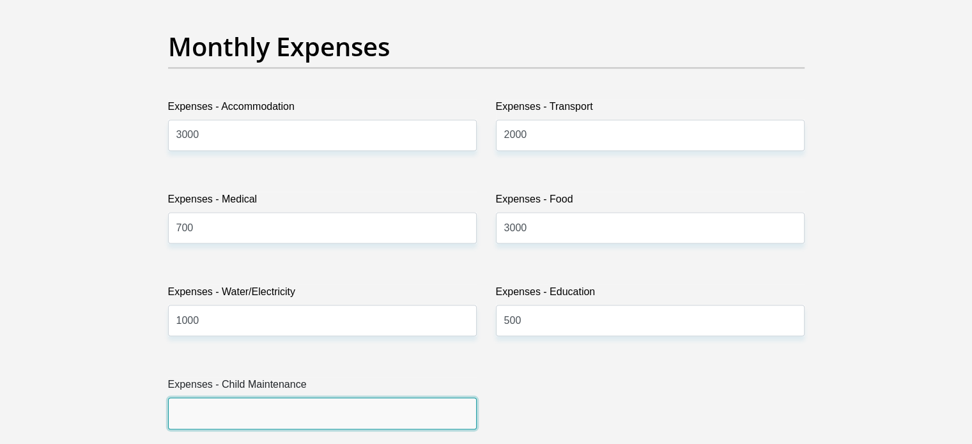
click at [271, 413] on input "Expenses - Child Maintenance" at bounding box center [322, 412] width 309 height 31
type input "500"
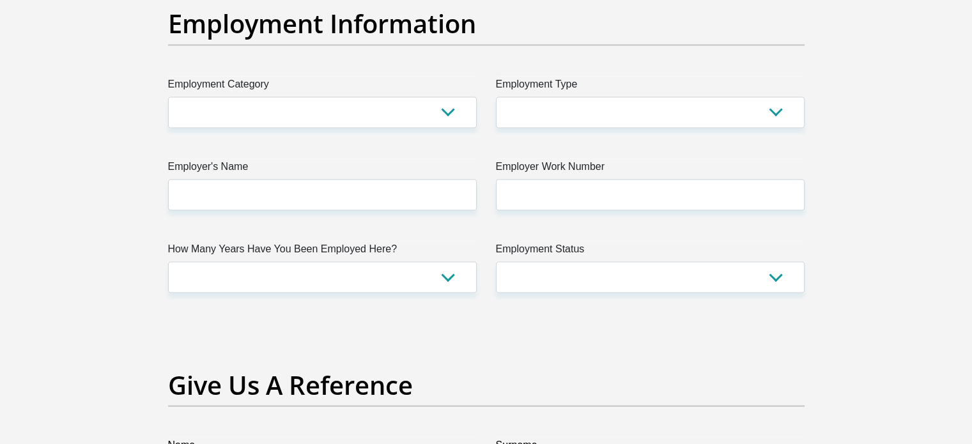
scroll to position [2397, 0]
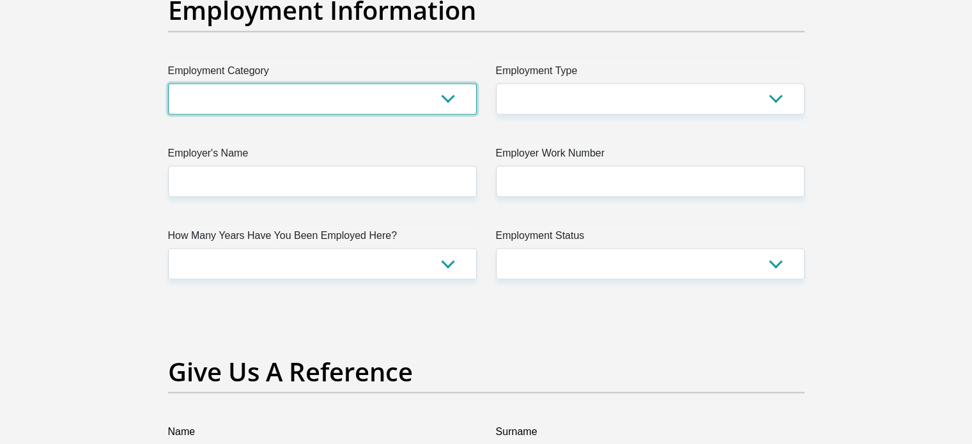
click at [339, 102] on select "AGRICULTURE ALCOHOL & TOBACCO CONSTRUCTION MATERIALS METALLURGY EQUIPMENT FOR R…" at bounding box center [322, 98] width 309 height 31
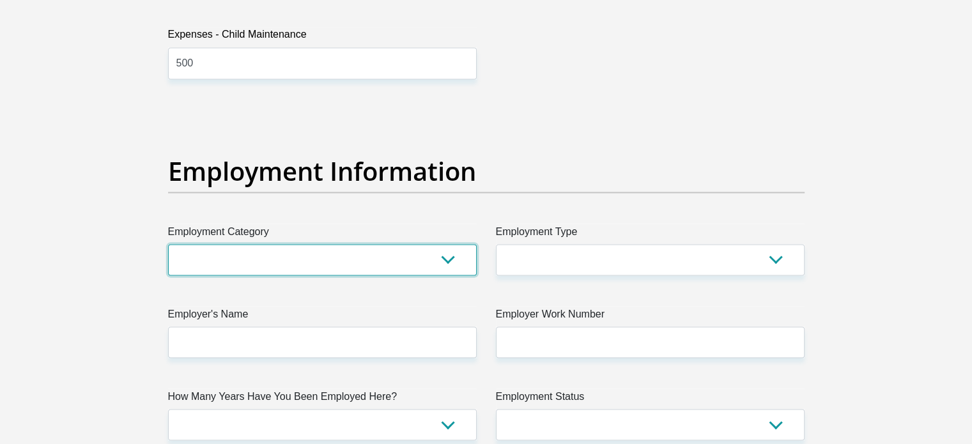
scroll to position [2243, 0]
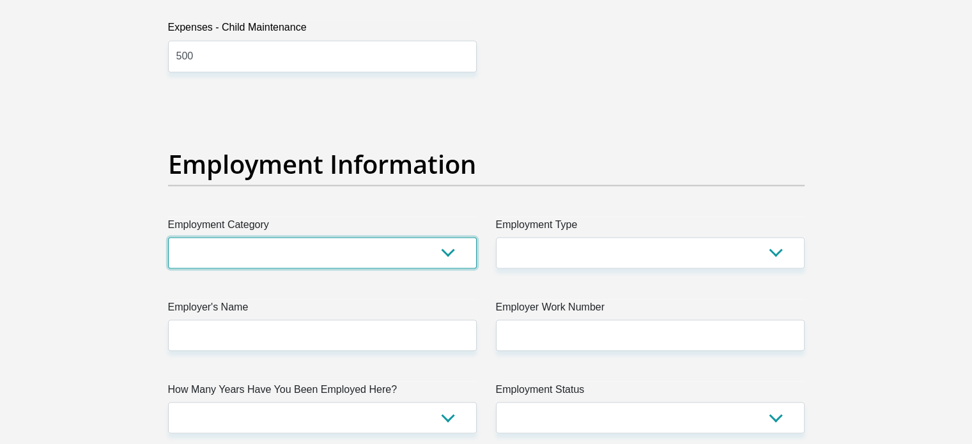
click at [388, 241] on select "AGRICULTURE ALCOHOL & TOBACCO CONSTRUCTION MATERIALS METALLURGY EQUIPMENT FOR R…" at bounding box center [322, 252] width 309 height 31
click at [168, 237] on select "AGRICULTURE ALCOHOL & TOBACCO CONSTRUCTION MATERIALS METALLURGY EQUIPMENT FOR R…" at bounding box center [322, 252] width 309 height 31
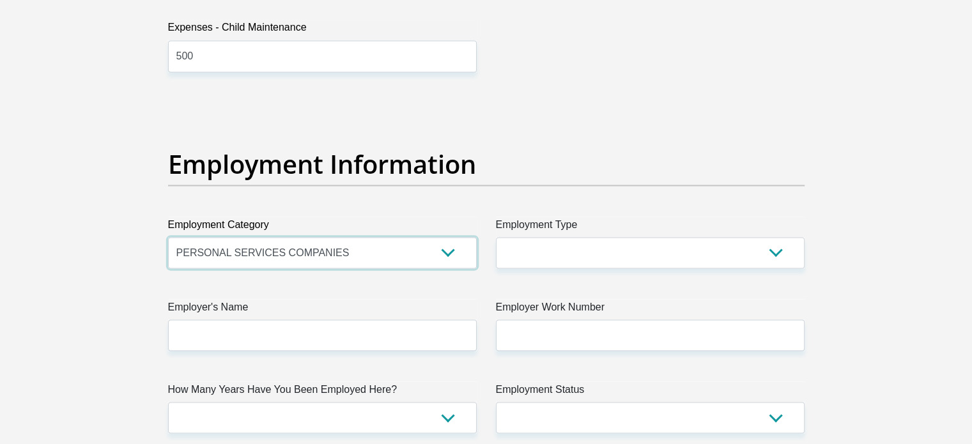
click at [321, 257] on select "AGRICULTURE ALCOHOL & TOBACCO CONSTRUCTION MATERIALS METALLURGY EQUIPMENT FOR R…" at bounding box center [322, 252] width 309 height 31
select select "77"
click at [168, 237] on select "AGRICULTURE ALCOHOL & TOBACCO CONSTRUCTION MATERIALS METALLURGY EQUIPMENT FOR R…" at bounding box center [322, 252] width 309 height 31
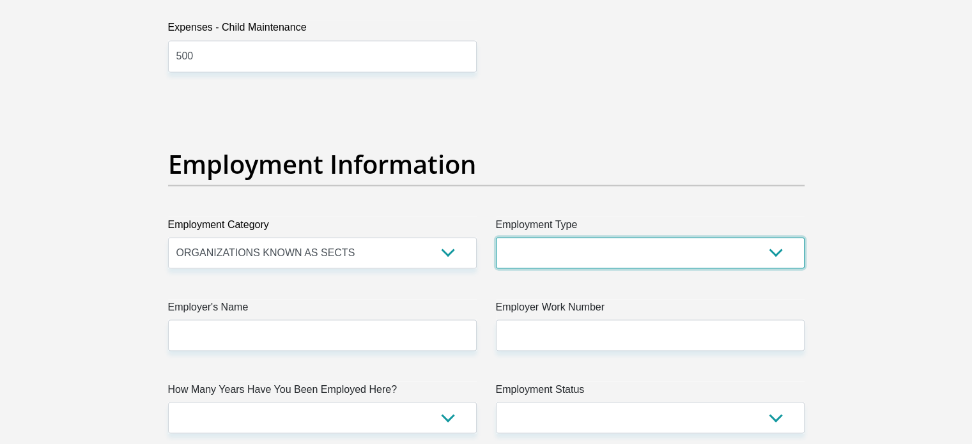
click at [517, 263] on select "College/Lecturer Craft Seller Creative Driver Executive Farmer Forces - Non Com…" at bounding box center [650, 252] width 309 height 31
select select "Teacher"
click at [496, 237] on select "College/Lecturer Craft Seller Creative Driver Executive Farmer Forces - Non Com…" at bounding box center [650, 252] width 309 height 31
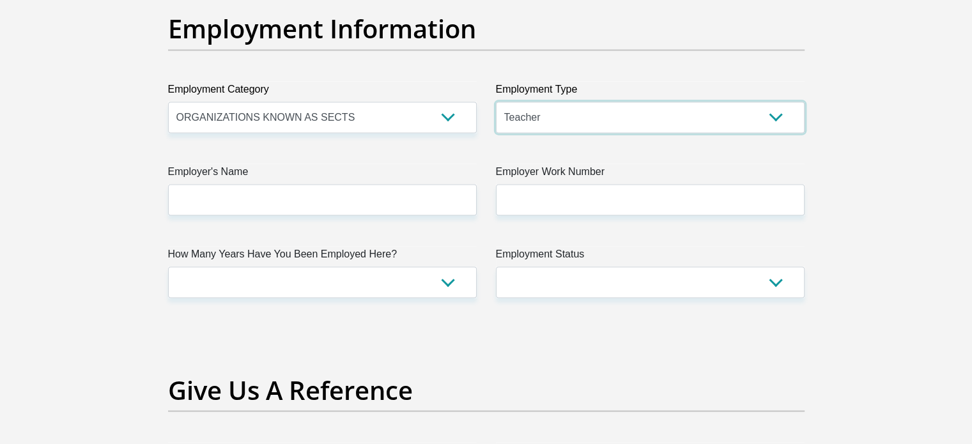
scroll to position [2384, 0]
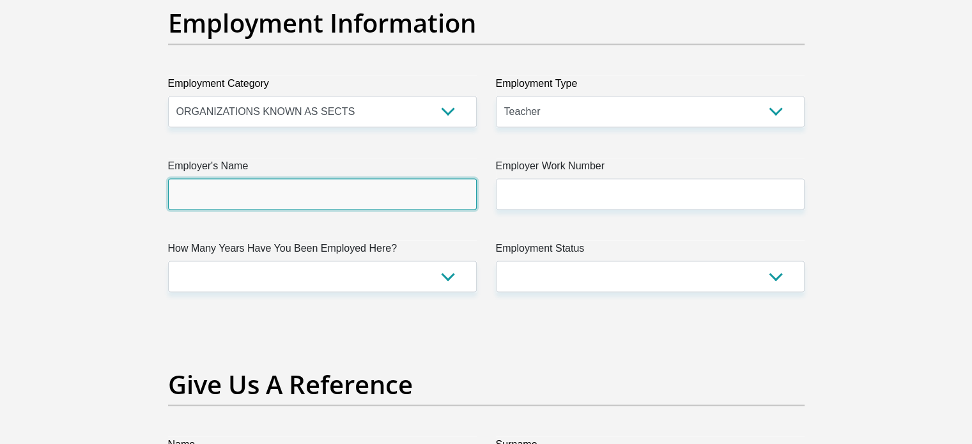
click at [381, 195] on input "Employer's Name" at bounding box center [322, 193] width 309 height 31
type input "WCeD"
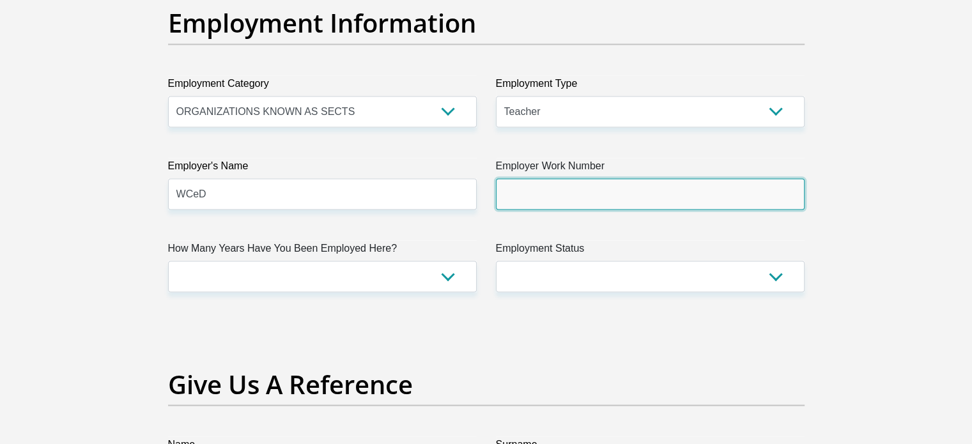
click at [537, 188] on input "Employer Work Number" at bounding box center [650, 193] width 309 height 31
type input "0215113443"
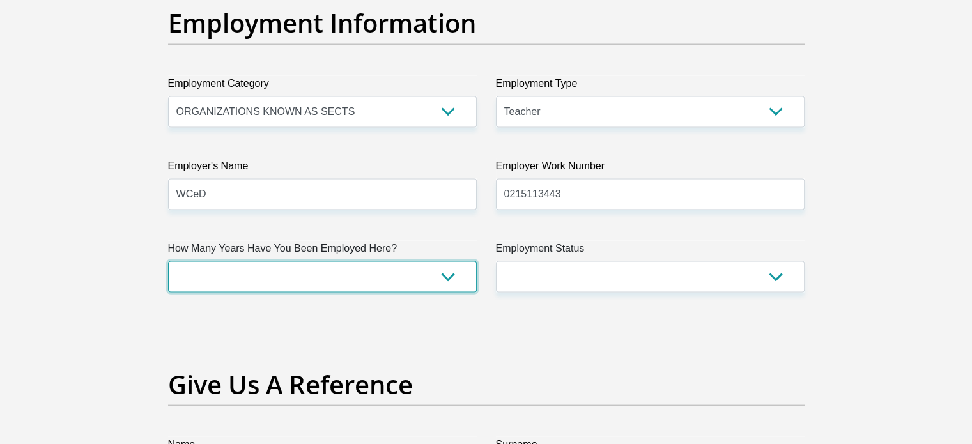
click at [342, 279] on select "less than 1 year 1-3 years 3-5 years 5+ years" at bounding box center [322, 276] width 309 height 31
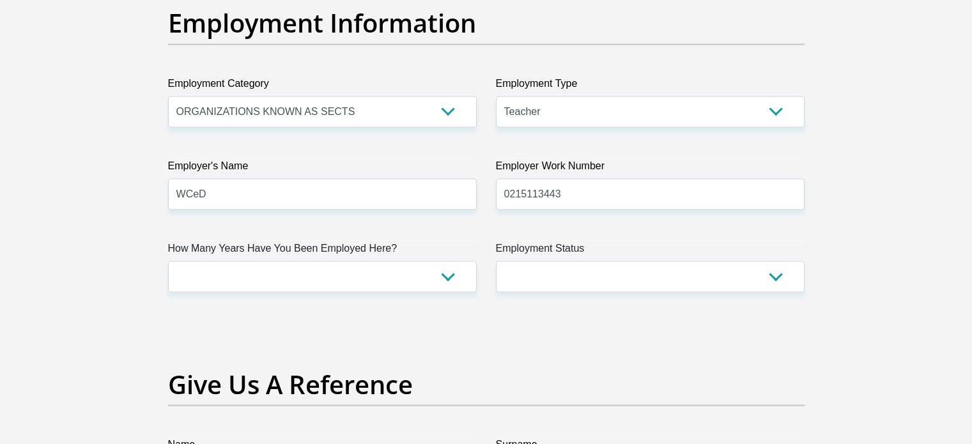
click at [319, 388] on h2 "Give Us A Reference" at bounding box center [486, 384] width 636 height 31
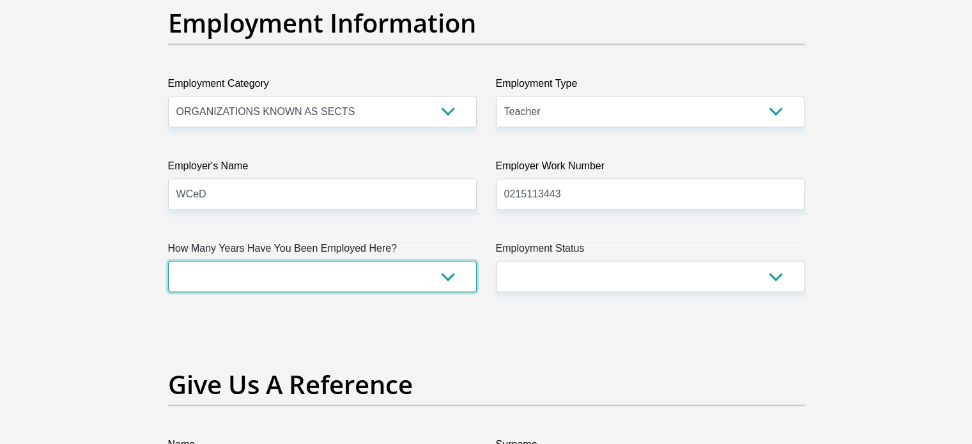
click at [354, 265] on select "less than 1 year 1-3 years 3-5 years 5+ years" at bounding box center [322, 276] width 309 height 31
select select "60"
click at [168, 261] on select "less than 1 year 1-3 years 3-5 years 5+ years" at bounding box center [322, 276] width 309 height 31
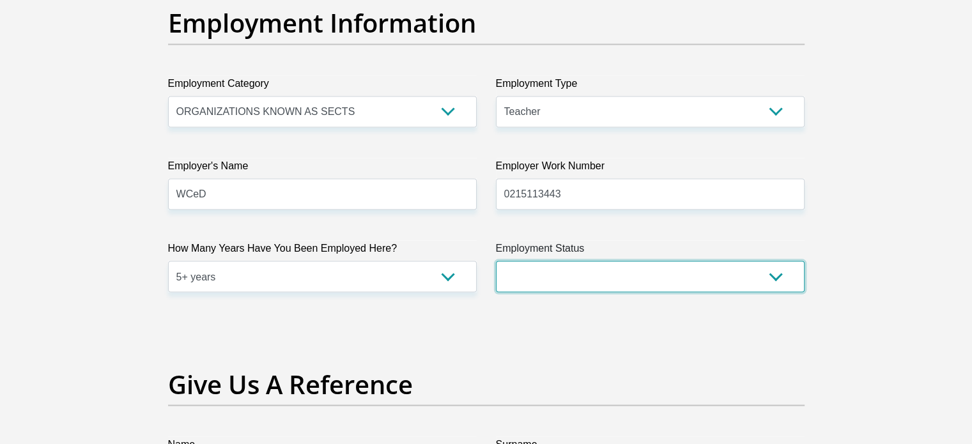
click at [513, 284] on select "Permanent/Full-time Part-time/Casual [DEMOGRAPHIC_DATA] Worker Self-Employed Ho…" at bounding box center [650, 276] width 309 height 31
select select "1"
click at [496, 261] on select "Permanent/Full-time Part-time/Casual [DEMOGRAPHIC_DATA] Worker Self-Employed Ho…" at bounding box center [650, 276] width 309 height 31
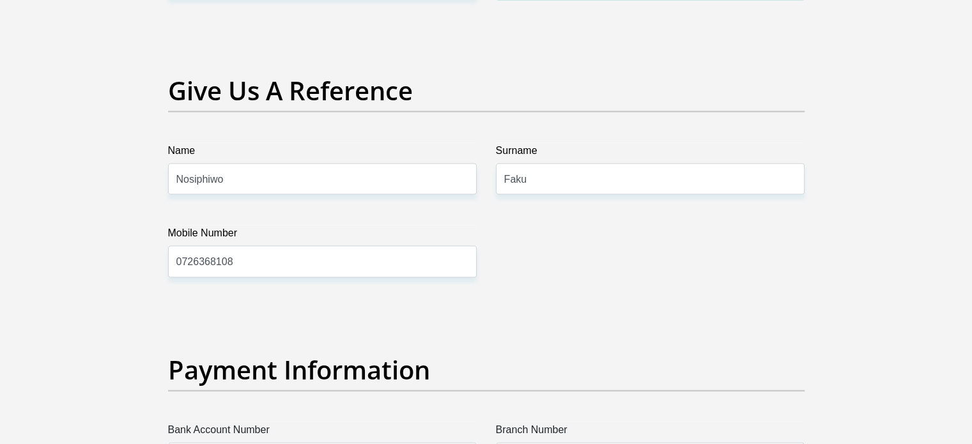
scroll to position [2677, 0]
click at [325, 178] on input "Nosiphiwo" at bounding box center [322, 179] width 309 height 31
type input "Sibulele"
click at [282, 272] on input "0726368108" at bounding box center [322, 262] width 309 height 31
type input "0769969029"
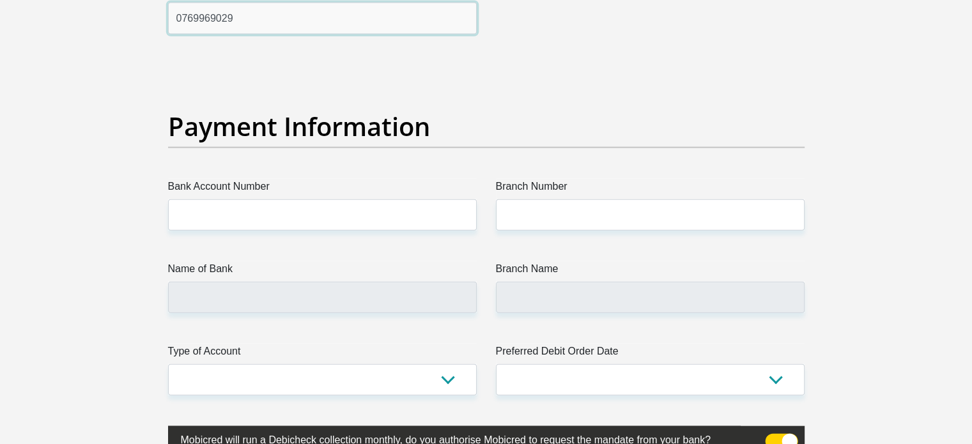
scroll to position [2921, 0]
click at [315, 196] on label "Bank Account Number" at bounding box center [322, 189] width 309 height 20
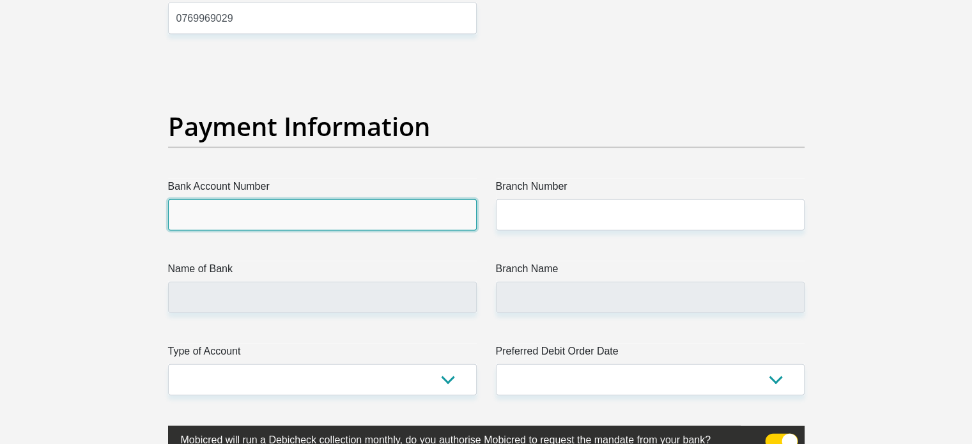
click at [315, 199] on input "Bank Account Number" at bounding box center [322, 214] width 309 height 31
drag, startPoint x: 277, startPoint y: 215, endPoint x: 235, endPoint y: 201, distance: 44.4
click at [235, 201] on input "Bank Account Number" at bounding box center [322, 214] width 309 height 31
type input "1364736940"
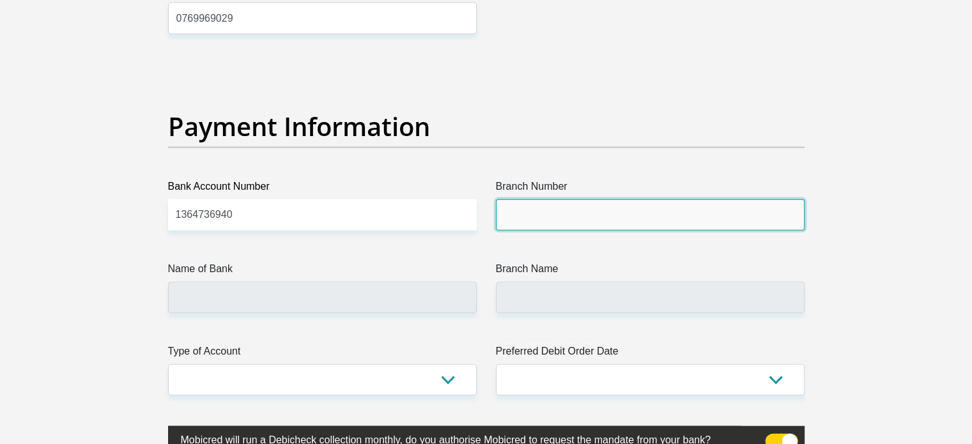
click at [528, 203] on input "Branch Number" at bounding box center [650, 214] width 309 height 31
type input "470010"
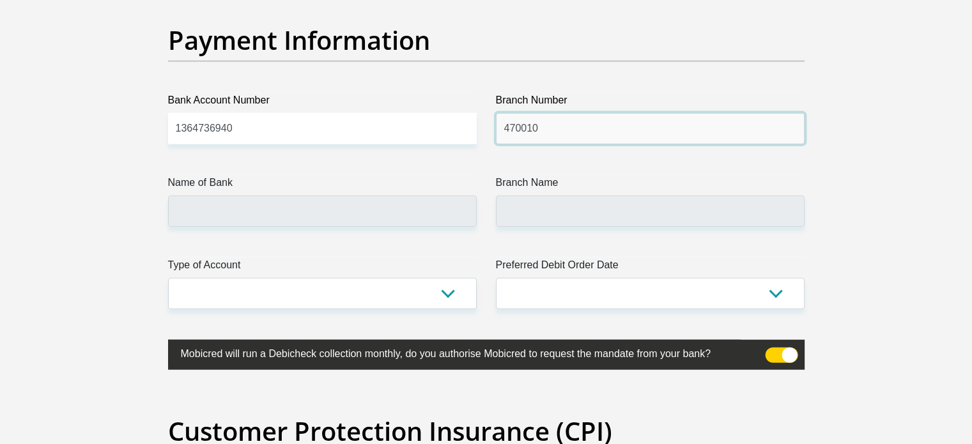
scroll to position [3008, 0]
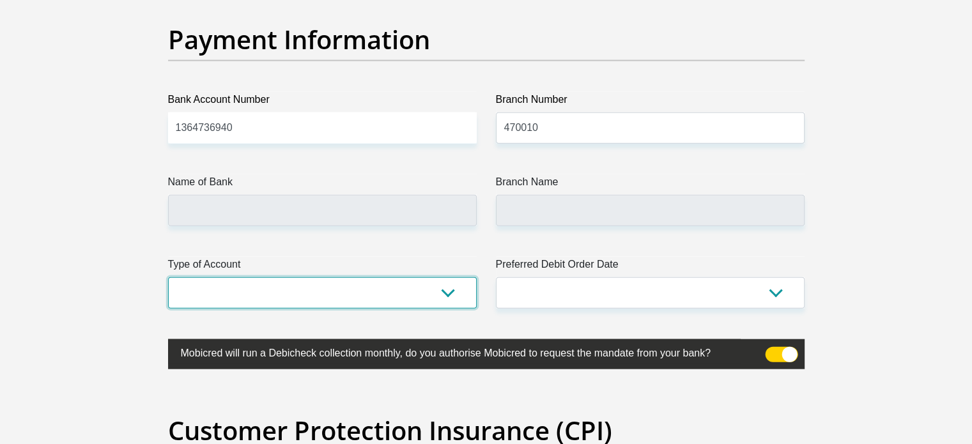
click at [305, 283] on select "Cheque Savings" at bounding box center [322, 292] width 309 height 31
type input "CAPITEC BANK LIMITED"
type input "CAPITEC BANK CPC"
select select "SAV"
click at [168, 277] on select "Cheque Savings" at bounding box center [322, 292] width 309 height 31
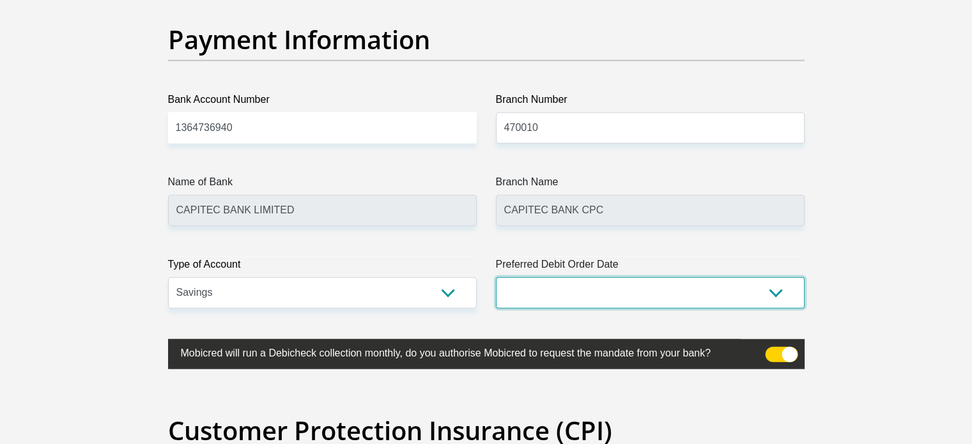
click at [534, 293] on select "1st 2nd 3rd 4th 5th 7th 18th 19th 20th 21st 22nd 23rd 24th 25th 26th 27th 28th …" at bounding box center [650, 292] width 309 height 31
select select "26"
click at [496, 277] on select "1st 2nd 3rd 4th 5th 7th 18th 19th 20th 21st 22nd 23rd 24th 25th 26th 27th 28th …" at bounding box center [650, 292] width 309 height 31
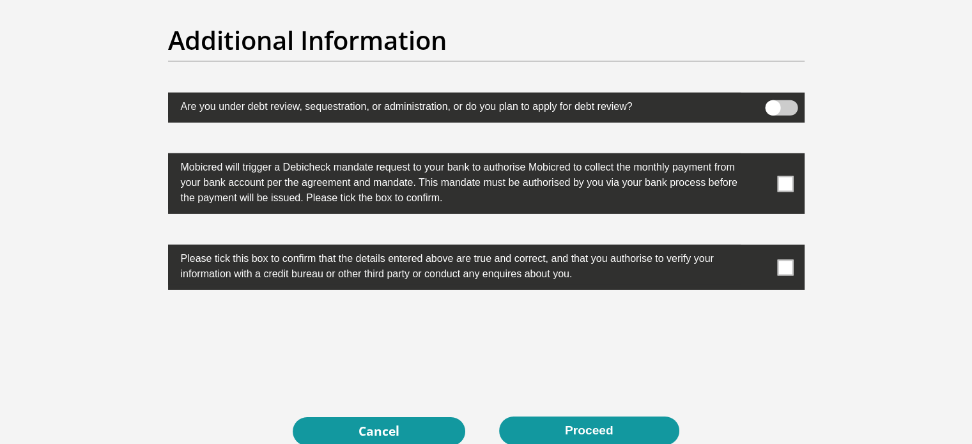
scroll to position [4049, 0]
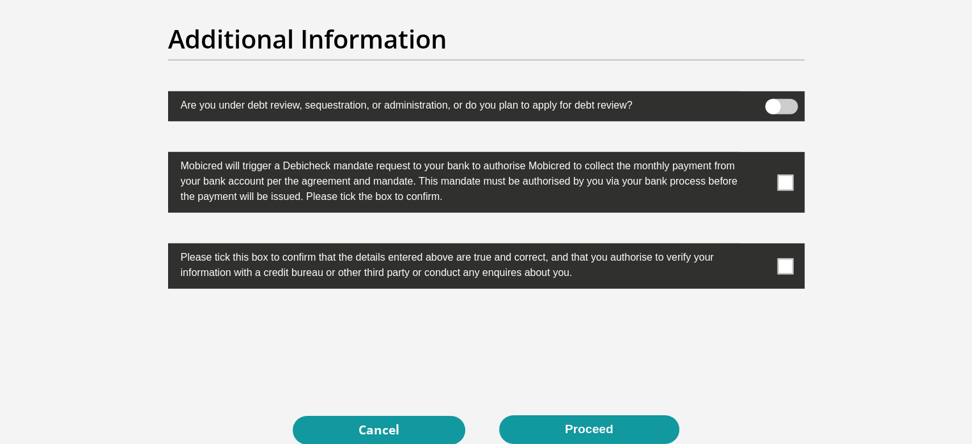
click at [779, 181] on span at bounding box center [785, 182] width 16 height 16
click at [760, 155] on input "checkbox" at bounding box center [760, 155] width 0 height 0
click at [788, 258] on span at bounding box center [785, 266] width 16 height 16
click at [760, 247] on input "checkbox" at bounding box center [760, 247] width 0 height 0
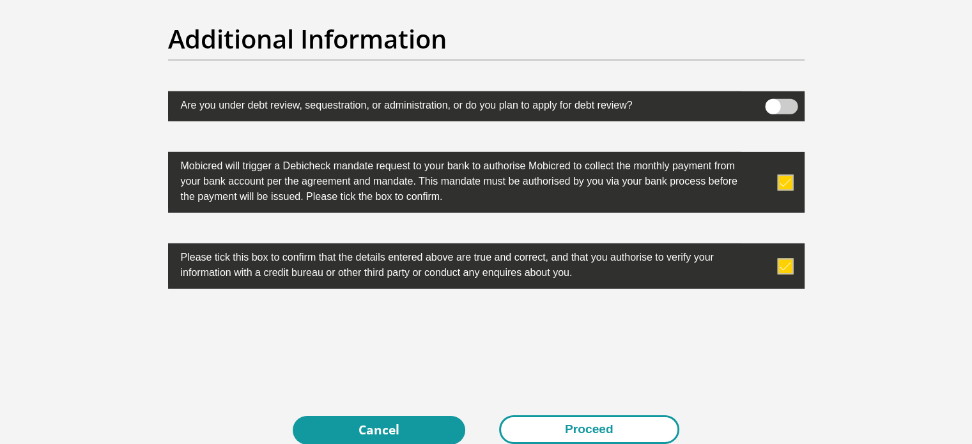
click at [614, 421] on button "Proceed" at bounding box center [589, 429] width 180 height 29
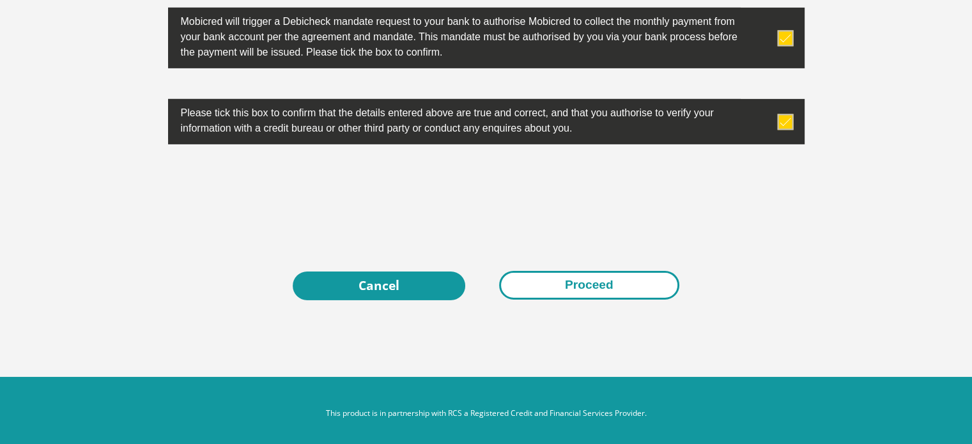
scroll to position [4198, 0]
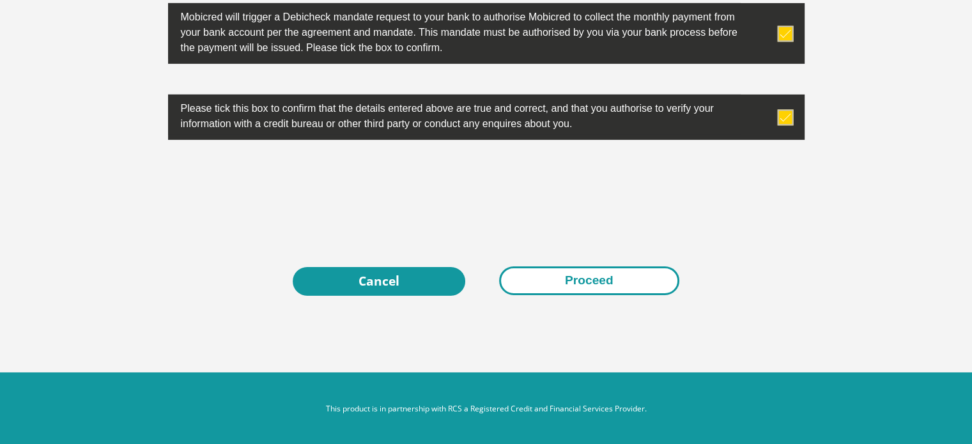
click at [585, 285] on button "Proceed" at bounding box center [589, 280] width 180 height 29
